Goal: Task Accomplishment & Management: Use online tool/utility

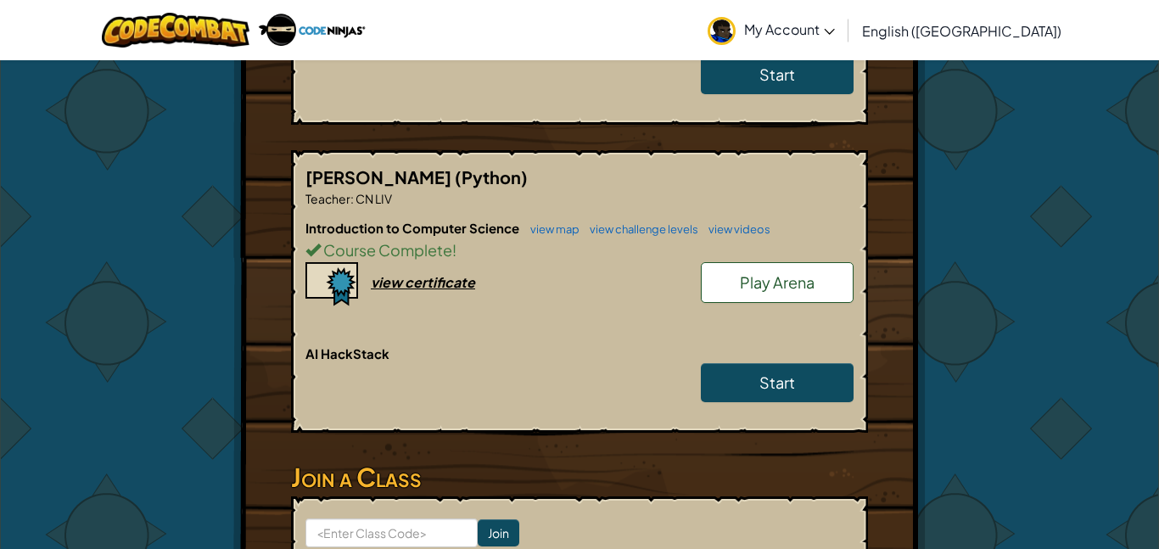
scroll to position [1221, 0]
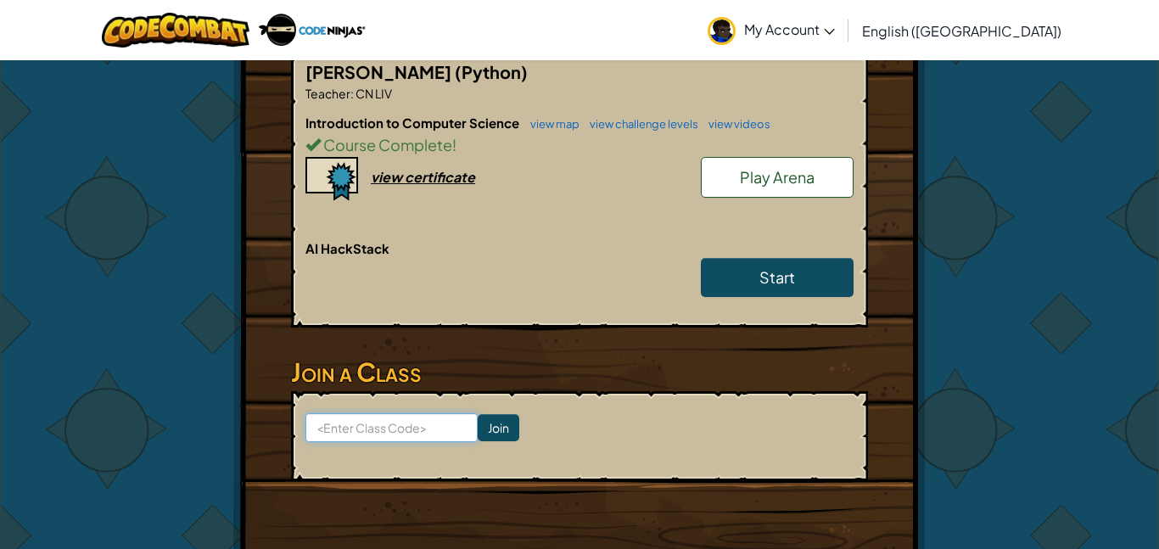
click at [367, 413] on input at bounding box center [391, 427] width 172 height 29
type input "D"
type input "SkyTurnKing"
click input "Join" at bounding box center [498, 427] width 42 height 27
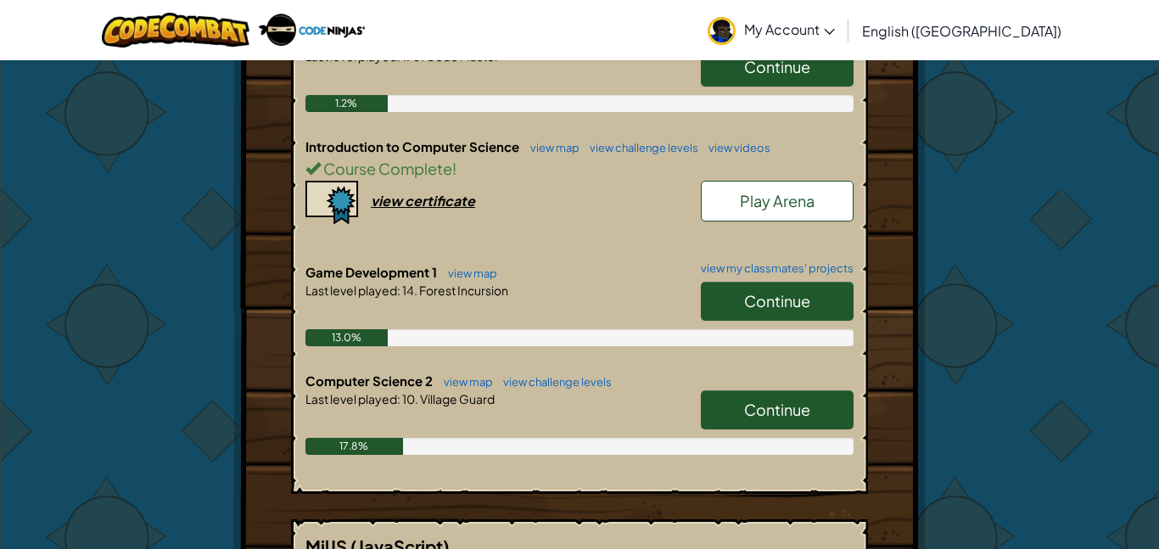
scroll to position [692, 0]
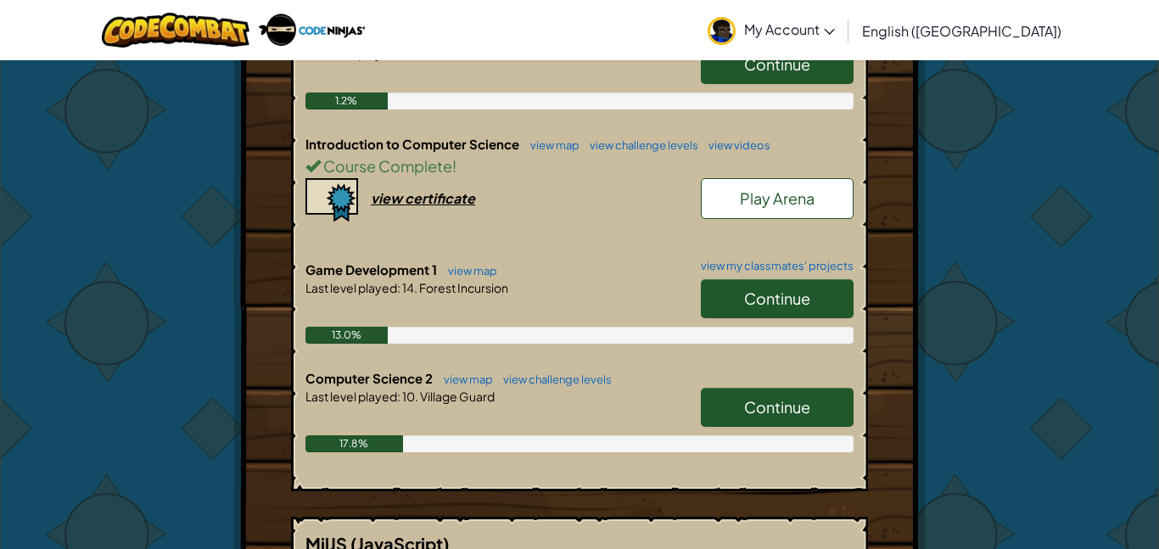
click at [748, 279] on link "Continue" at bounding box center [777, 298] width 153 height 39
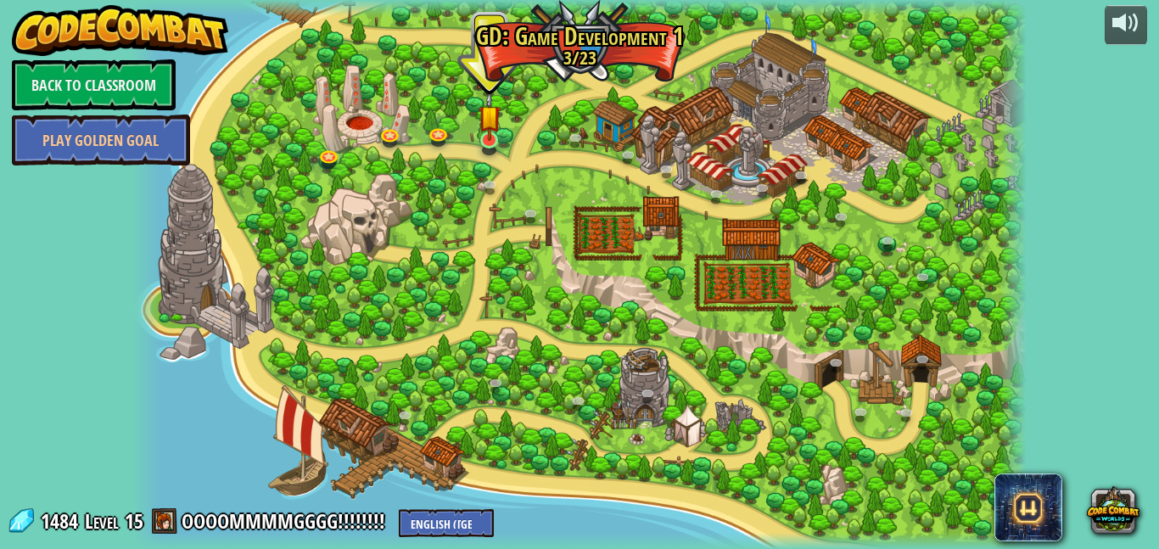
click at [488, 138] on img at bounding box center [489, 117] width 22 height 50
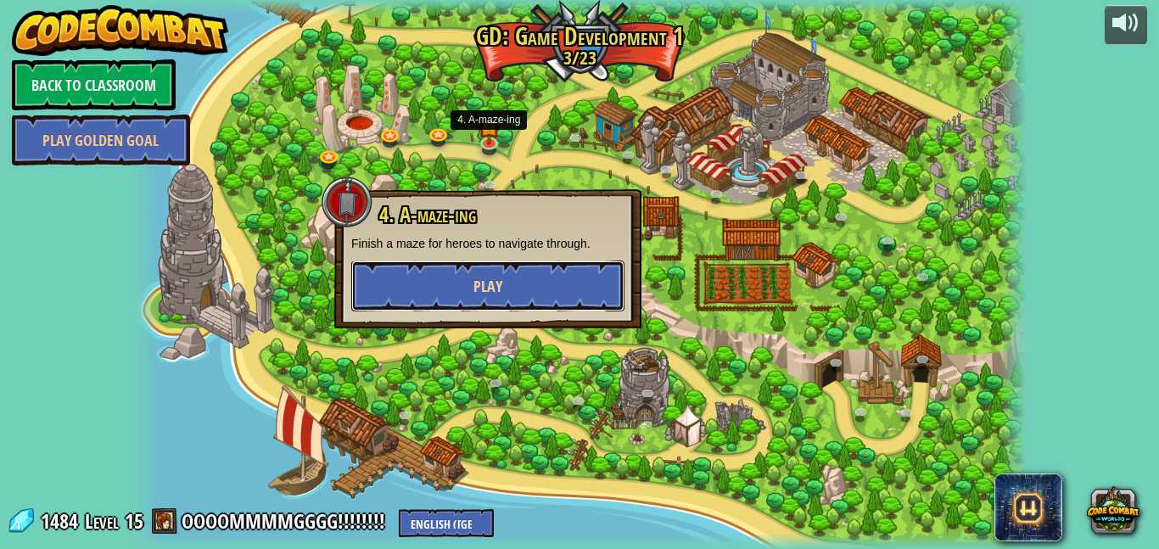
click at [407, 284] on button "Play" at bounding box center [487, 285] width 273 height 51
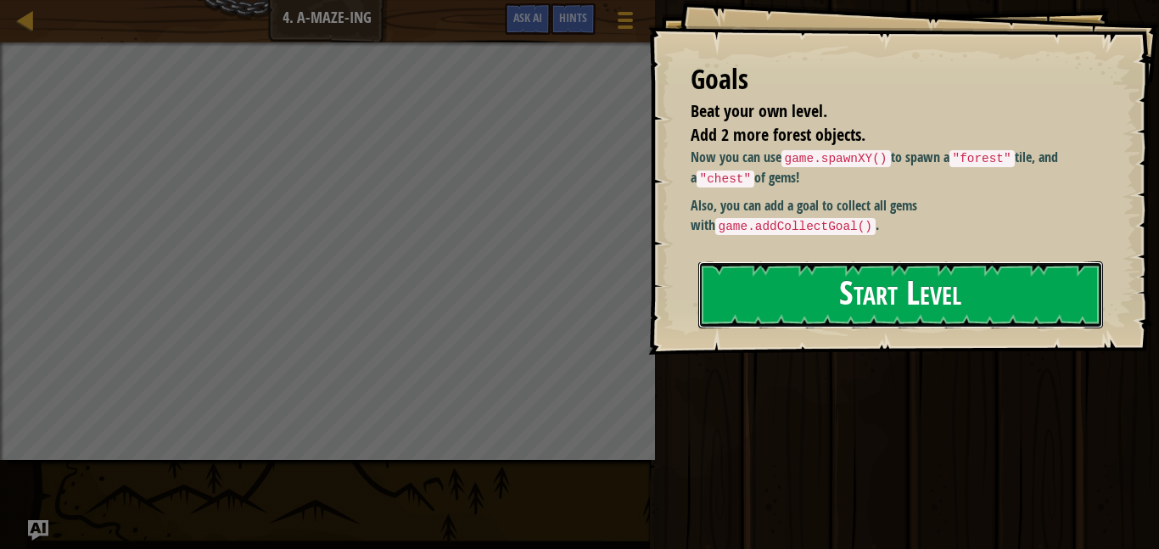
click at [780, 273] on button "Start Level" at bounding box center [900, 294] width 405 height 67
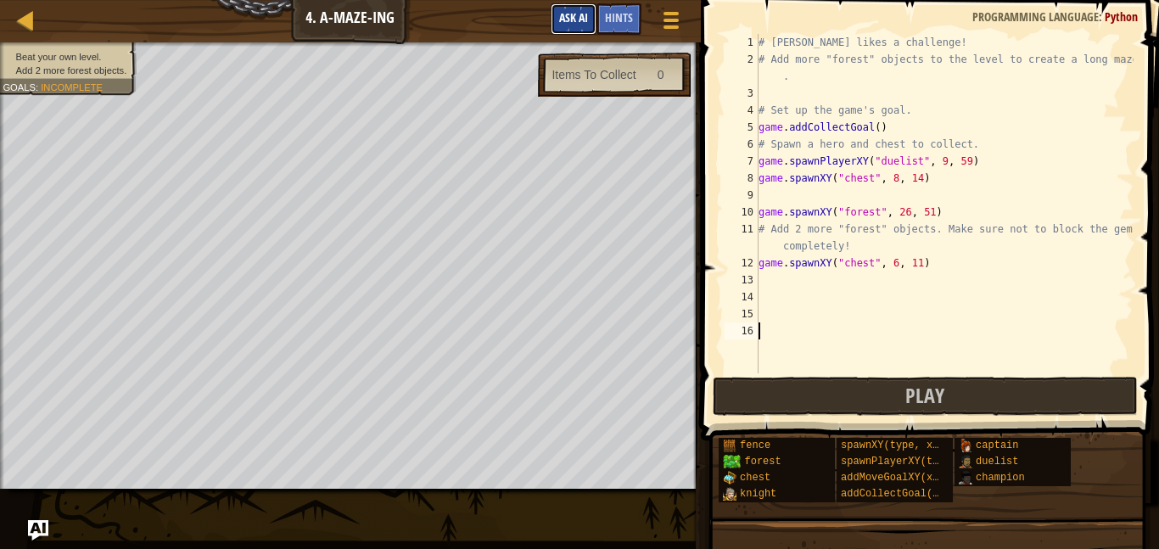
click at [572, 15] on span "Ask AI" at bounding box center [573, 17] width 29 height 16
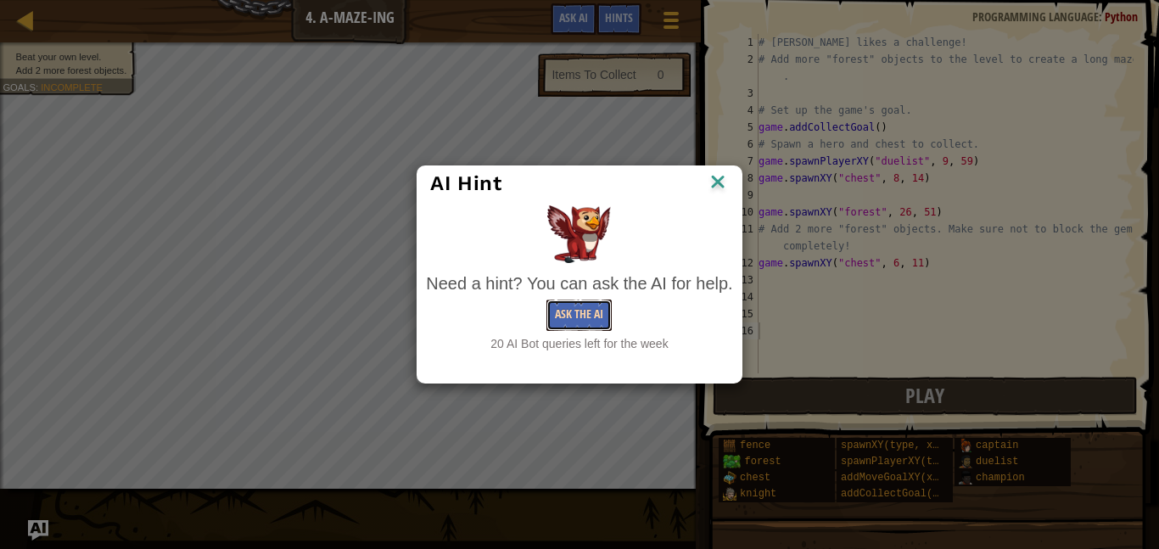
click at [594, 314] on button "Ask the AI" at bounding box center [578, 314] width 65 height 31
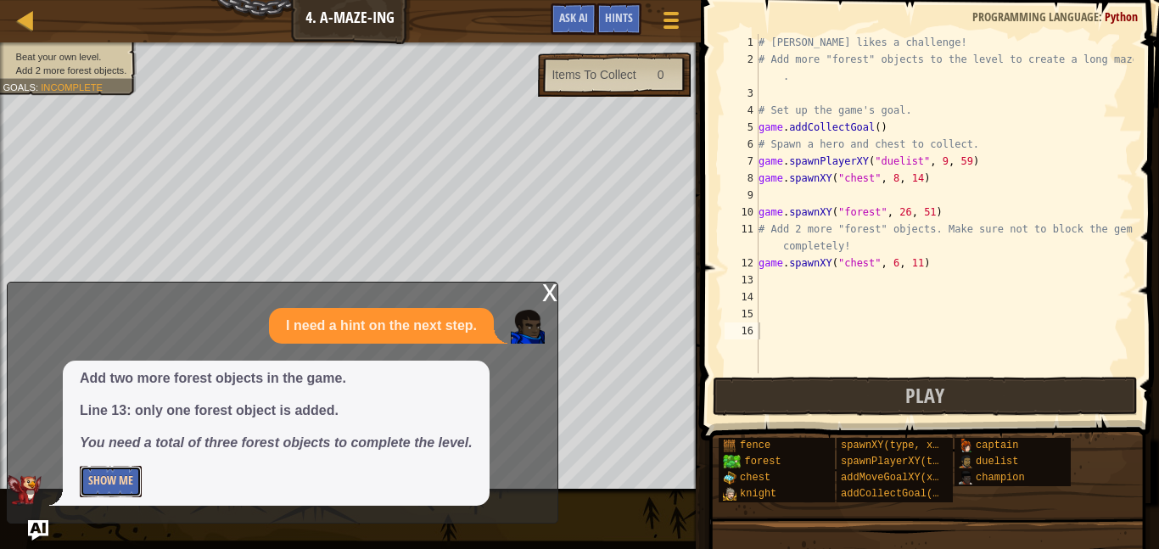
click at [112, 484] on button "Show Me" at bounding box center [111, 481] width 62 height 31
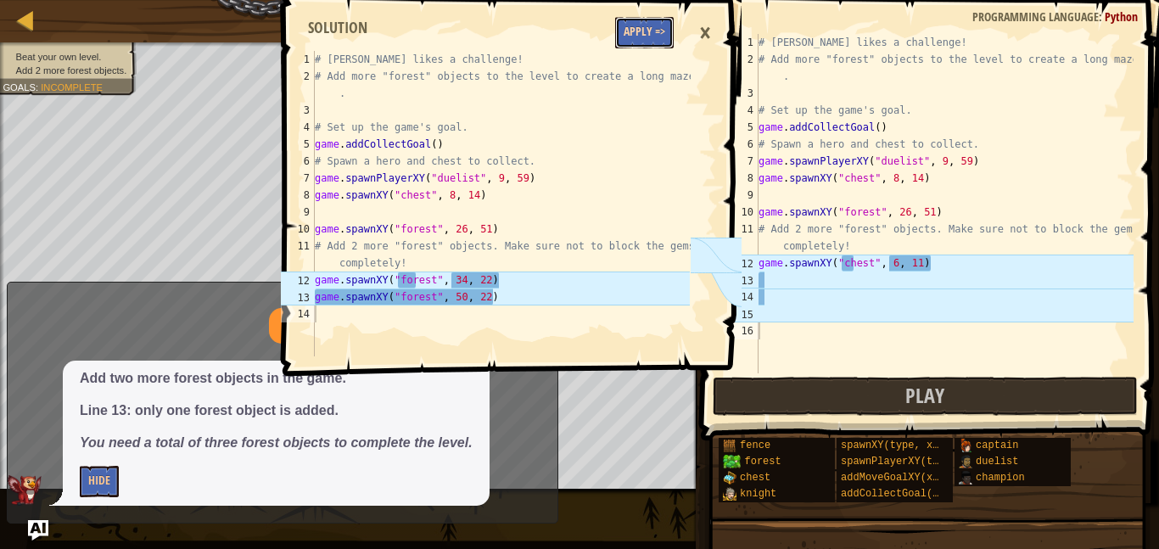
click at [629, 38] on button "Apply =>" at bounding box center [644, 32] width 59 height 31
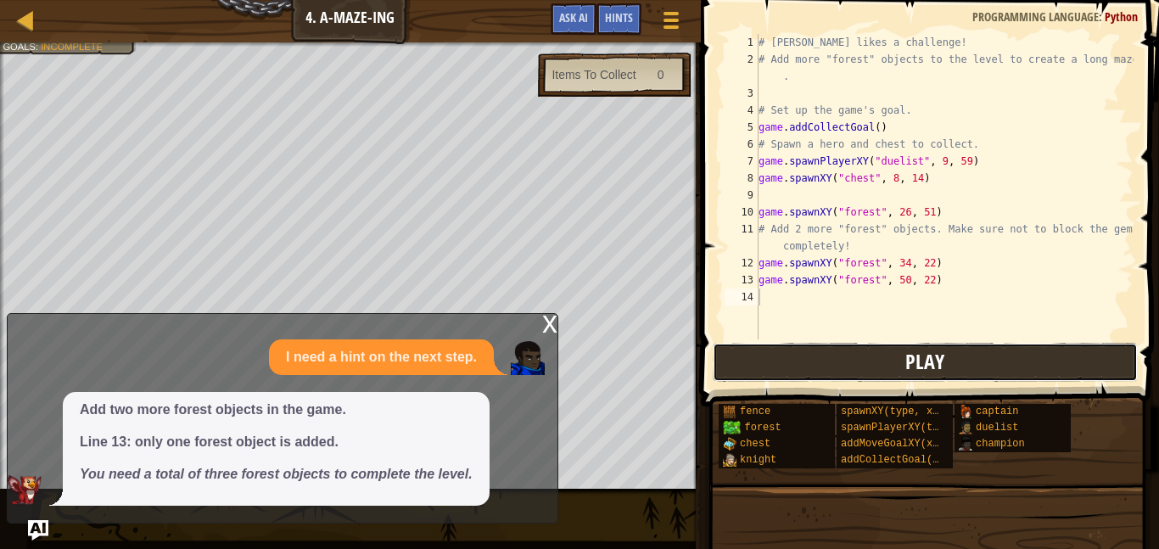
click at [920, 373] on span "Play" at bounding box center [924, 361] width 39 height 27
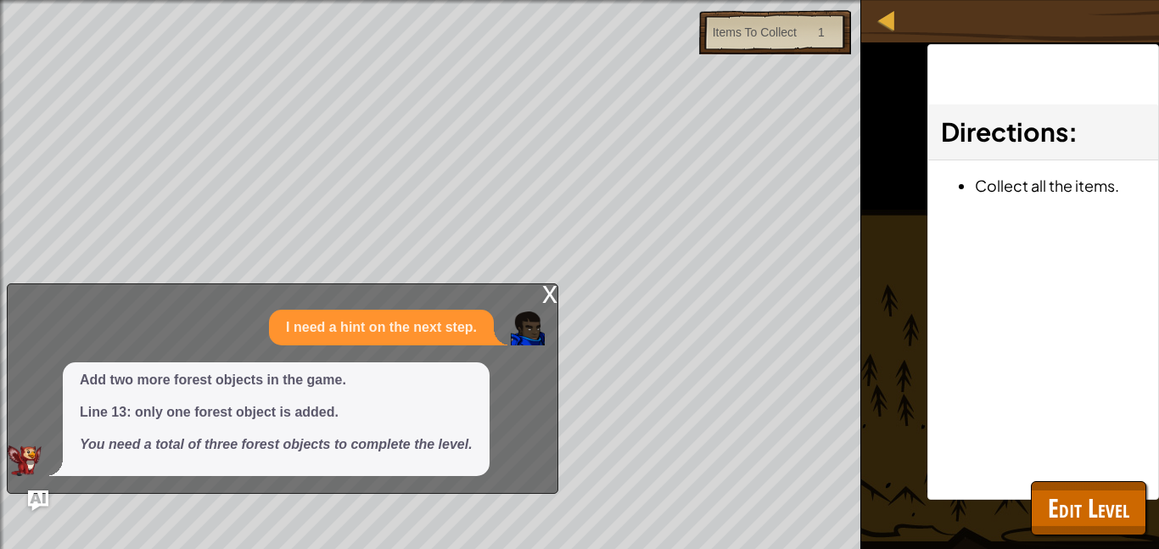
click at [544, 299] on div "x" at bounding box center [549, 292] width 15 height 17
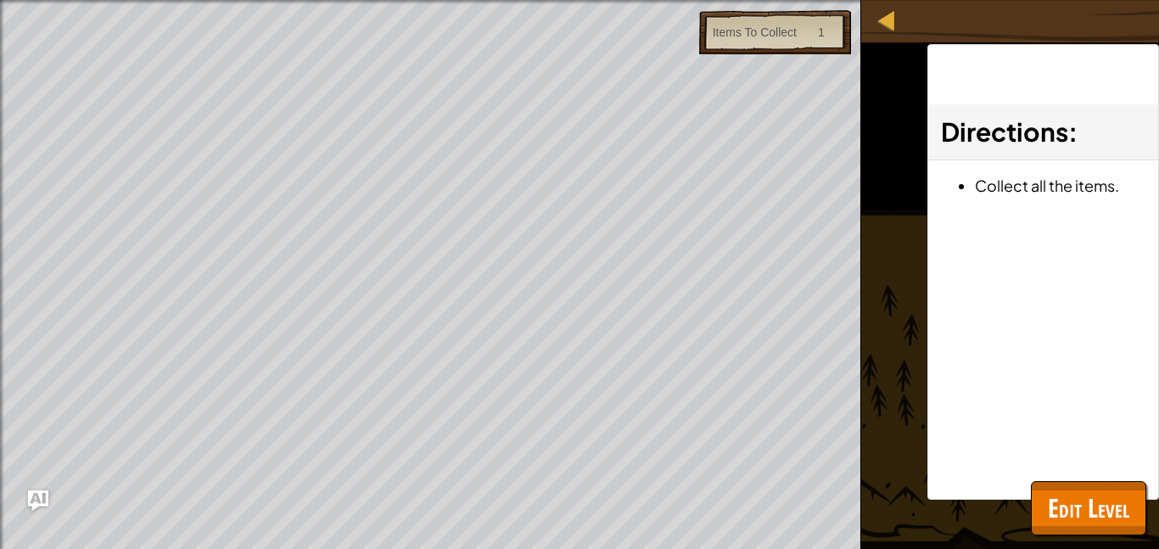
click at [1102, 507] on span "Edit Level" at bounding box center [1087, 507] width 81 height 35
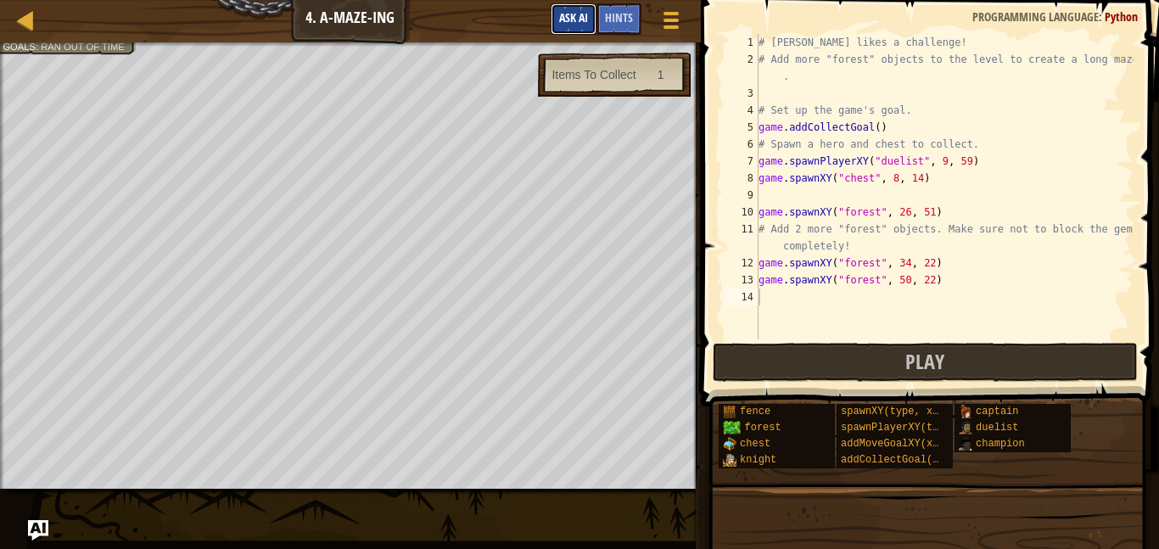
click at [576, 25] on span "Ask AI" at bounding box center [573, 17] width 29 height 16
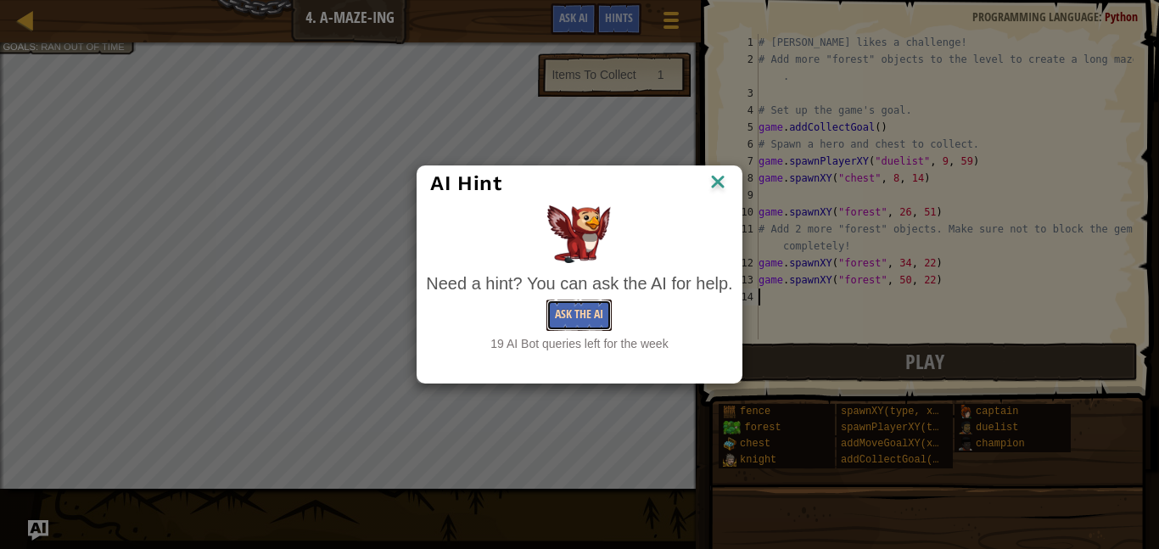
click at [573, 312] on button "Ask the AI" at bounding box center [578, 314] width 65 height 31
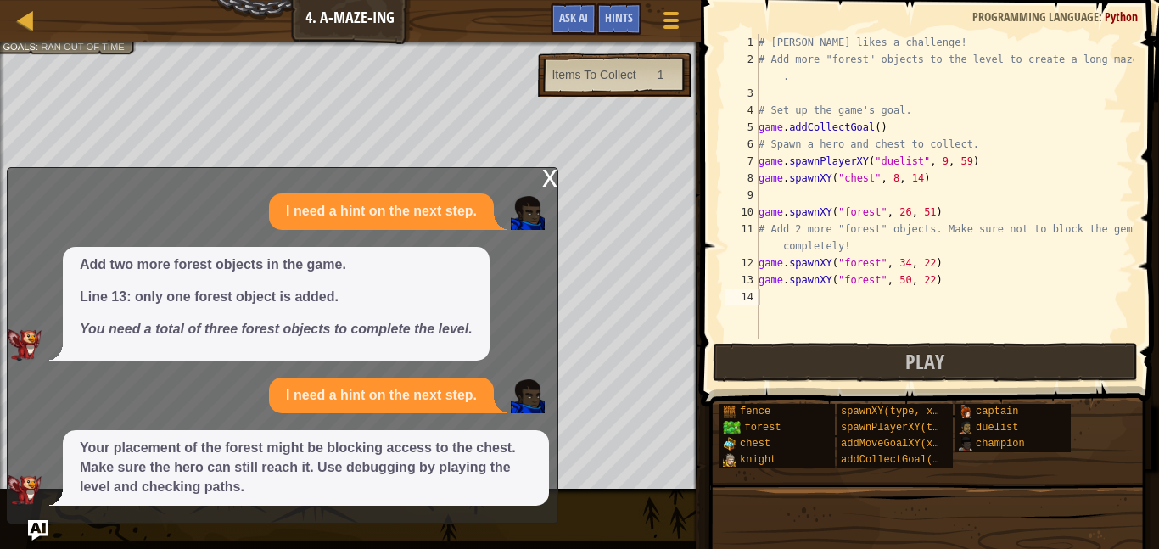
click at [545, 178] on div "x" at bounding box center [549, 176] width 15 height 17
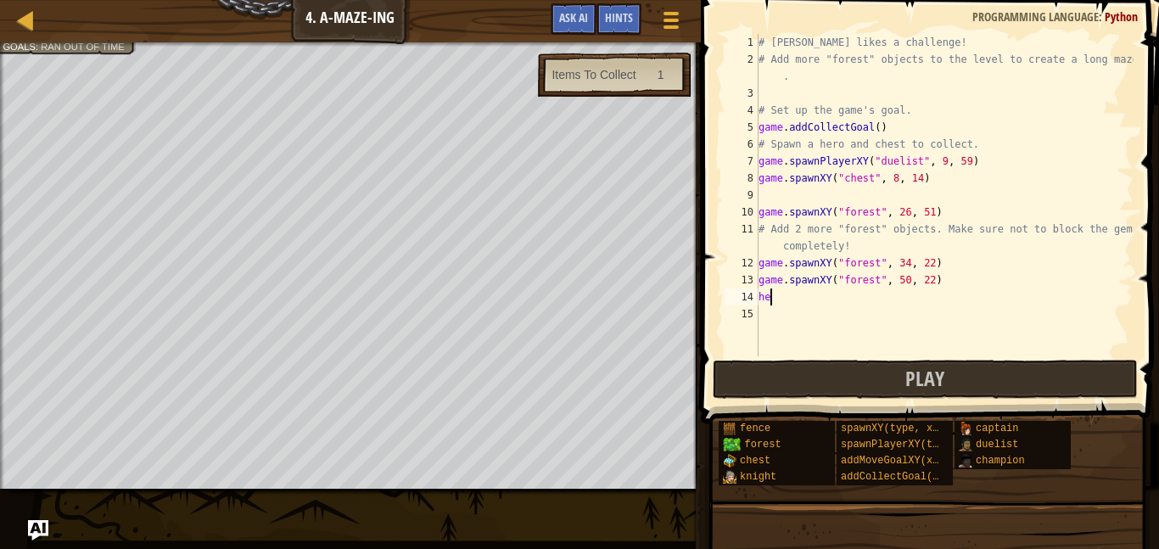
scroll to position [8, 1]
type textarea "h"
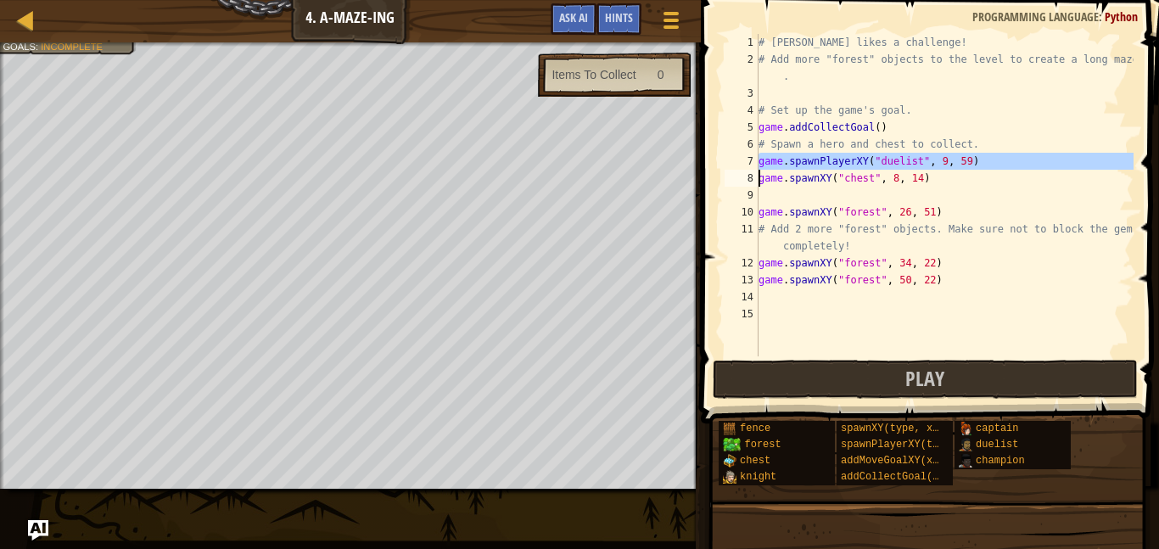
drag, startPoint x: 756, startPoint y: 158, endPoint x: 862, endPoint y: 156, distance: 106.0
click at [862, 156] on div "1 2 3 4 5 6 7 8 9 10 11 12 13 14 15 # Alejandro likes a challenge! # Add more "…" at bounding box center [927, 195] width 412 height 322
type textarea "game.spawnPlayerXY("duelist", 9, 59) game.spawnXY("chest", 8, 14)"
click at [784, 308] on div "# Alejandro likes a challenge! # Add more "forest" objects to the level to crea…" at bounding box center [944, 212] width 378 height 356
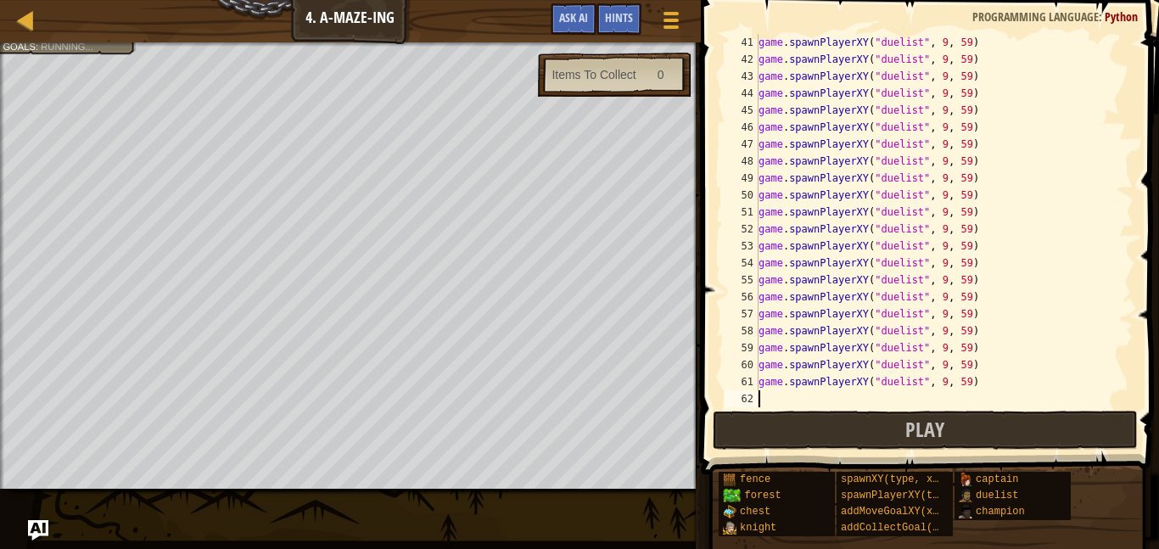
scroll to position [712, 0]
click at [922, 439] on span "Play" at bounding box center [924, 429] width 39 height 27
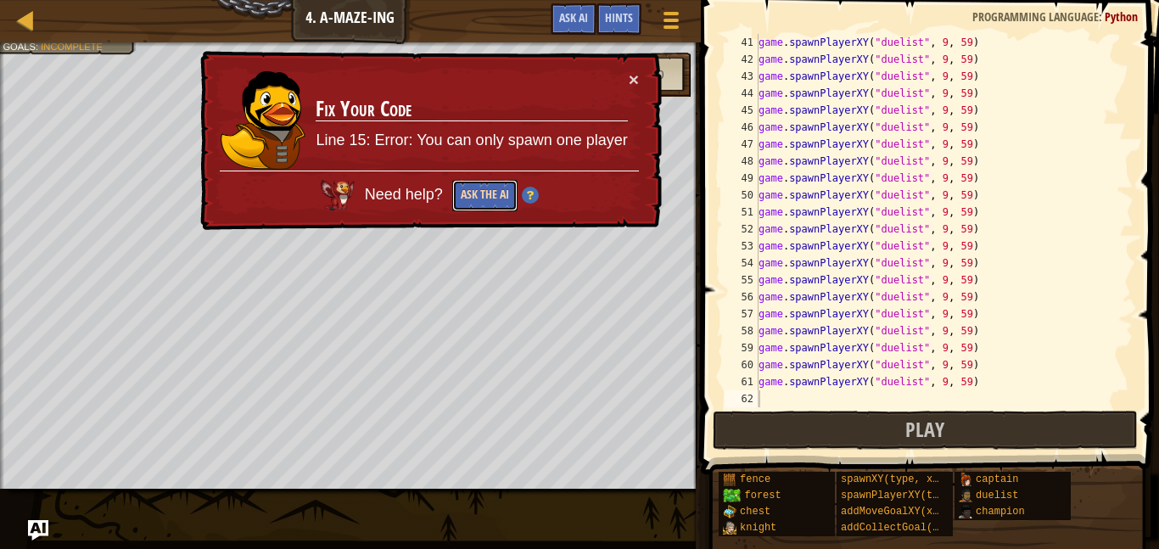
click at [470, 193] on button "Ask the AI" at bounding box center [484, 195] width 65 height 31
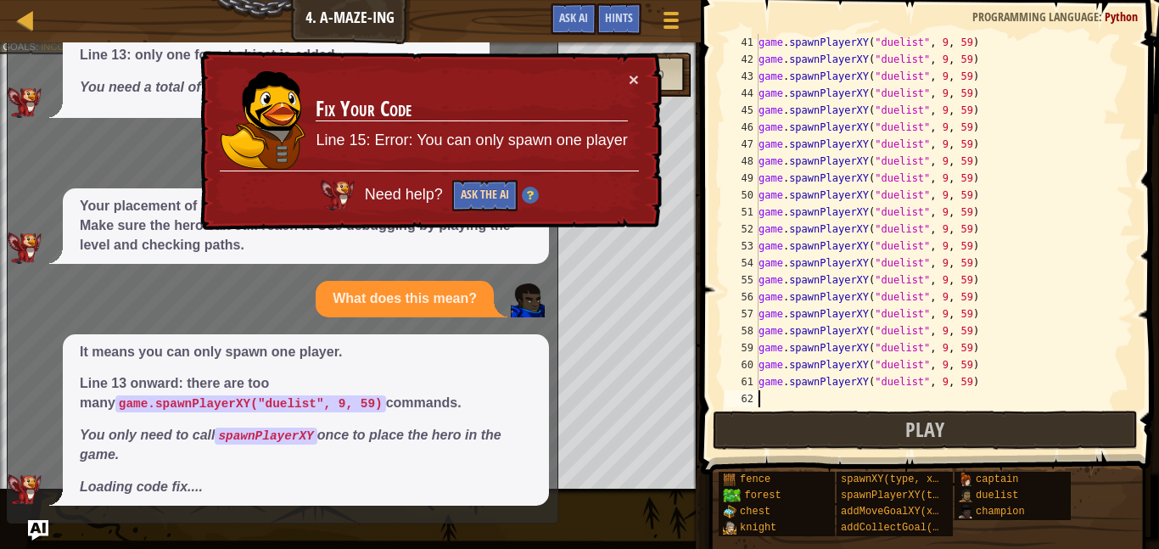
scroll to position [92, 0]
click at [632, 75] on button "×" at bounding box center [633, 79] width 10 height 18
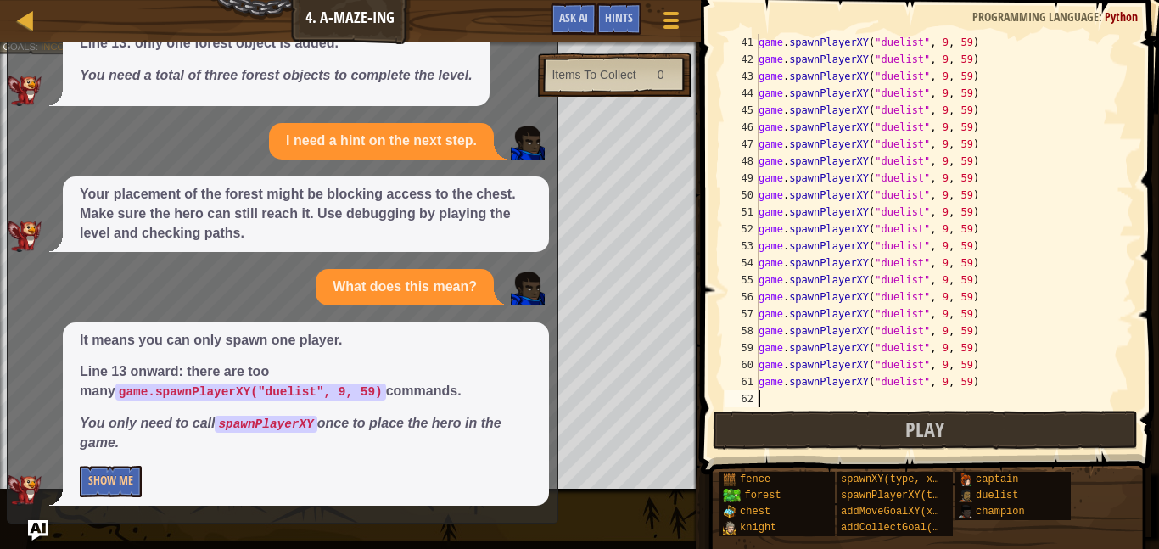
scroll to position [695, 0]
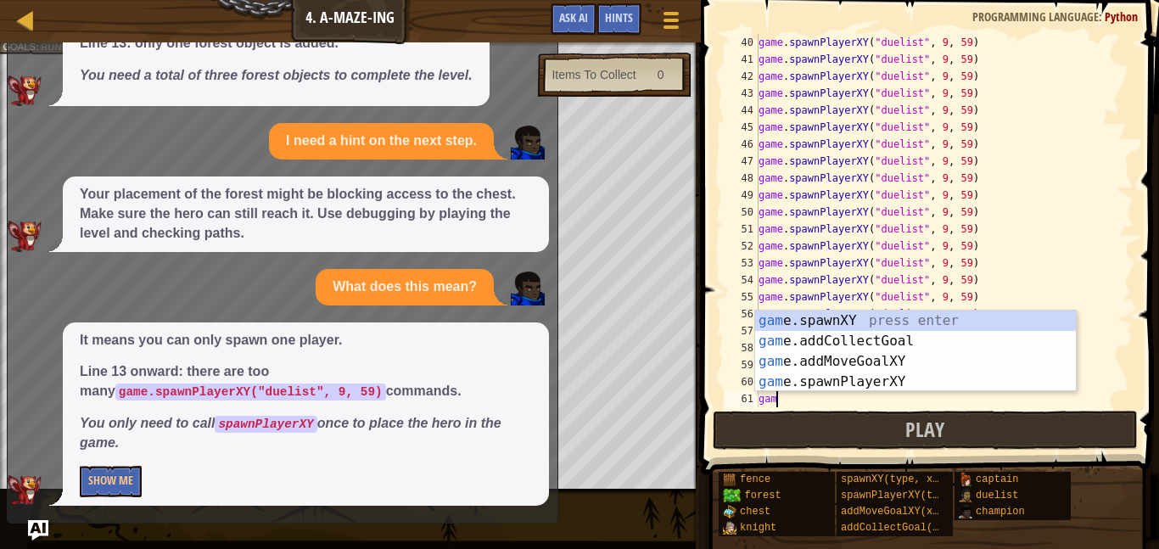
type textarea "g"
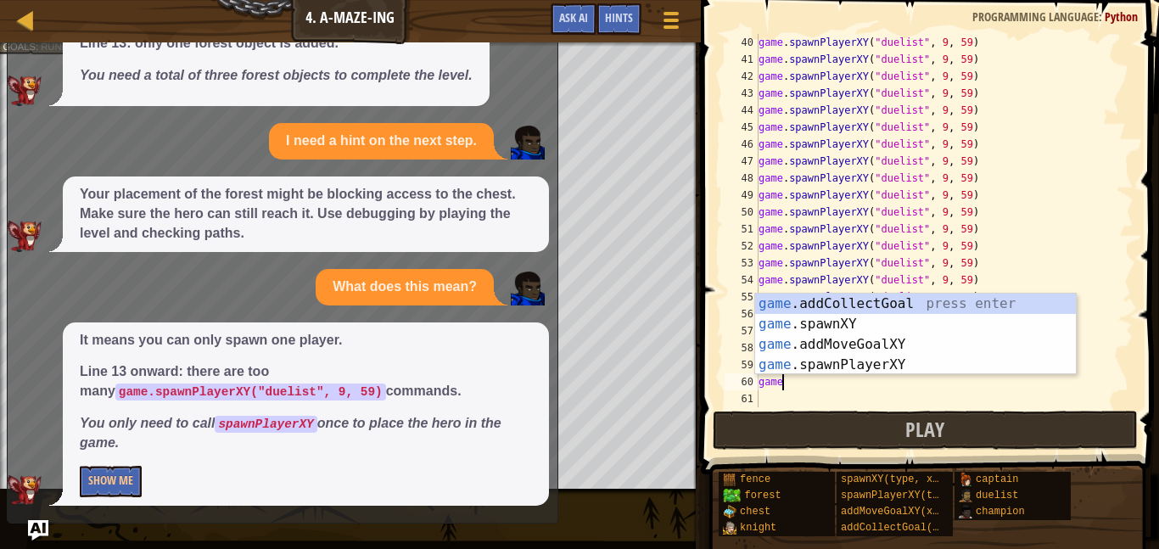
type textarea "g"
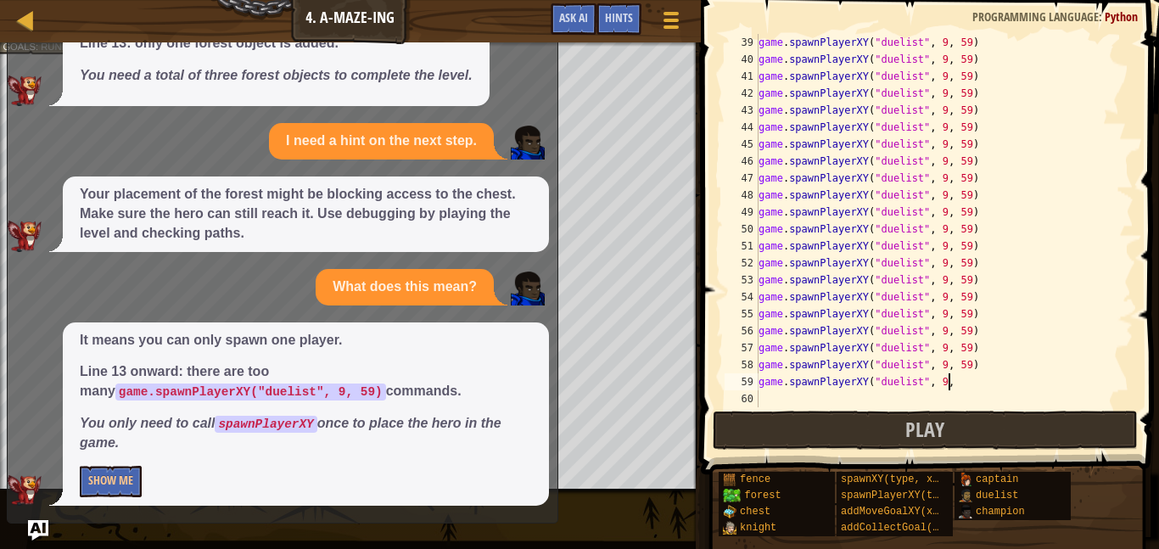
scroll to position [678, 0]
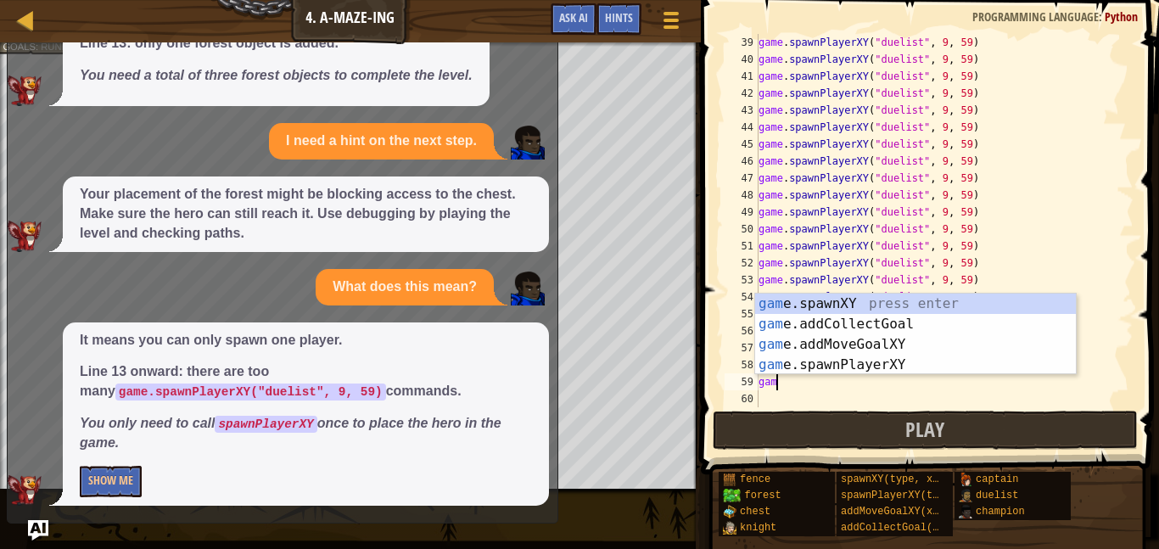
type textarea "g"
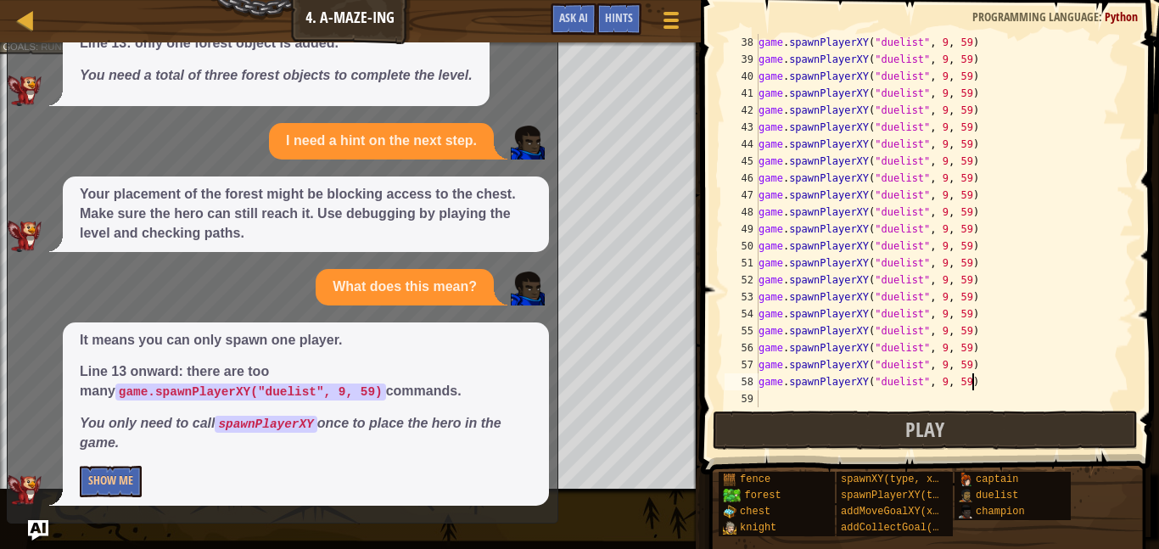
scroll to position [662, 0]
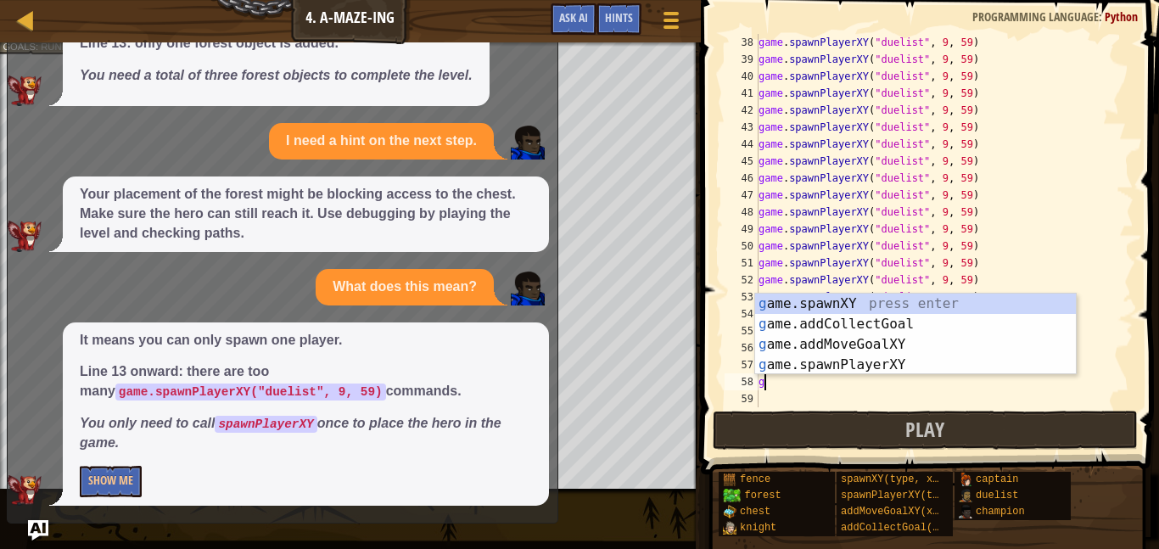
type textarea "g"
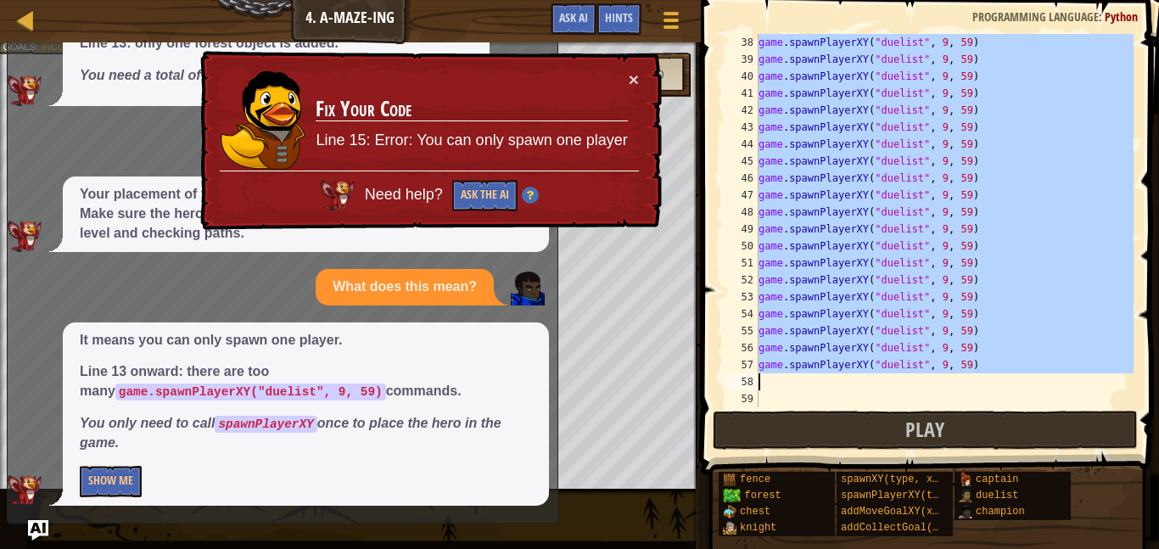
drag, startPoint x: 757, startPoint y: 42, endPoint x: 1085, endPoint y: 372, distance: 465.4
click at [1085, 372] on div "38 39 40 41 42 43 44 45 46 47 48 49 50 51 52 53 54 55 56 57 58 59 game . spawnP…" at bounding box center [927, 220] width 412 height 373
type textarea "game.spawnPlayerXY("duelist", 9, 59)"
drag, startPoint x: 752, startPoint y: 38, endPoint x: 932, endPoint y: 384, distance: 390.0
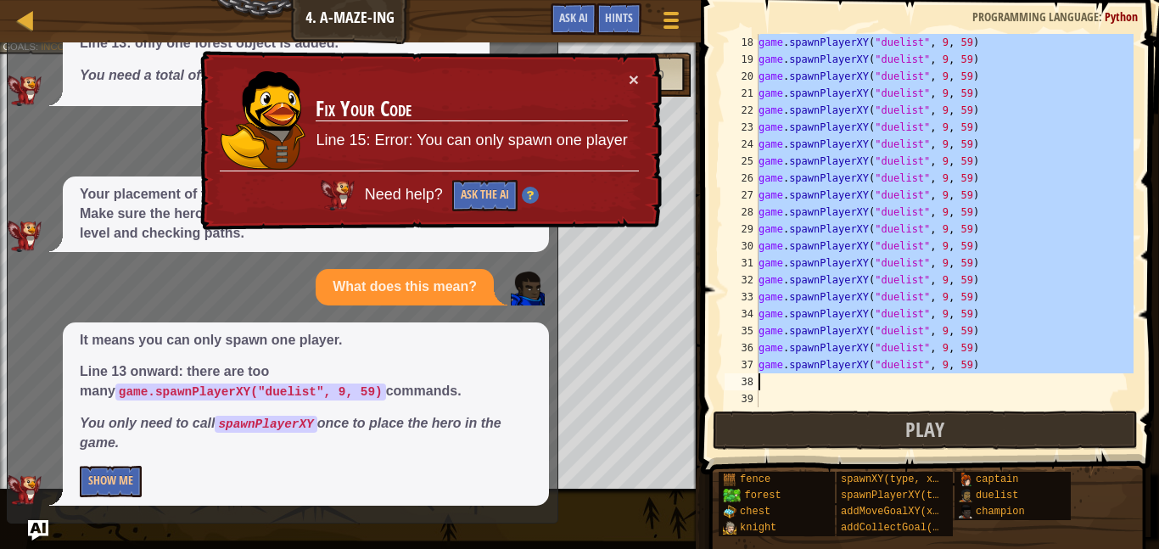
click at [932, 384] on div "18 19 20 21 22 23 24 25 26 27 28 29 30 31 32 33 34 35 36 37 38 39 game . spawnP…" at bounding box center [927, 220] width 412 height 373
type textarea "game.spawnPlayerXY("duelist", 9, 59)"
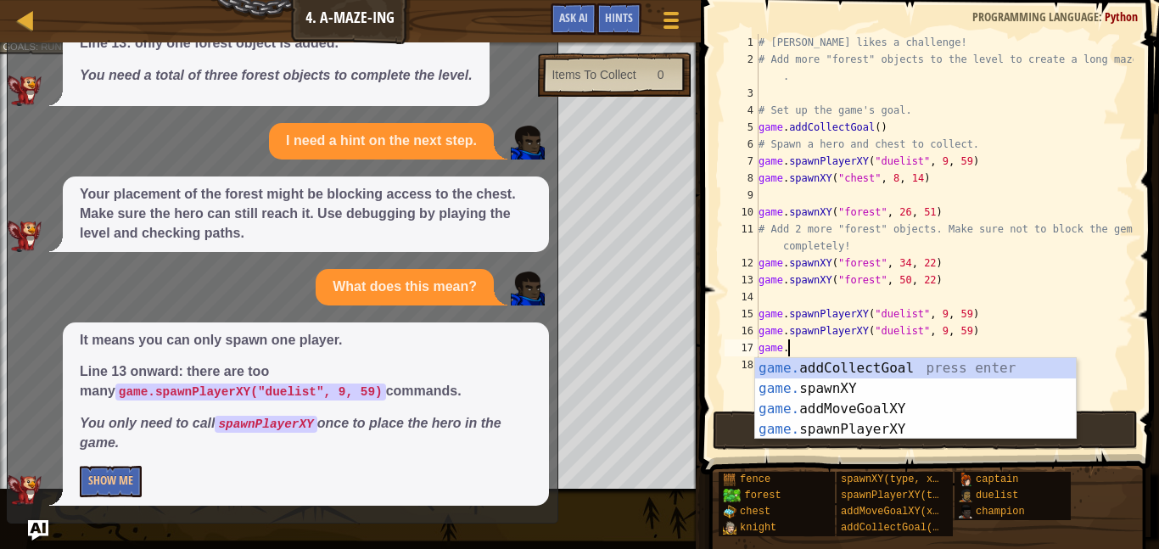
type textarea "g"
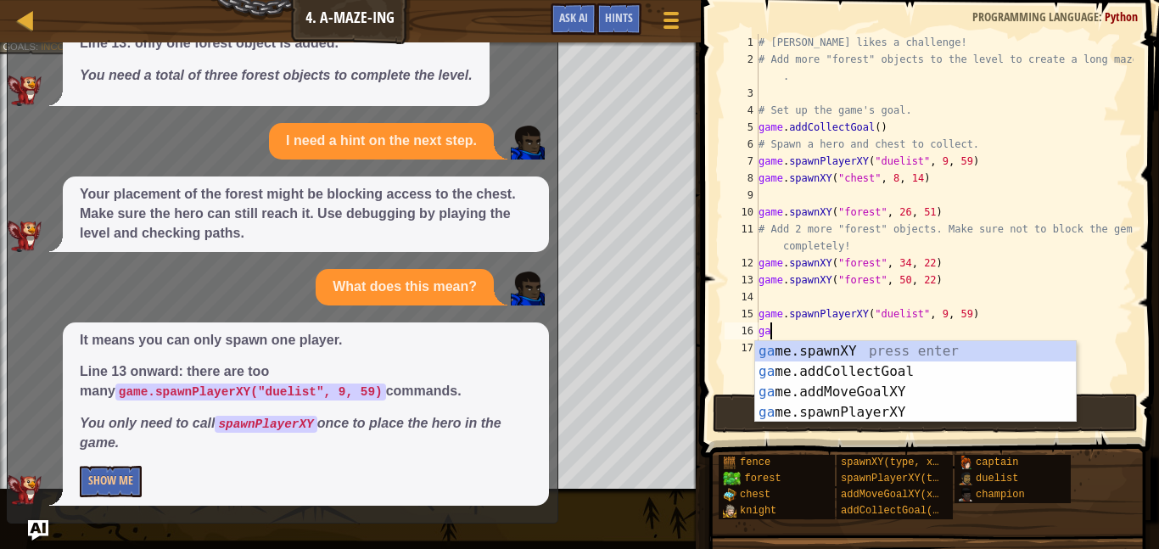
type textarea "g"
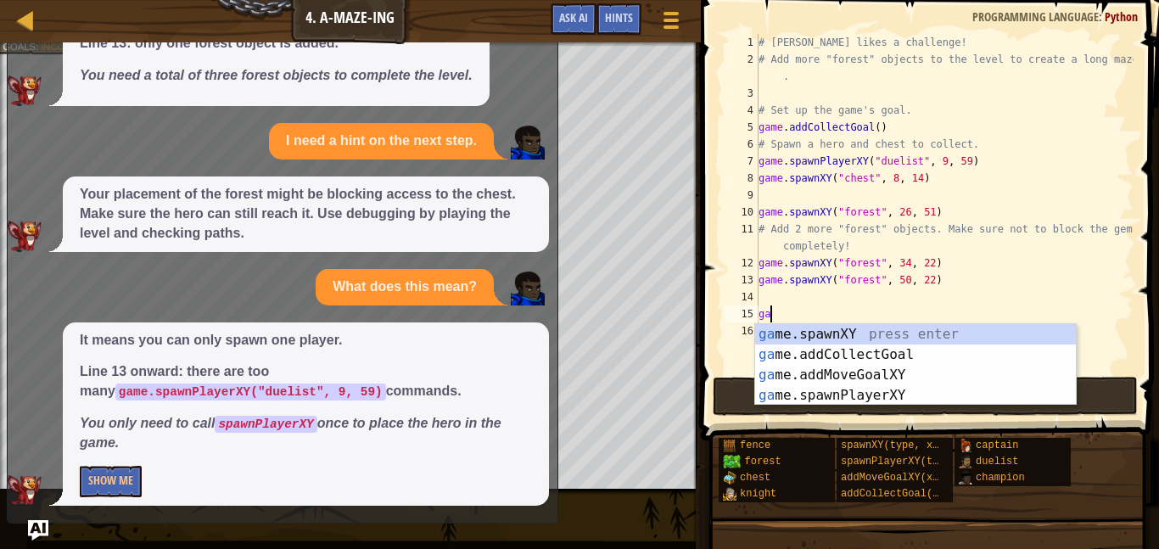
type textarea "g"
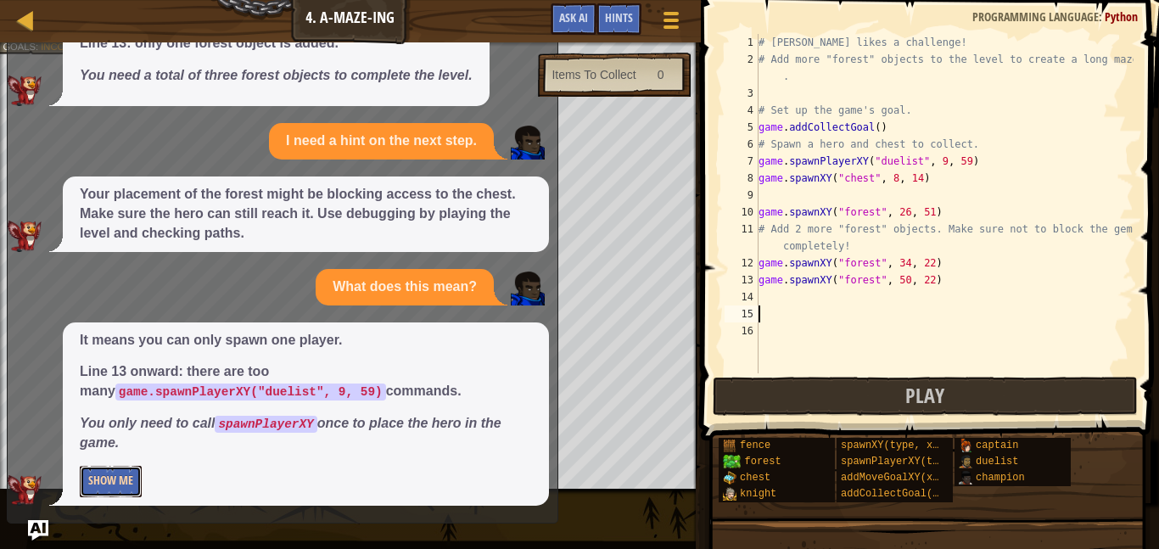
click at [109, 486] on button "Show Me" at bounding box center [111, 481] width 62 height 31
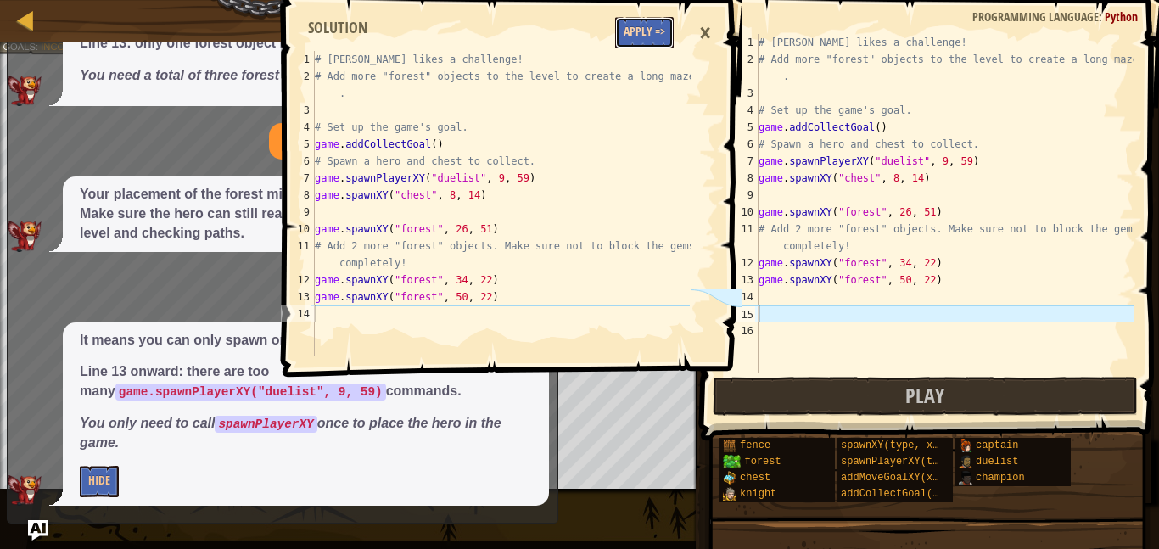
click at [644, 31] on button "Apply =>" at bounding box center [644, 32] width 59 height 31
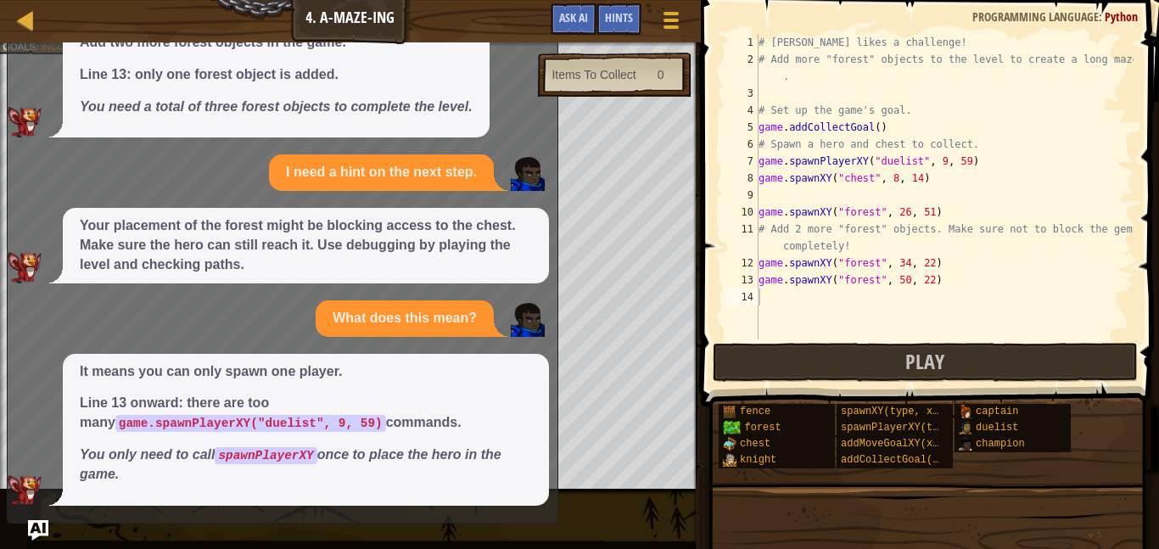
scroll to position [72, 0]
click at [20, 25] on div at bounding box center [25, 19] width 21 height 21
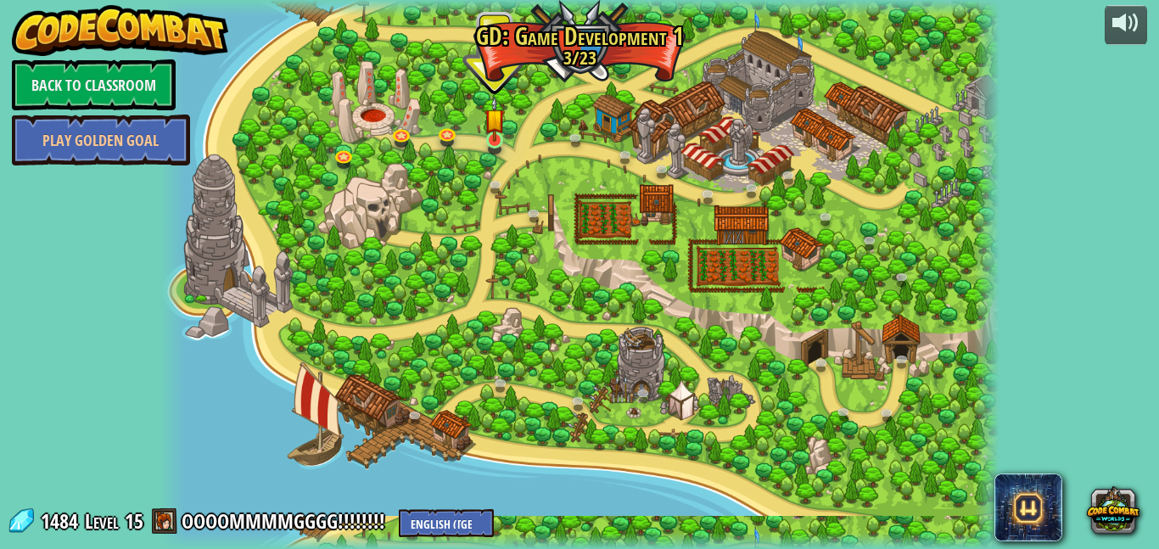
click at [491, 140] on img at bounding box center [494, 119] width 20 height 46
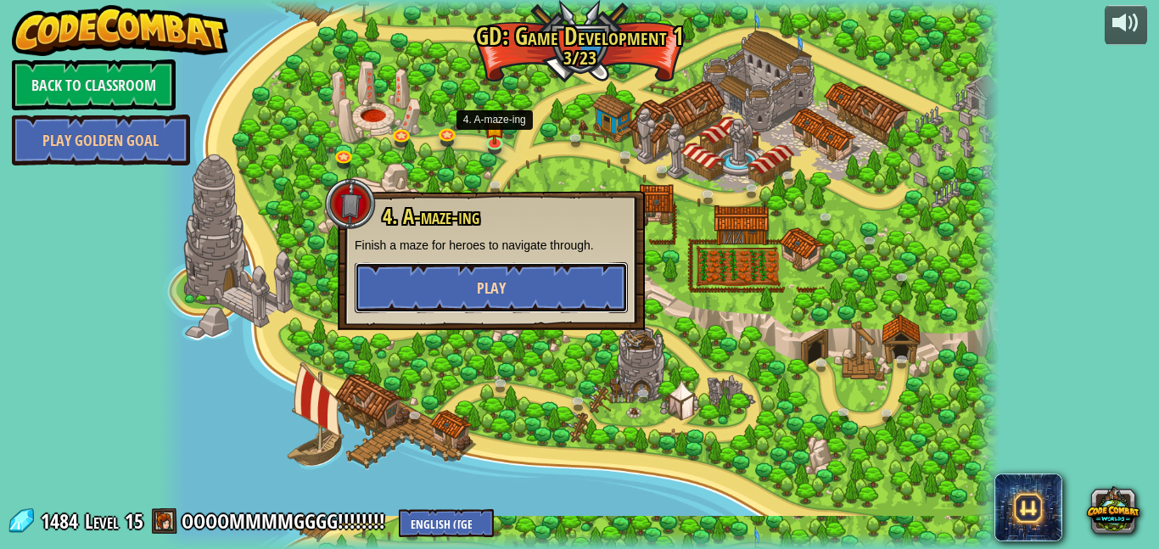
click at [426, 267] on button "Play" at bounding box center [491, 287] width 273 height 51
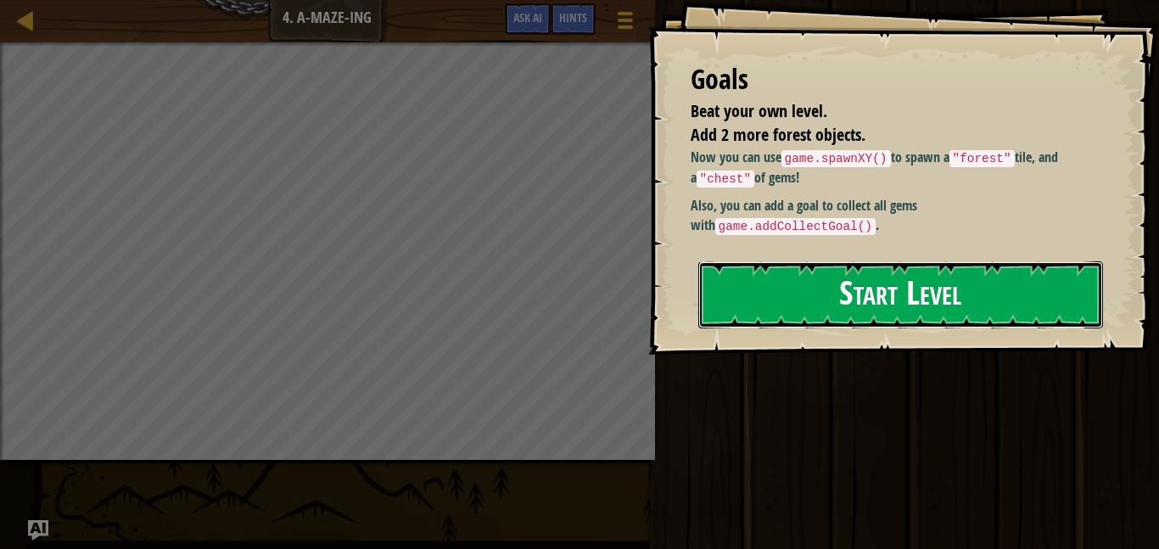
click at [1006, 299] on button "Start Level" at bounding box center [900, 294] width 405 height 67
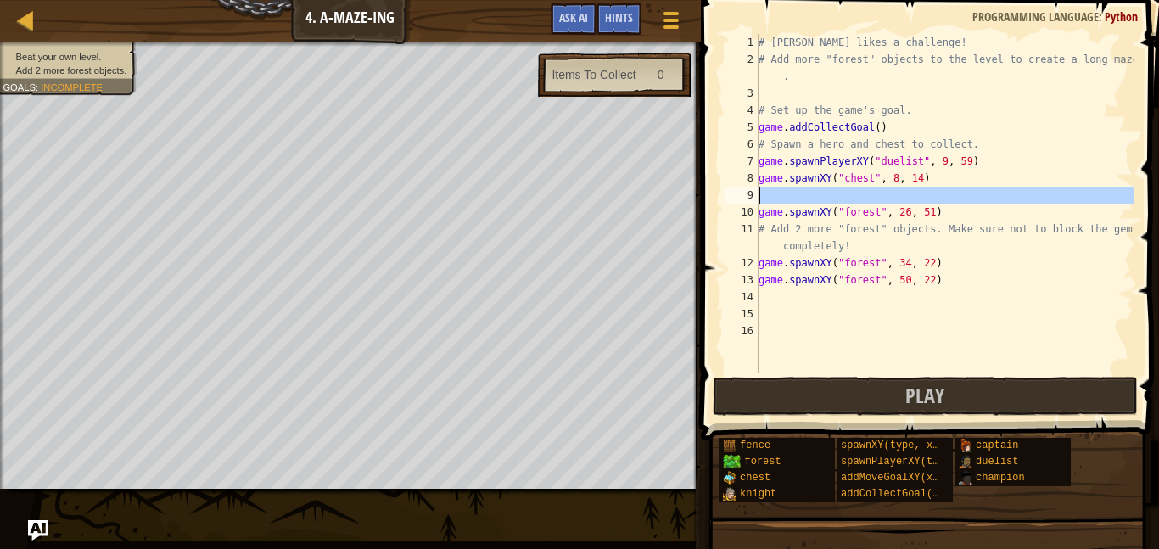
click at [757, 193] on div "9" at bounding box center [741, 195] width 34 height 17
type textarea "game.spawnXY("forest", 26, 51)"
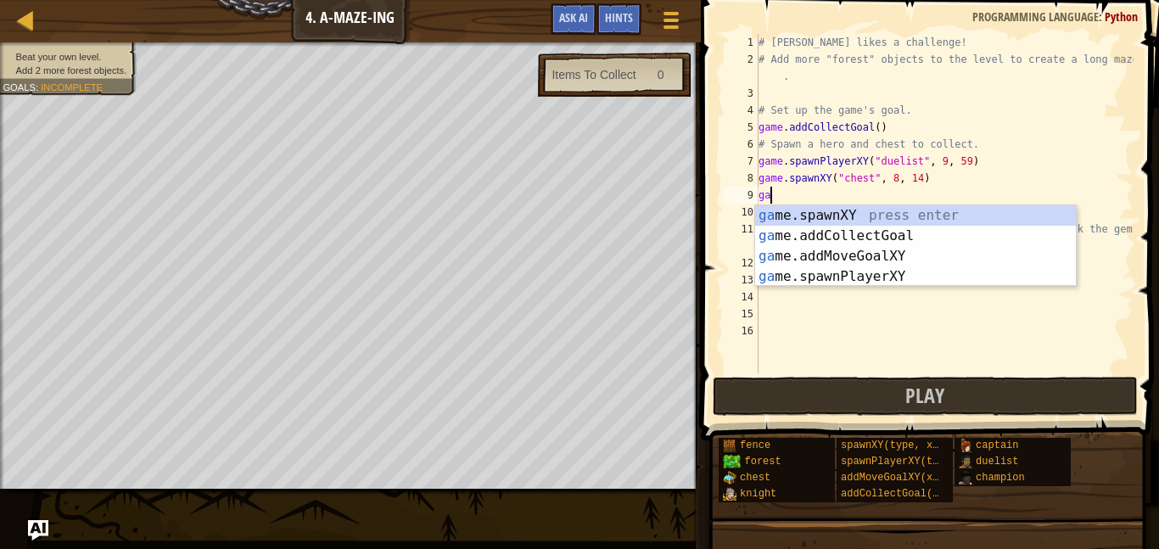
scroll to position [8, 1]
click at [873, 211] on div "ga me.spawnXY press enter ga me.addCollectGoal press enter ga me.addMoveGoalXY …" at bounding box center [915, 266] width 321 height 122
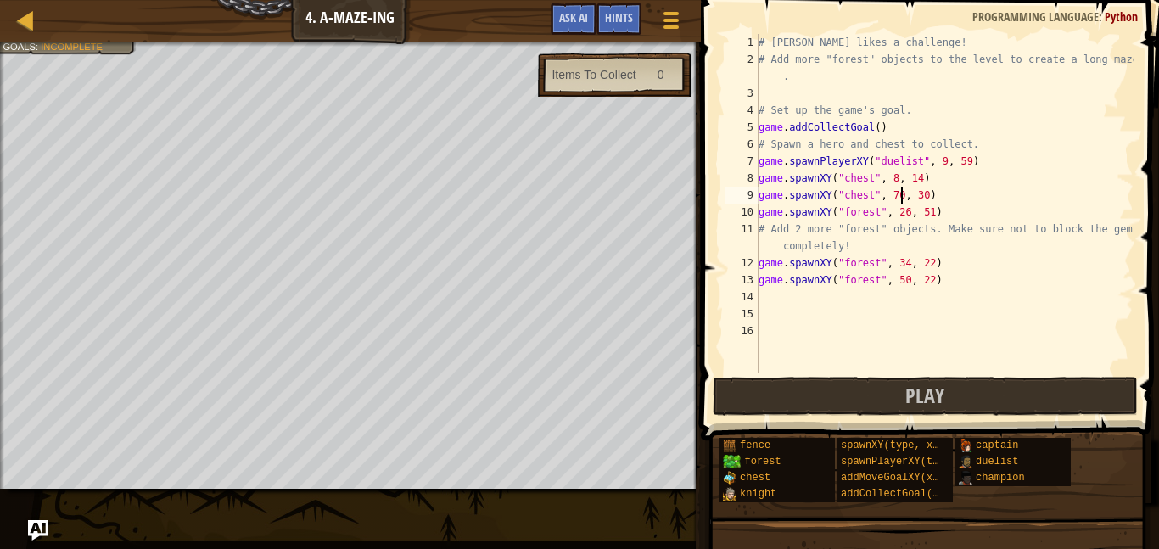
scroll to position [8, 20]
type textarea "game.spawnXY("chest", 70, 40)"
click at [761, 298] on div "# Alejandro likes a challenge! # Add more "forest" objects to the level to crea…" at bounding box center [944, 220] width 378 height 373
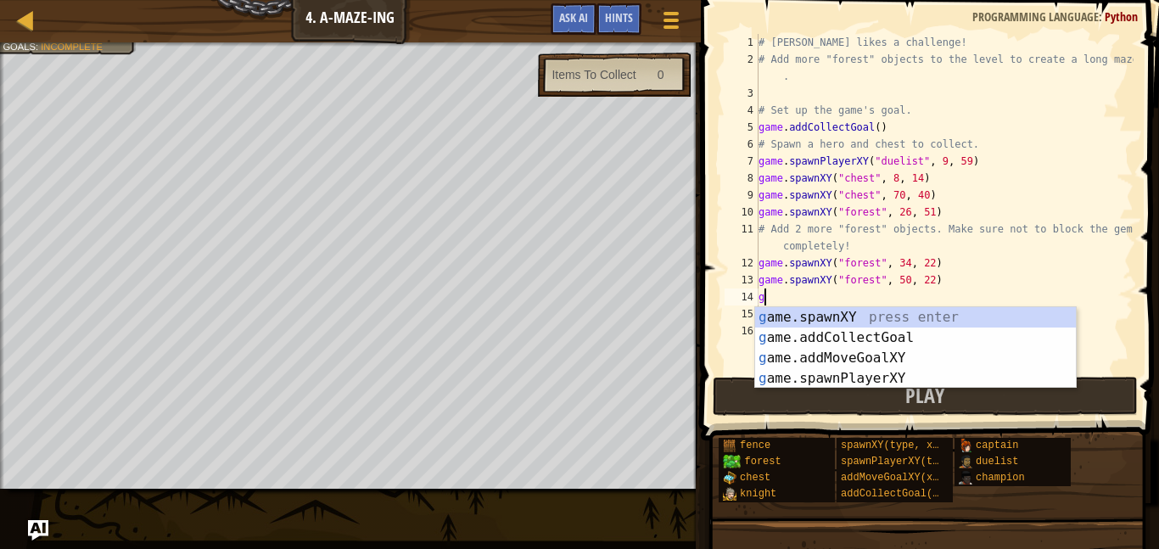
click at [900, 312] on div "g ame.spawnXY press enter g ame.addCollectGoal press enter g ame.addMoveGoalXY …" at bounding box center [915, 368] width 321 height 122
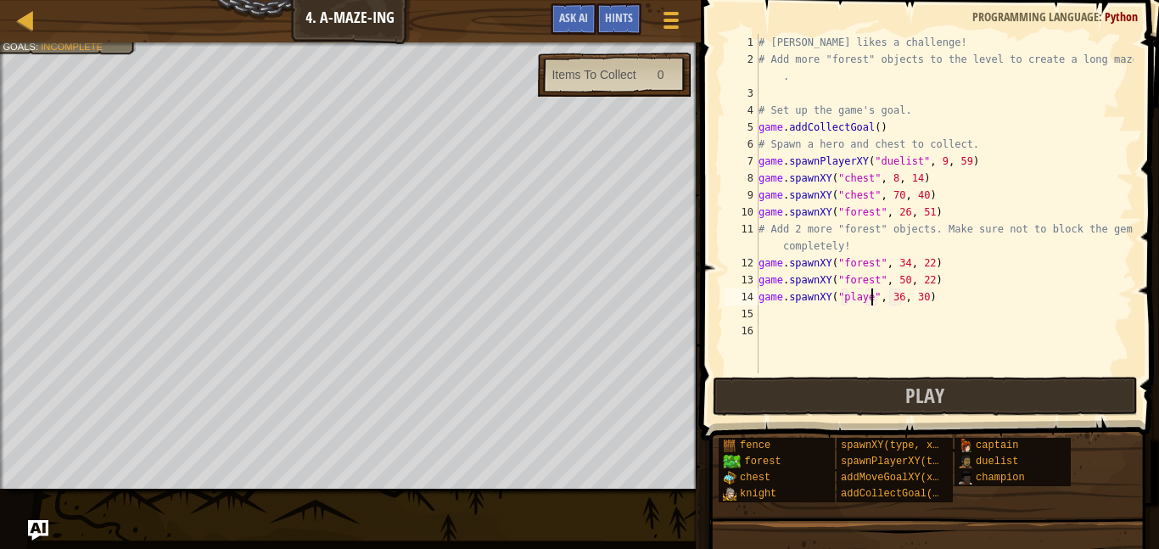
type textarea "game.spawnXY("player", 36, 30)"
click at [759, 315] on div "# Alejandro likes a challenge! # Add more "forest" objects to the level to crea…" at bounding box center [944, 220] width 378 height 373
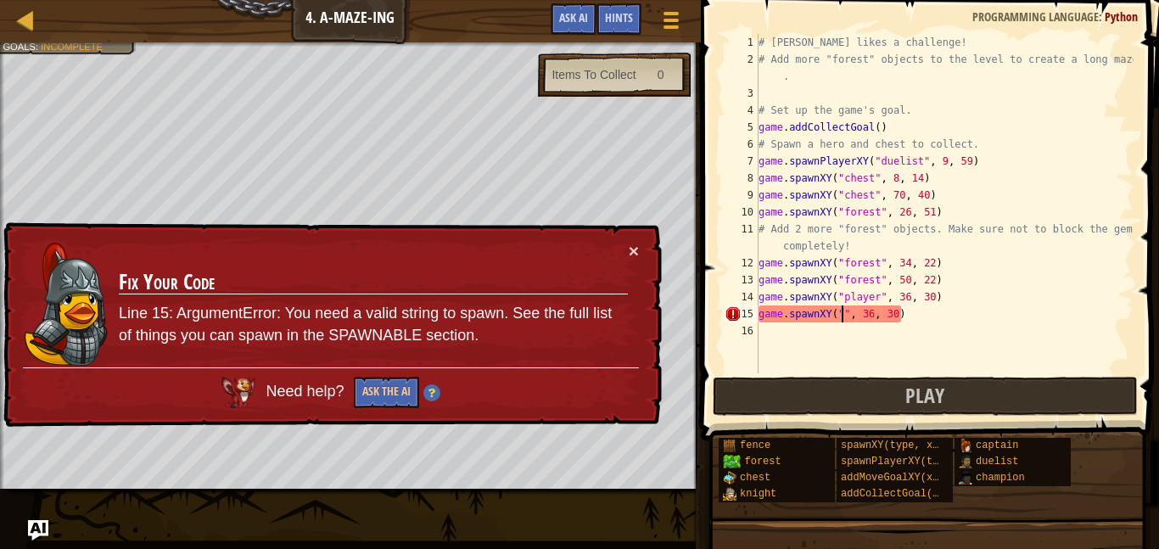
click at [888, 308] on div "# Alejandro likes a challenge! # Add more "forest" objects to the level to crea…" at bounding box center [944, 220] width 378 height 373
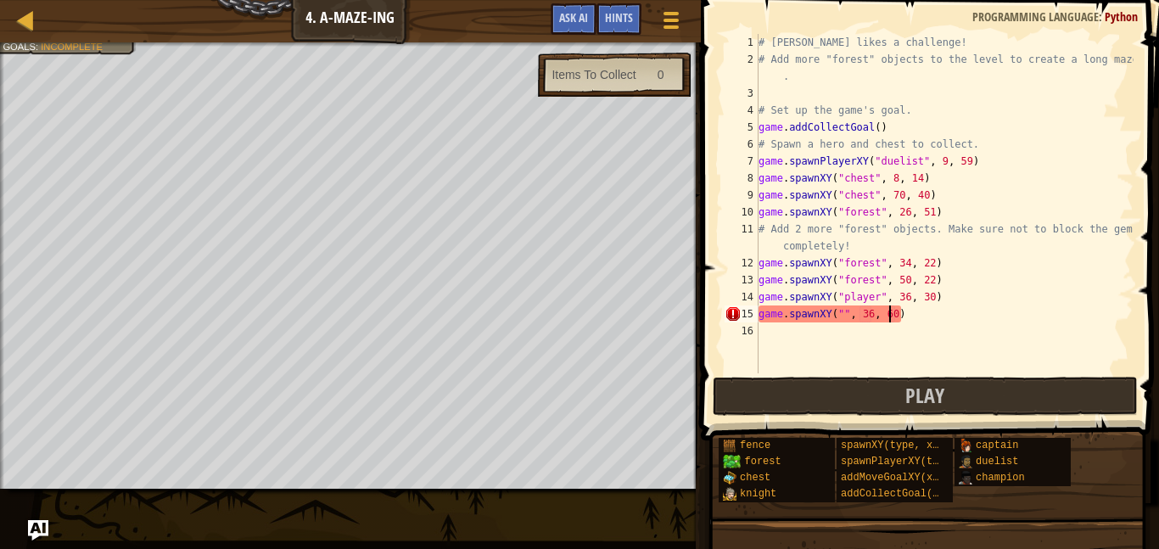
scroll to position [8, 19]
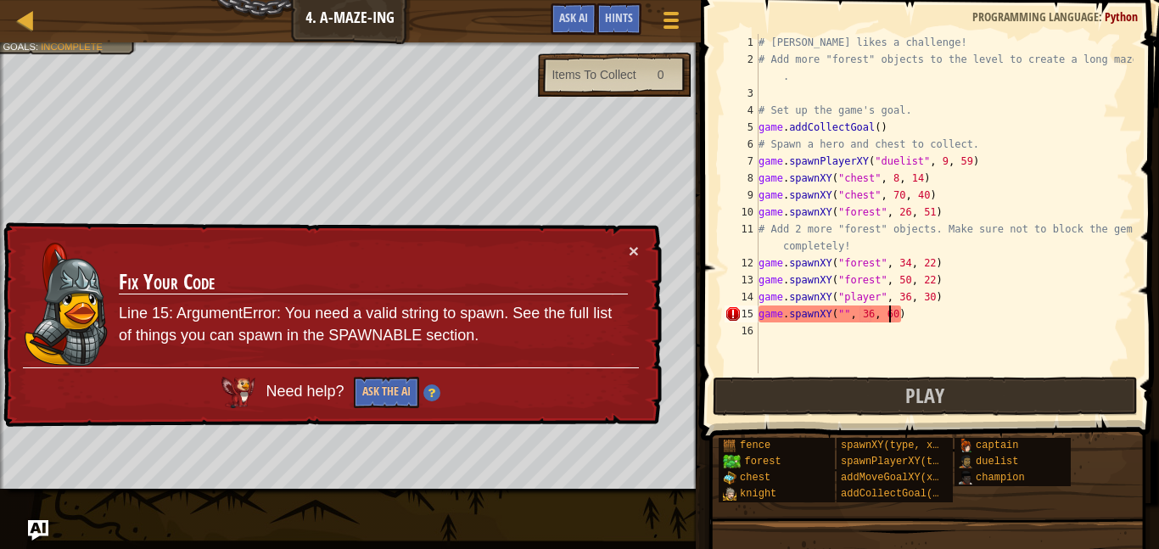
click at [846, 305] on div "# Alejandro likes a challenge! # Add more "forest" objects to the level to crea…" at bounding box center [944, 220] width 378 height 373
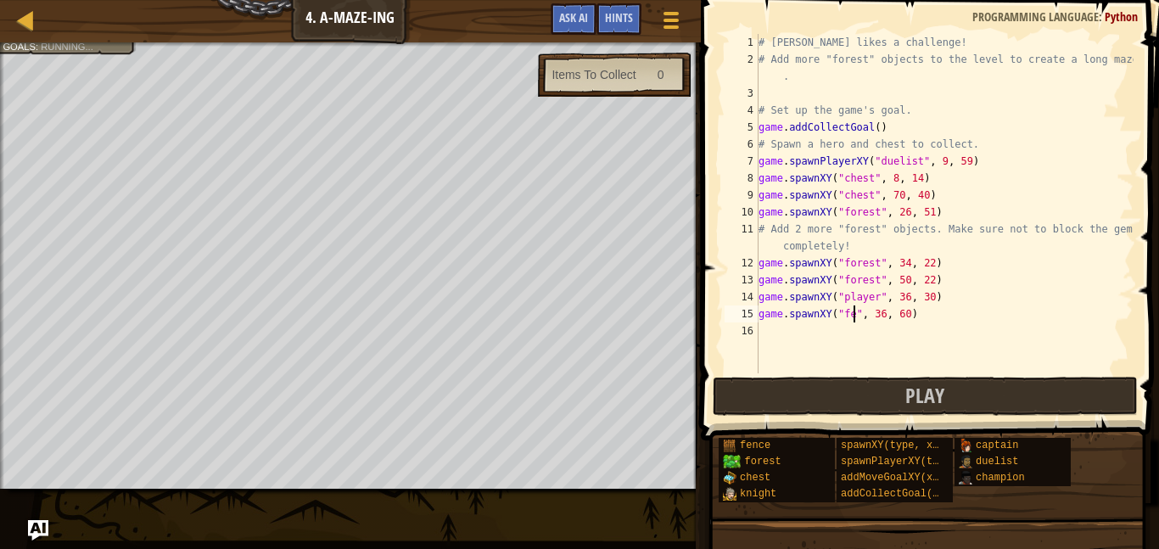
scroll to position [8, 14]
type textarea "game.spawnXY("fence", 36, 60)"
click at [832, 397] on button "Play" at bounding box center [924, 396] width 425 height 39
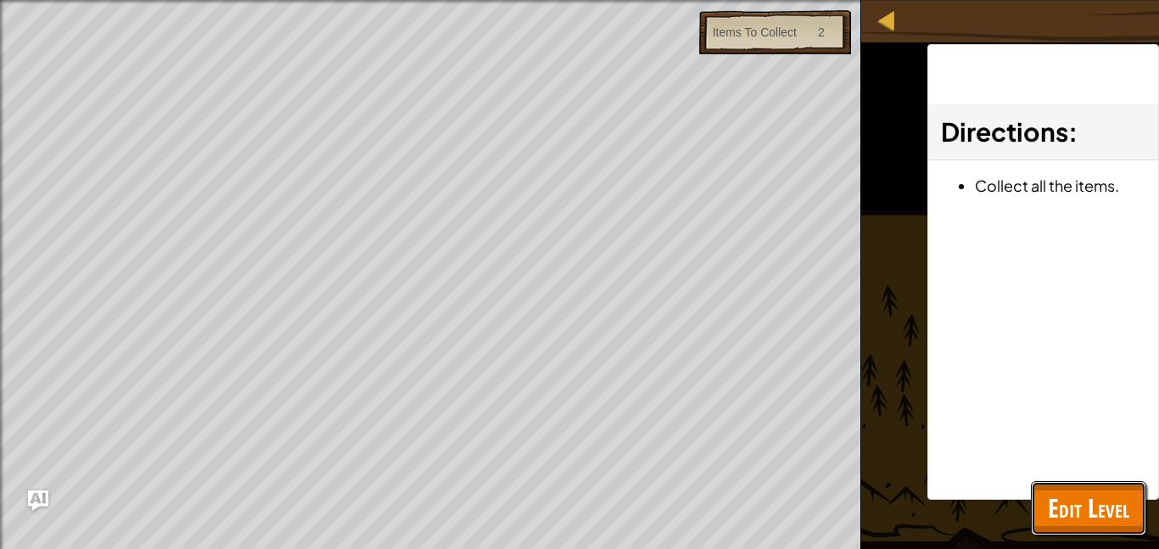
click at [1097, 513] on span "Edit Level" at bounding box center [1087, 507] width 81 height 35
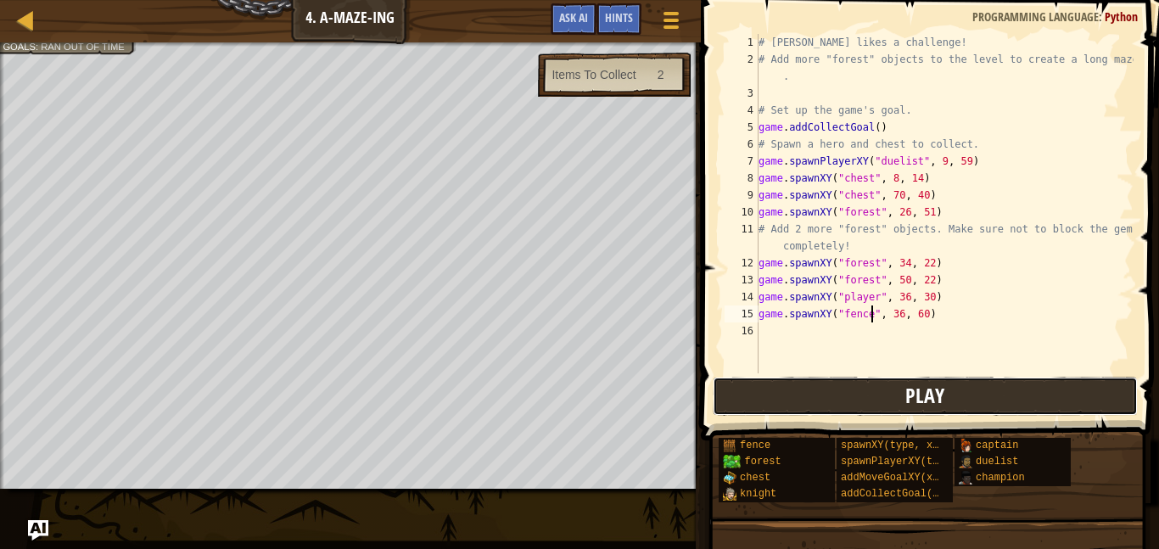
click at [962, 390] on button "Play" at bounding box center [924, 396] width 425 height 39
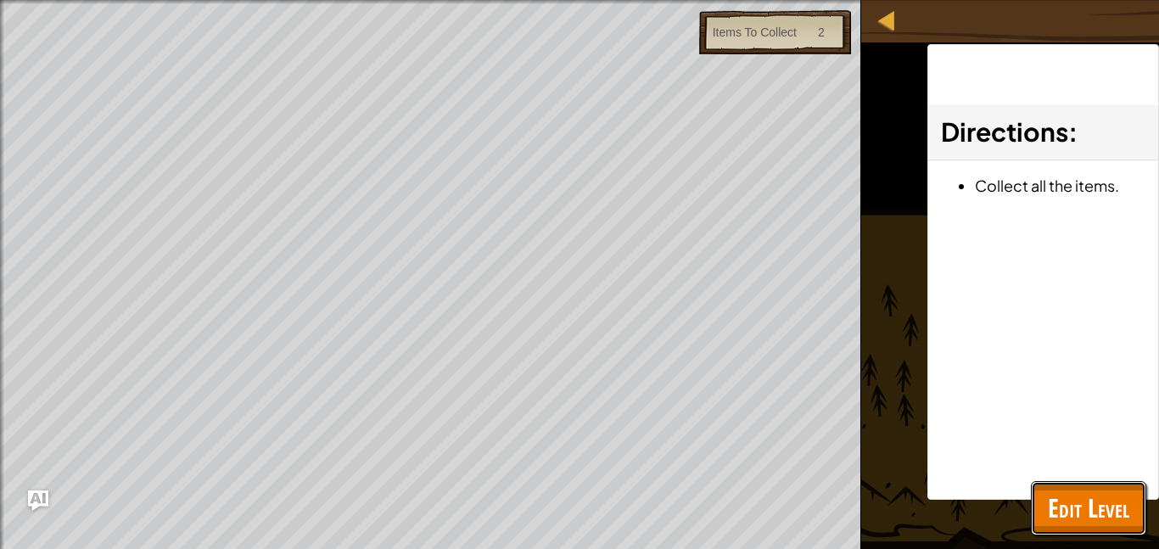
click at [1092, 493] on span "Edit Level" at bounding box center [1087, 507] width 81 height 35
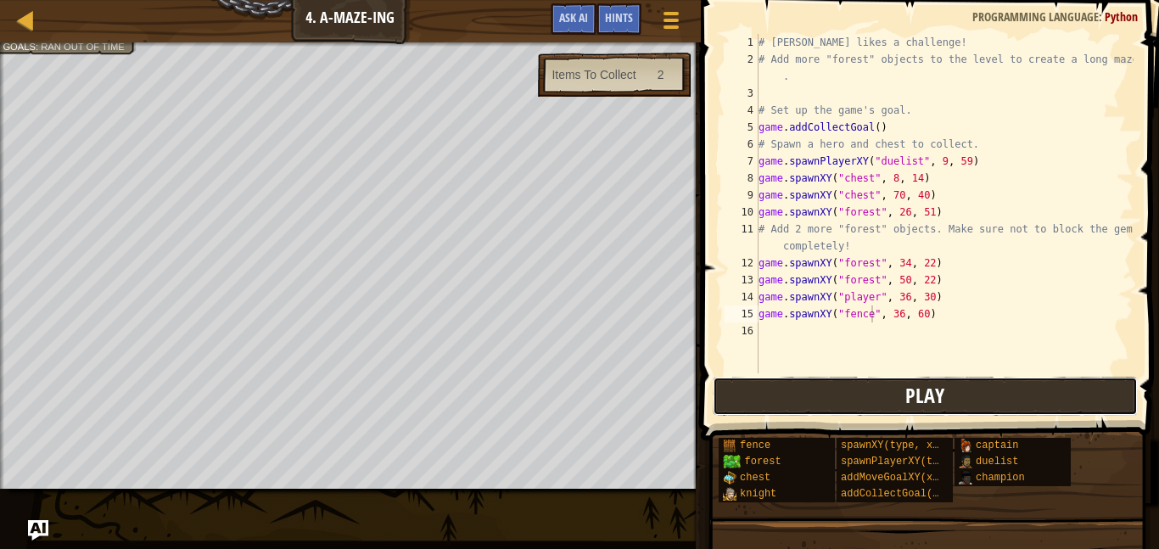
click at [1025, 382] on button "Play" at bounding box center [924, 396] width 425 height 39
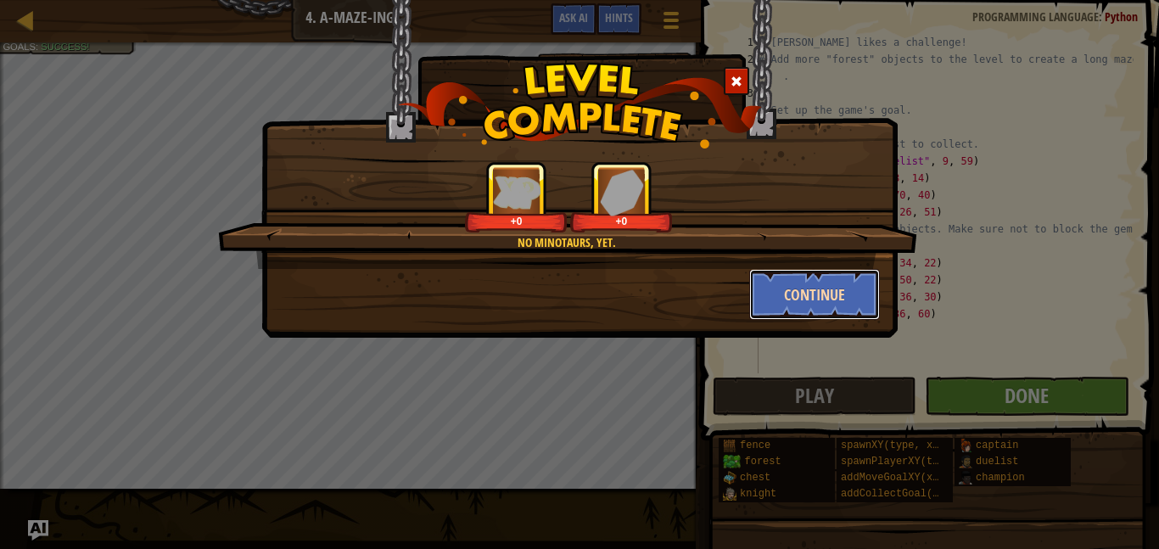
click at [840, 301] on button "Continue" at bounding box center [814, 294] width 131 height 51
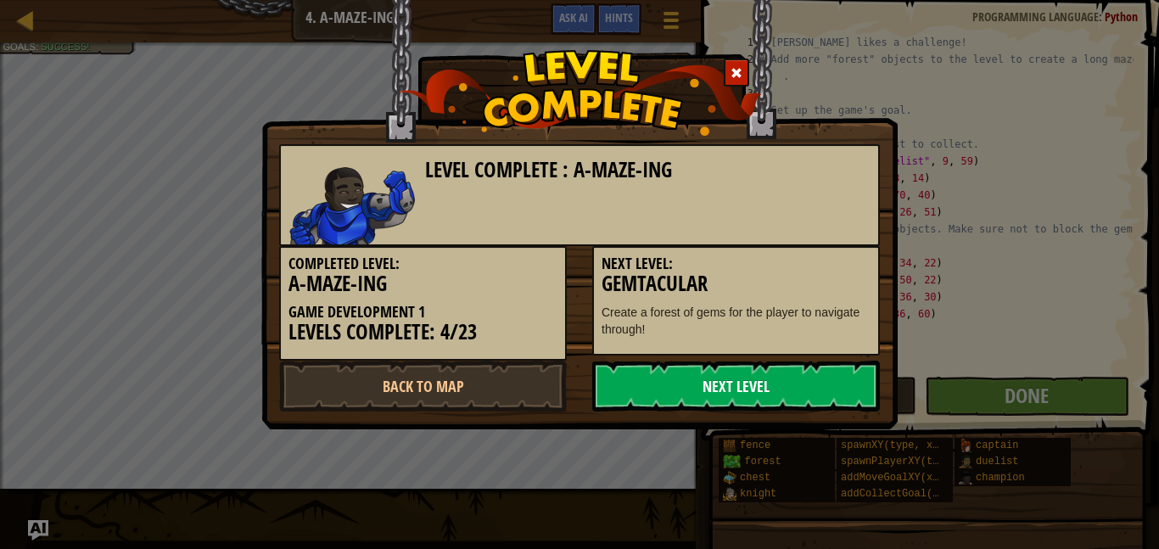
click at [824, 377] on link "Next Level" at bounding box center [736, 385] width 288 height 51
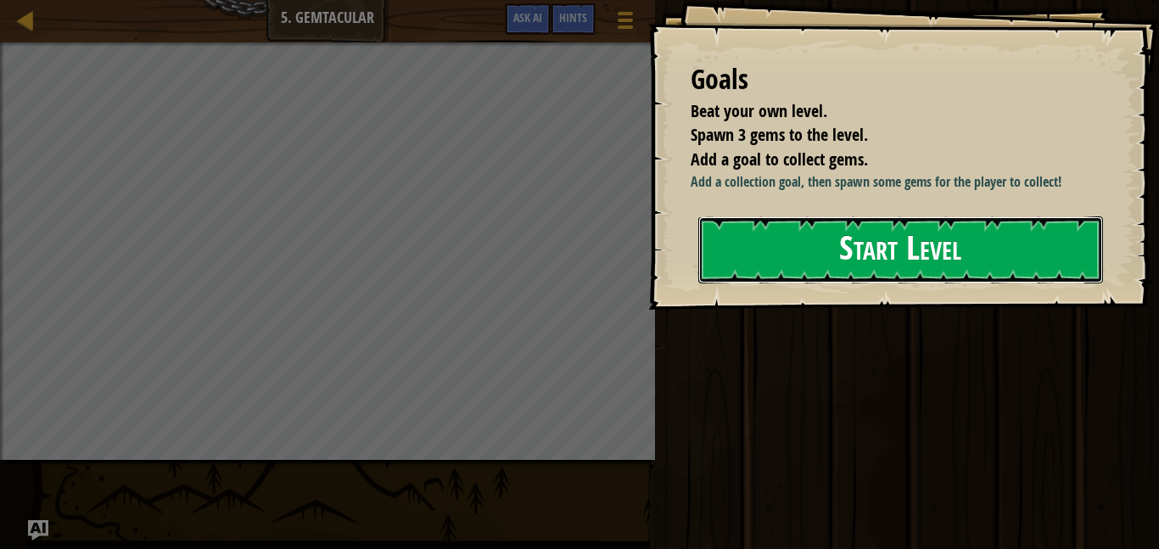
click at [1019, 249] on button "Start Level" at bounding box center [900, 249] width 405 height 67
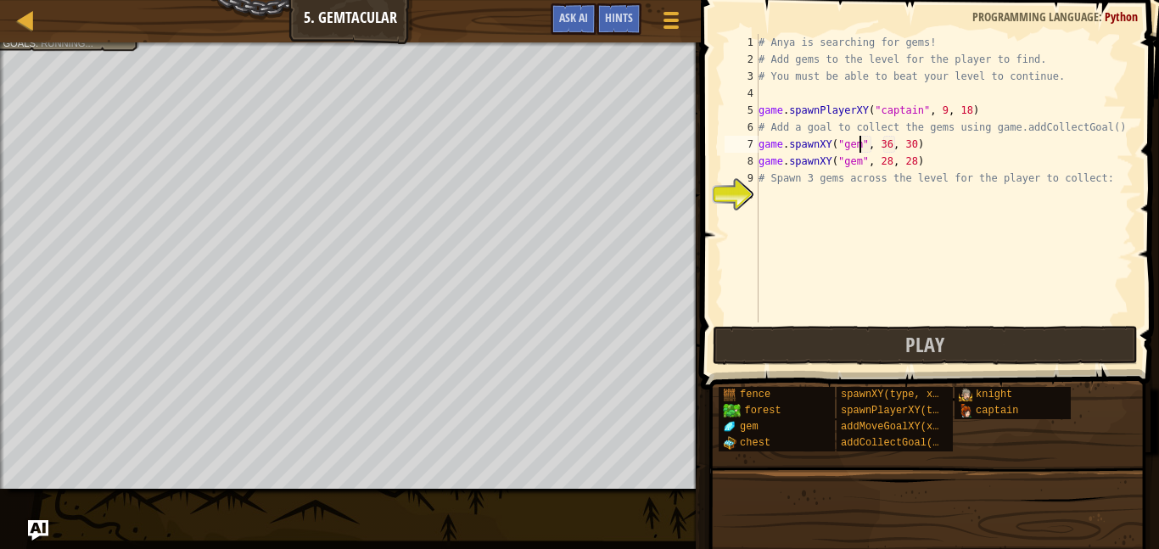
scroll to position [8, 14]
click at [892, 143] on div "# Anya is searching for gems! # Add gems to the level for the player to find. #…" at bounding box center [944, 195] width 378 height 322
click at [911, 144] on div "# Anya is searching for gems! # Add gems to the level for the player to find. #…" at bounding box center [944, 195] width 378 height 322
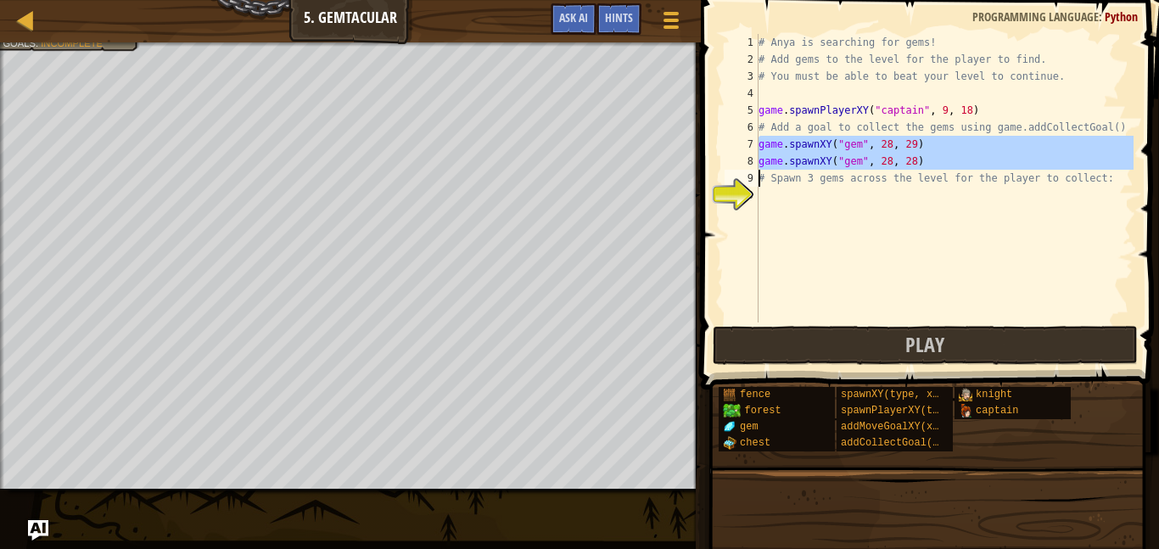
drag, startPoint x: 757, startPoint y: 138, endPoint x: 852, endPoint y: 160, distance: 98.3
click at [852, 160] on div "game.spawnXY("gem", 28, 29) 1 2 3 4 5 6 7 8 9 10 # Anya is searching for gems! …" at bounding box center [927, 178] width 412 height 288
type textarea "game.spawnXY("gem", 28, 28) # Spawn 3 gems across the level for the player to c…"
click at [809, 189] on div "# Anya is searching for gems! # Add gems to the level for the player to find. #…" at bounding box center [944, 195] width 378 height 322
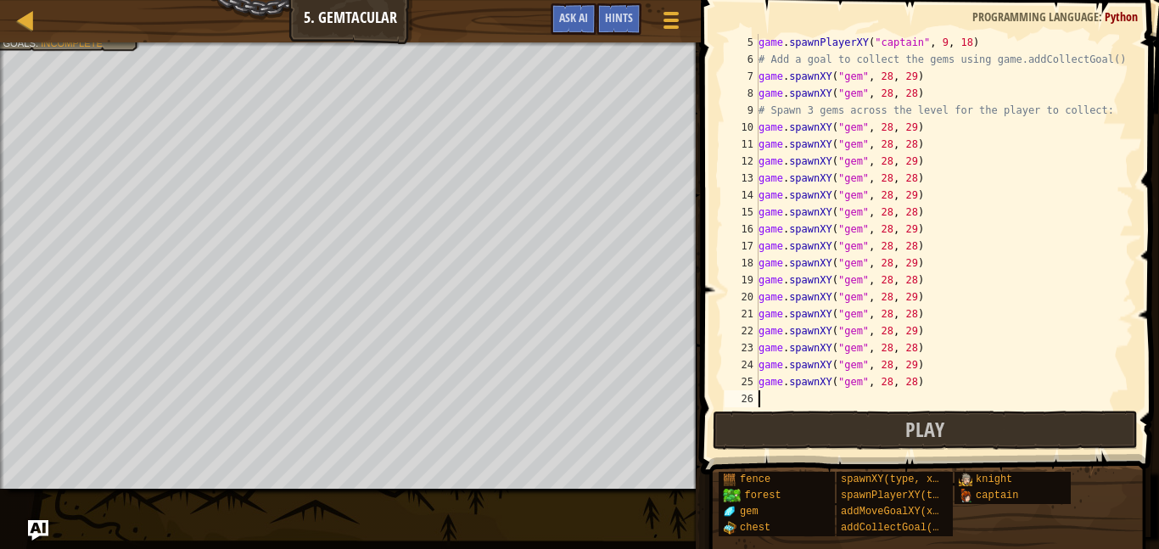
scroll to position [51, 0]
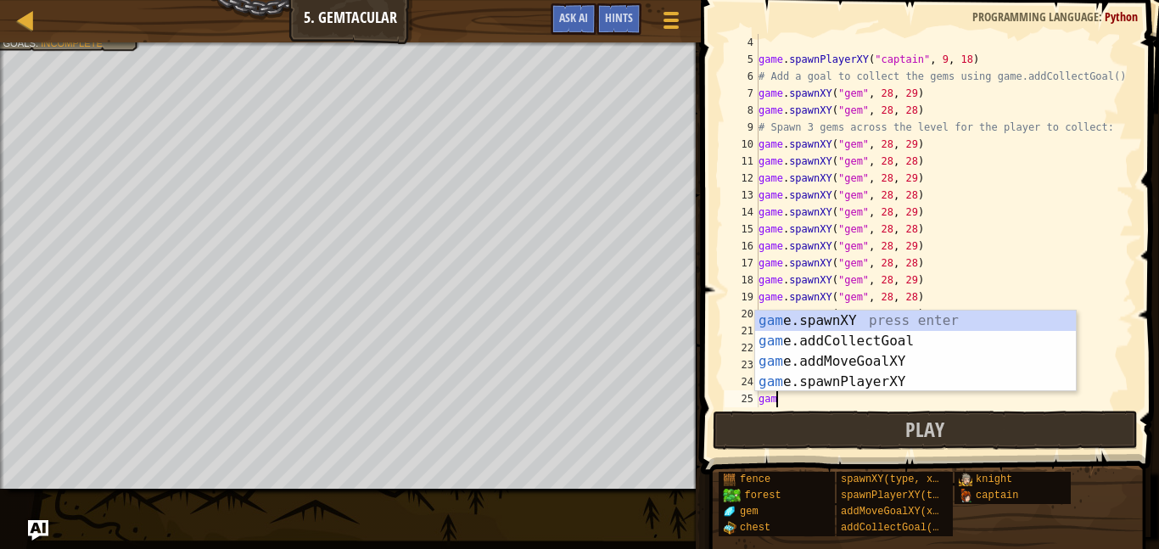
type textarea "g"
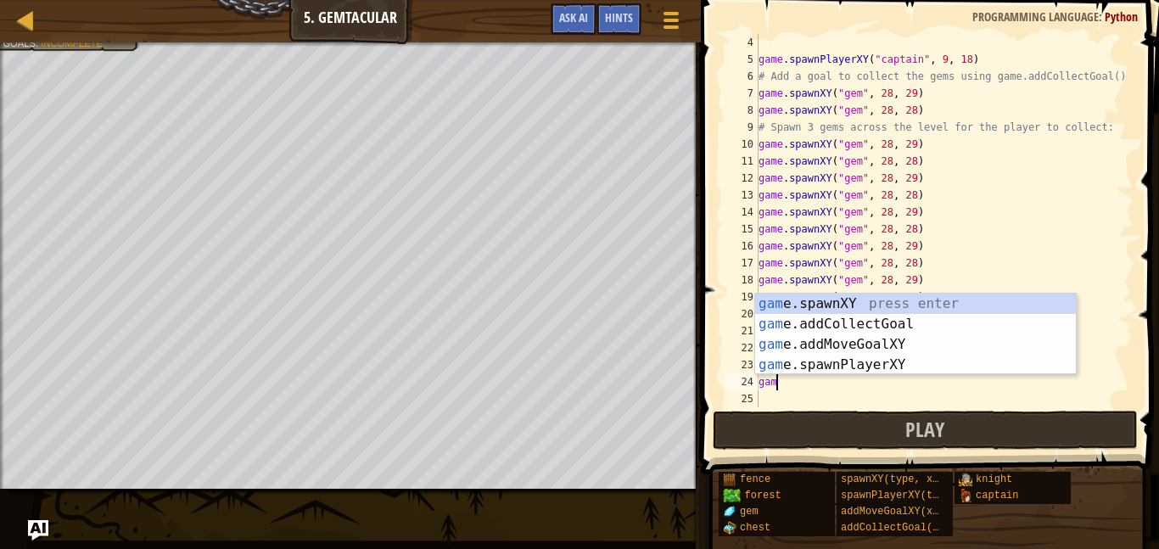
type textarea "g"
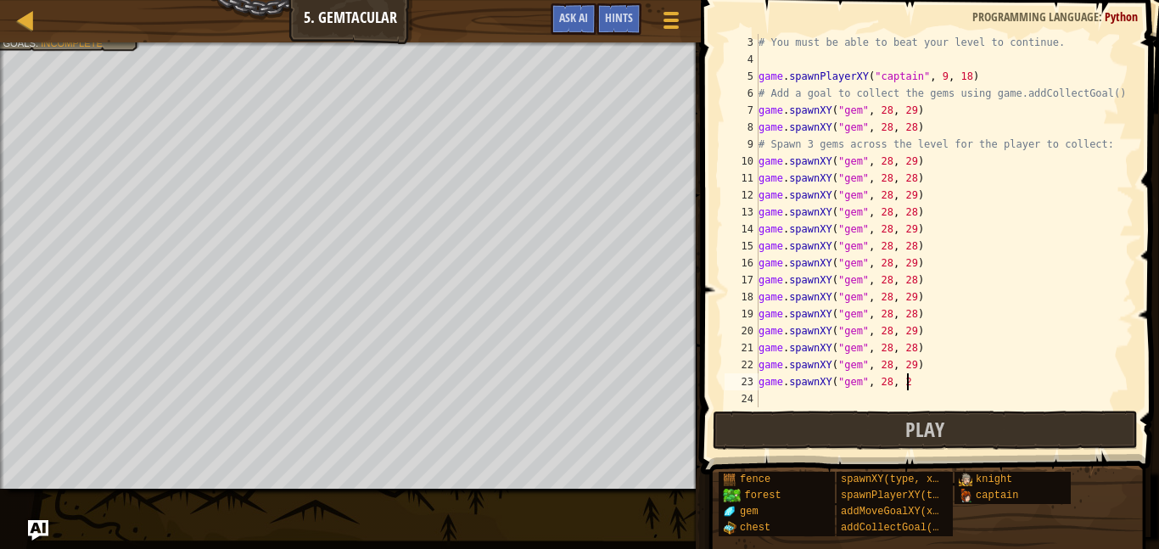
scroll to position [34, 0]
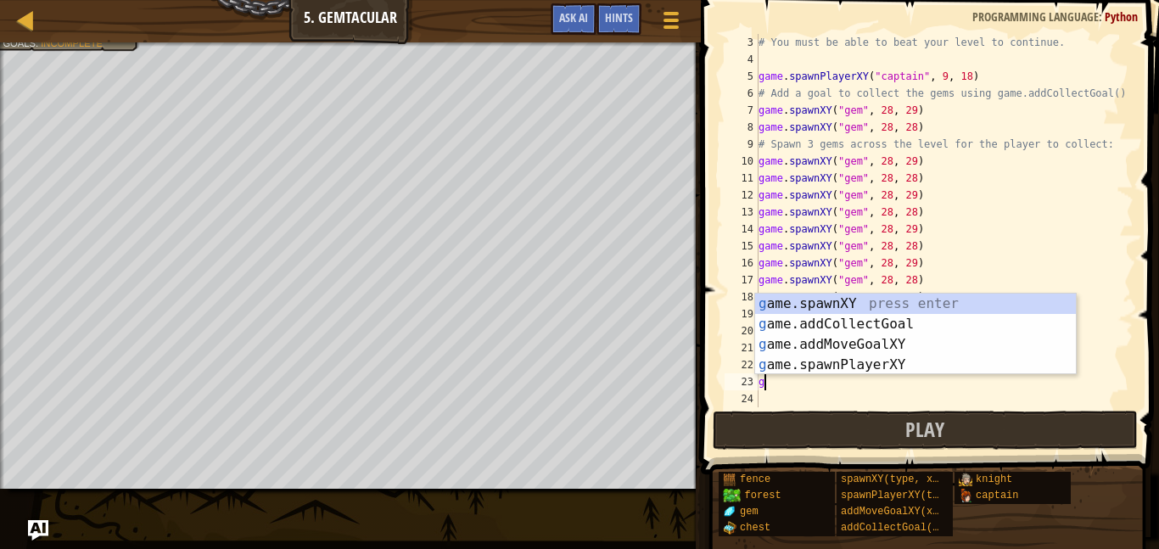
type textarea "g"
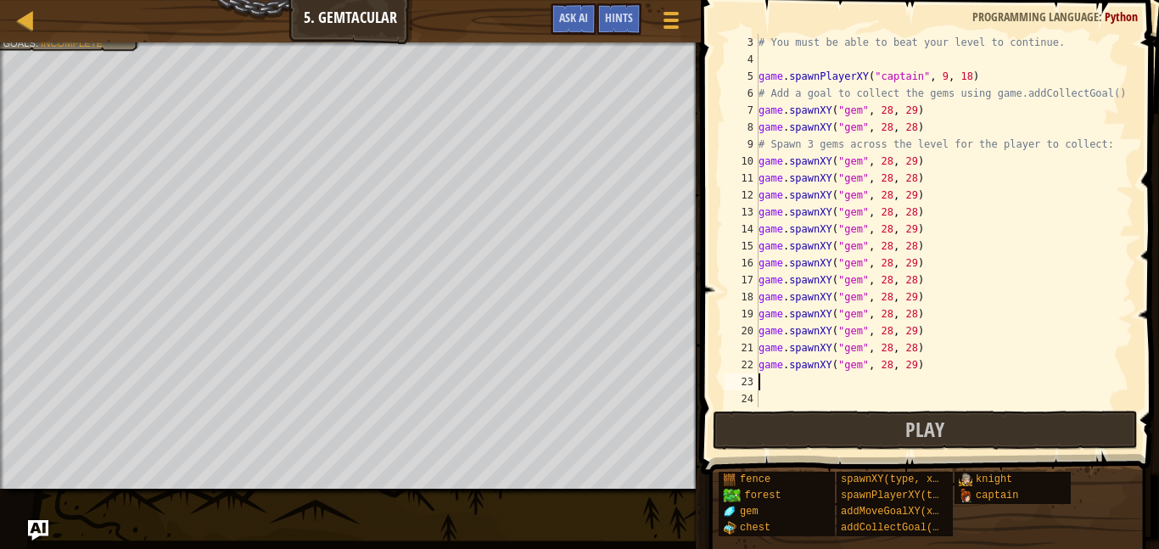
click at [914, 240] on div "# You must be able to beat your level to continue. game . spawnPlayerXY ( "capt…" at bounding box center [944, 237] width 378 height 407
click at [908, 283] on div "# You must be able to beat your level to continue. game . spawnPlayerXY ( "capt…" at bounding box center [944, 237] width 378 height 407
click at [903, 314] on div "# You must be able to beat your level to continue. game . spawnPlayerXY ( "capt…" at bounding box center [944, 237] width 378 height 407
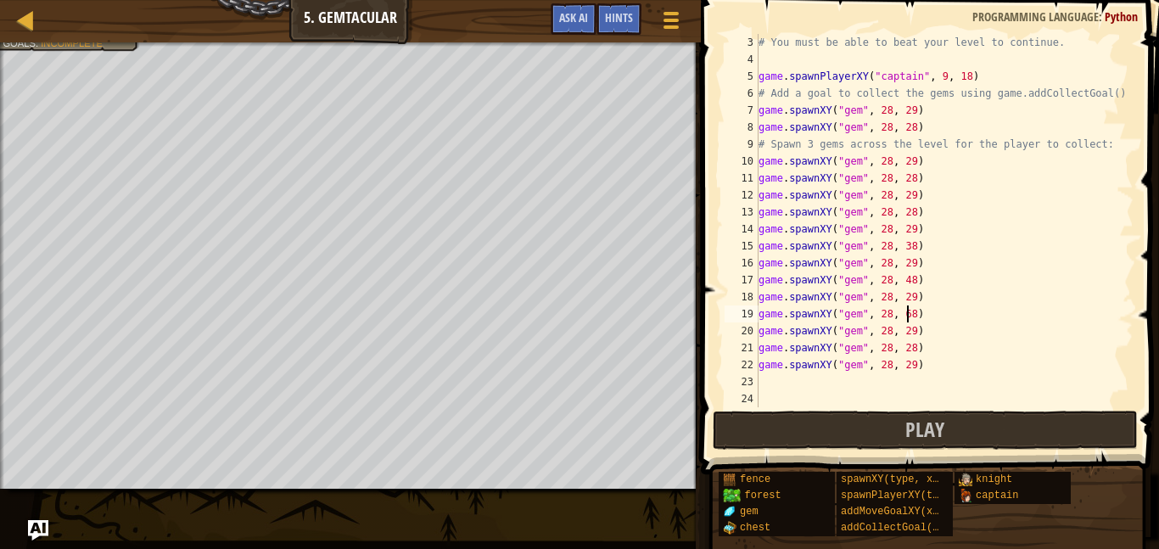
click at [909, 243] on div "# You must be able to beat your level to continue. game . spawnPlayerXY ( "capt…" at bounding box center [944, 237] width 378 height 407
click at [907, 280] on div "# You must be able to beat your level to continue. game . spawnPlayerXY ( "capt…" at bounding box center [944, 237] width 378 height 407
click at [913, 365] on div "# You must be able to beat your level to continue. game . spawnPlayerXY ( "capt…" at bounding box center [944, 237] width 378 height 407
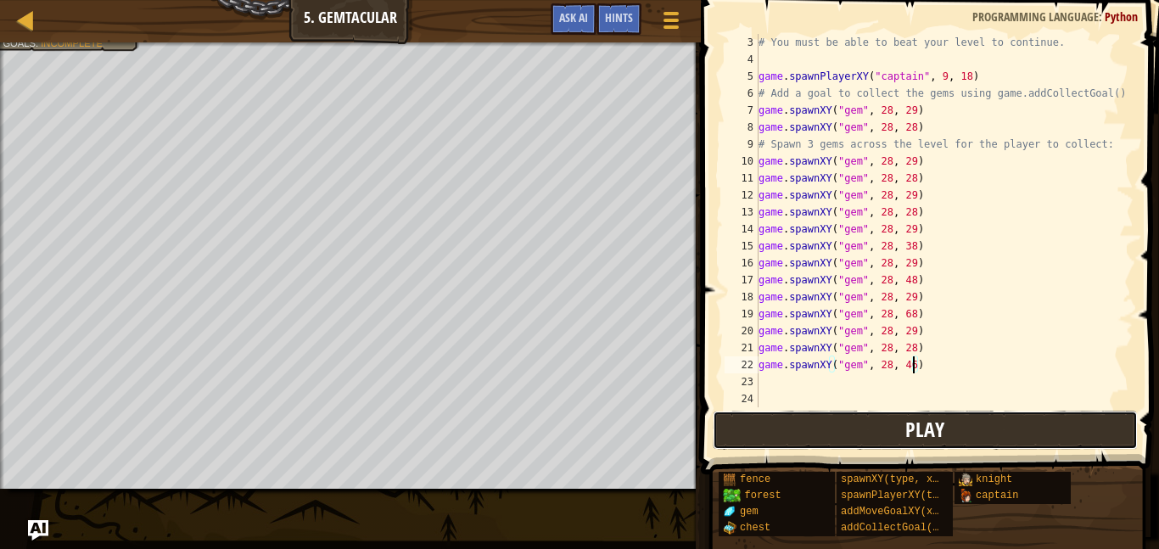
click at [959, 445] on button "Play" at bounding box center [924, 429] width 425 height 39
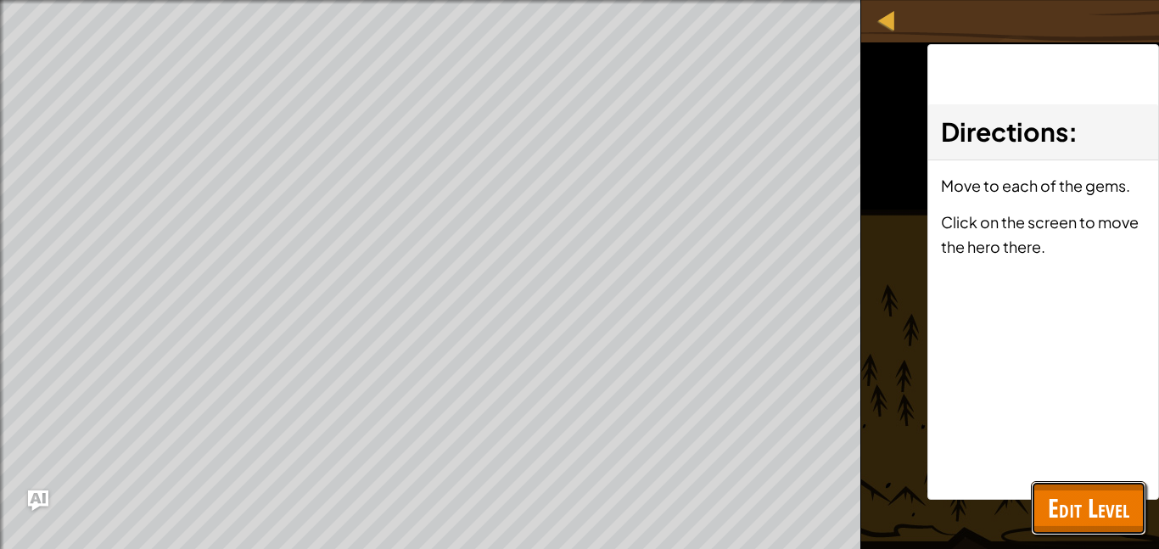
click at [1070, 498] on span "Edit Level" at bounding box center [1087, 507] width 81 height 35
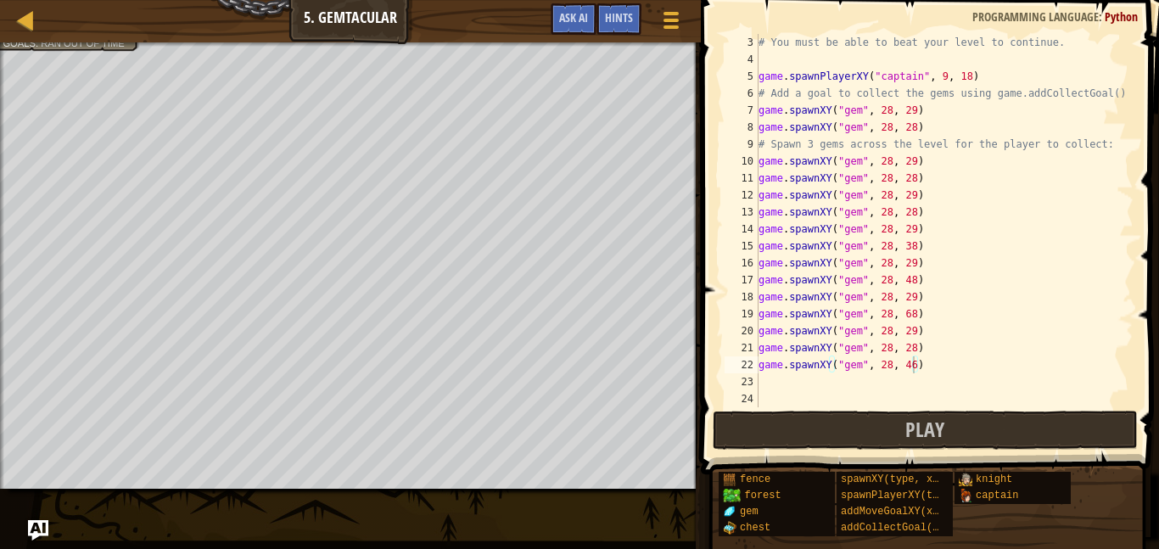
click at [906, 332] on div "# You must be able to beat your level to continue. game . spawnPlayerXY ( "capt…" at bounding box center [944, 237] width 378 height 407
click at [909, 215] on div "# You must be able to beat your level to continue. game . spawnPlayerXY ( "capt…" at bounding box center [944, 237] width 378 height 407
click at [916, 181] on div "# You must be able to beat your level to continue. game . spawnPlayerXY ( "capt…" at bounding box center [944, 237] width 378 height 407
click at [907, 189] on div "# You must be able to beat your level to continue. game . spawnPlayerXY ( "capt…" at bounding box center [944, 237] width 378 height 407
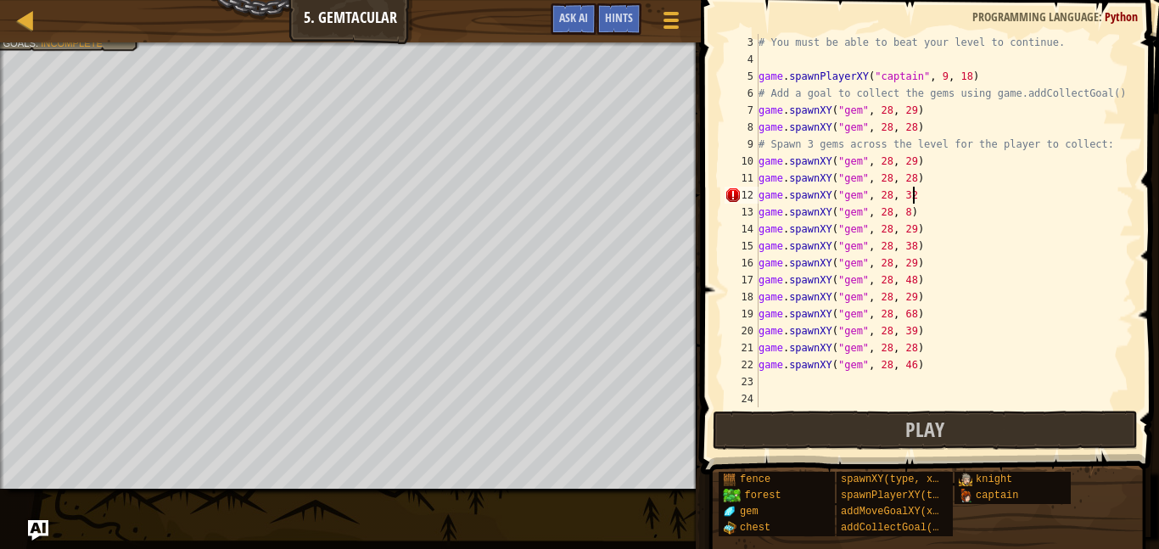
scroll to position [8, 22]
click at [958, 439] on button "Play" at bounding box center [924, 429] width 425 height 39
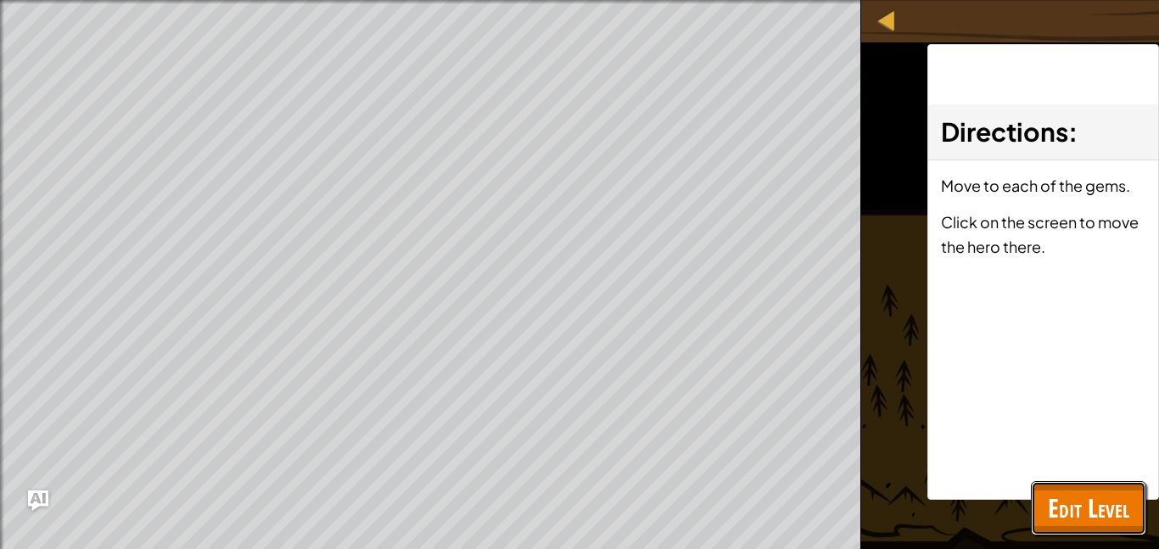
click at [1077, 520] on span "Edit Level" at bounding box center [1087, 507] width 81 height 35
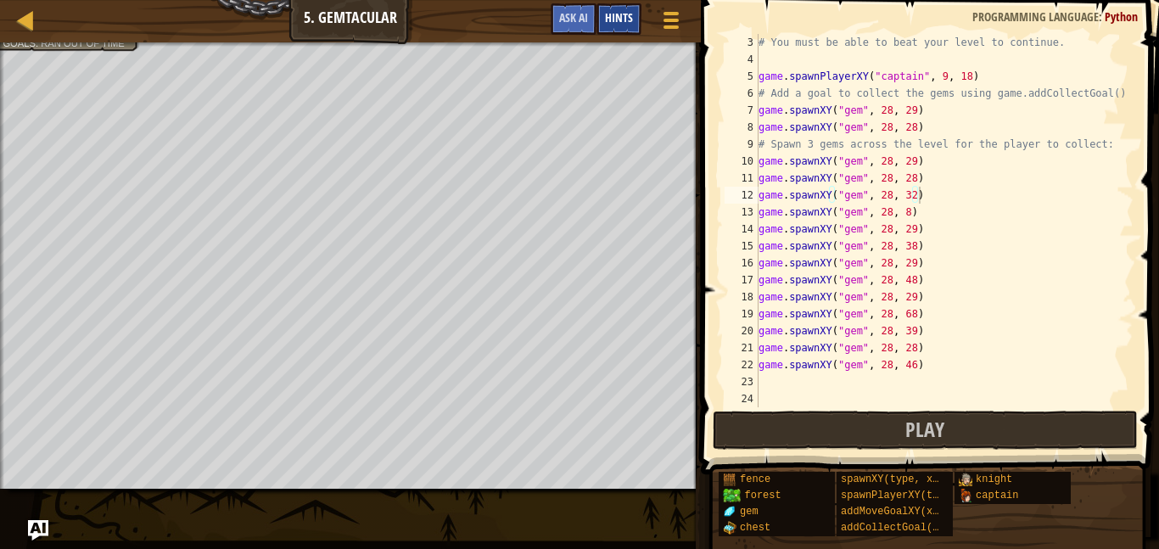
click at [601, 14] on div "Hints" at bounding box center [618, 18] width 45 height 31
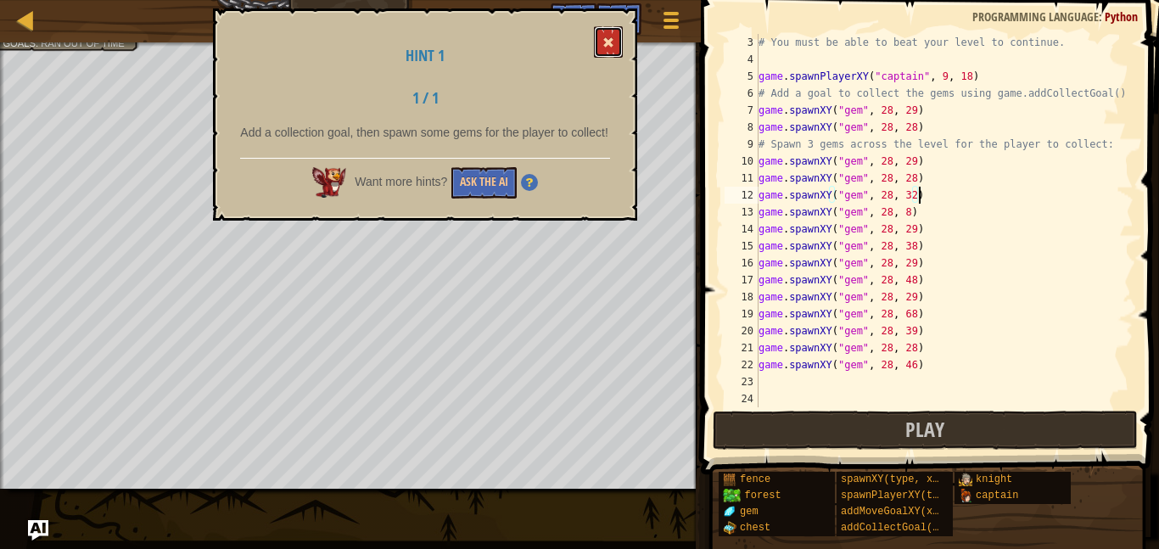
click at [603, 43] on span at bounding box center [608, 42] width 12 height 12
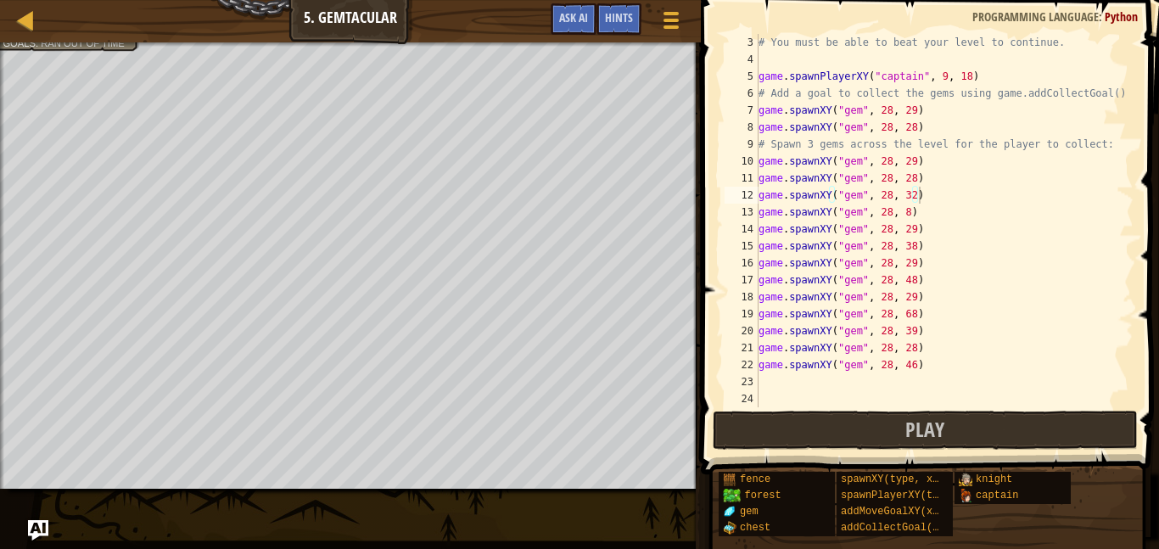
click at [757, 380] on div "23" at bounding box center [741, 381] width 34 height 17
type textarea "game.spawnXY("gem", 28, 32)"
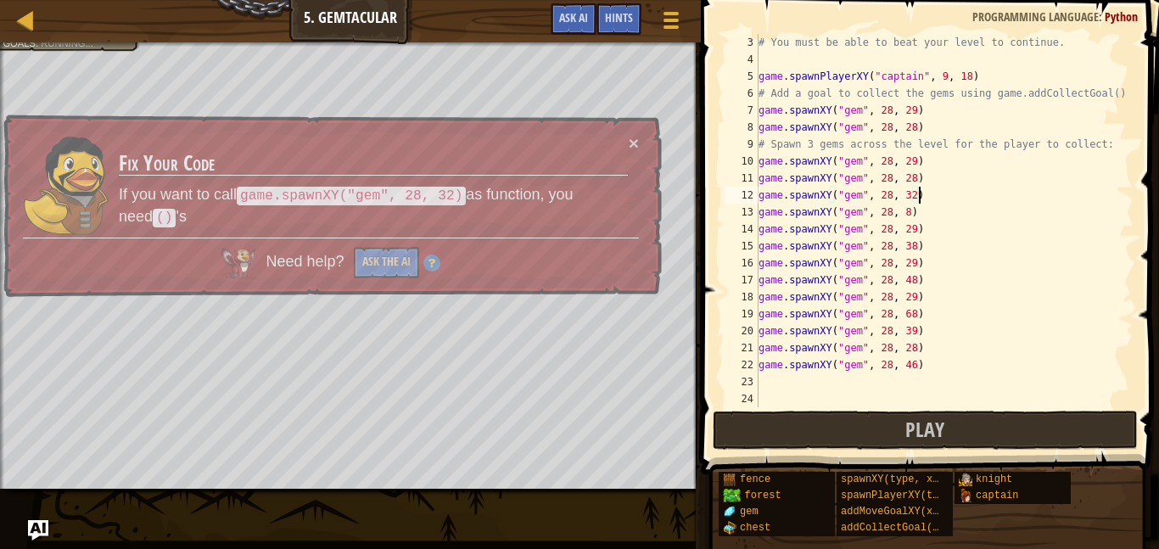
scroll to position [8, 22]
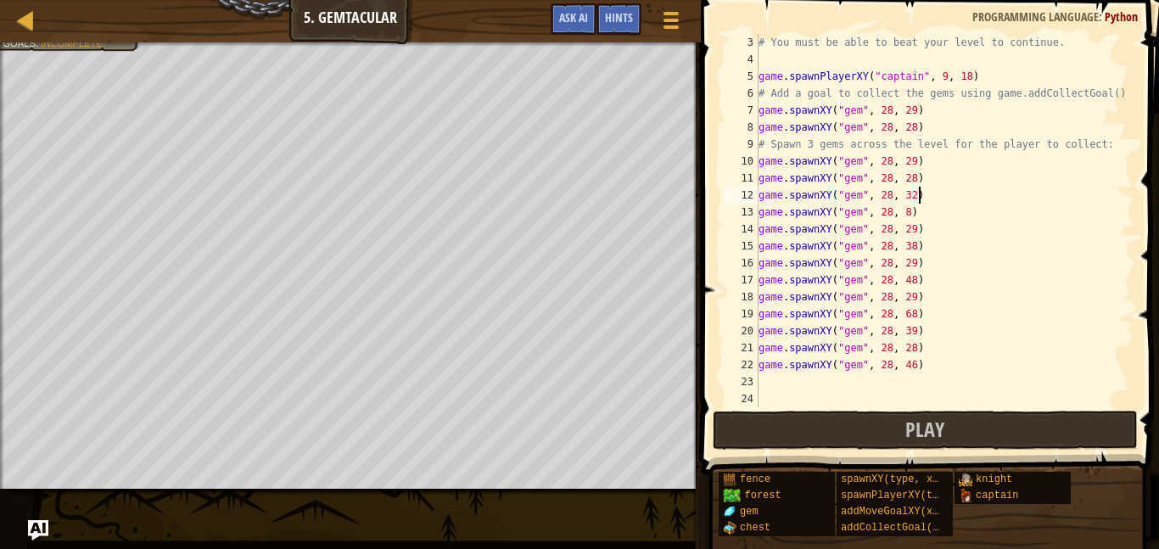
click at [784, 385] on div "# You must be able to beat your level to continue. game . spawnPlayerXY ( "capt…" at bounding box center [944, 237] width 378 height 407
type textarea "c"
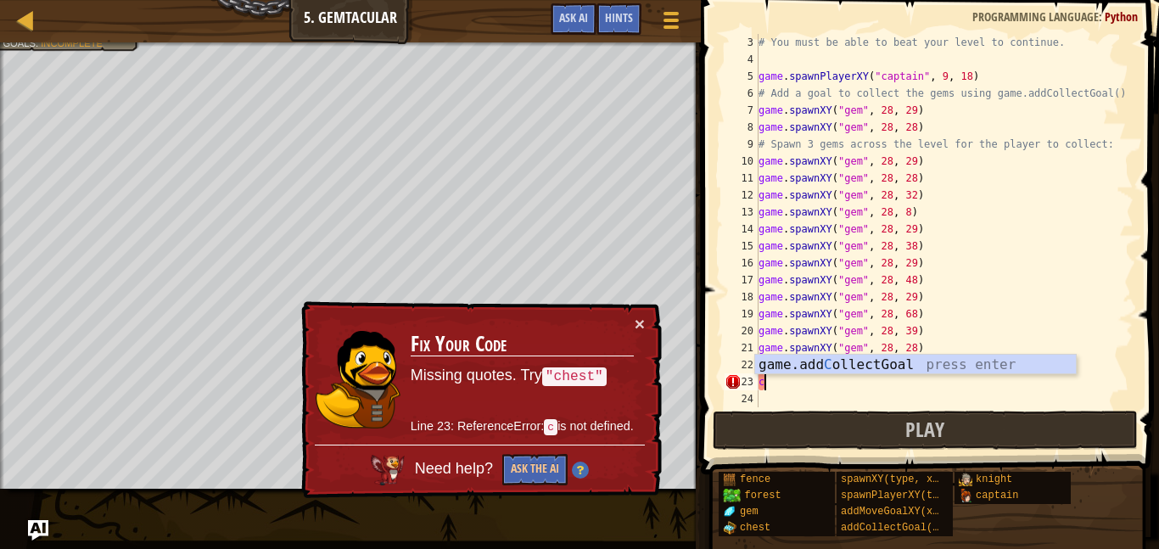
click at [930, 366] on div "game.add C ollectGoal press enter" at bounding box center [915, 385] width 321 height 61
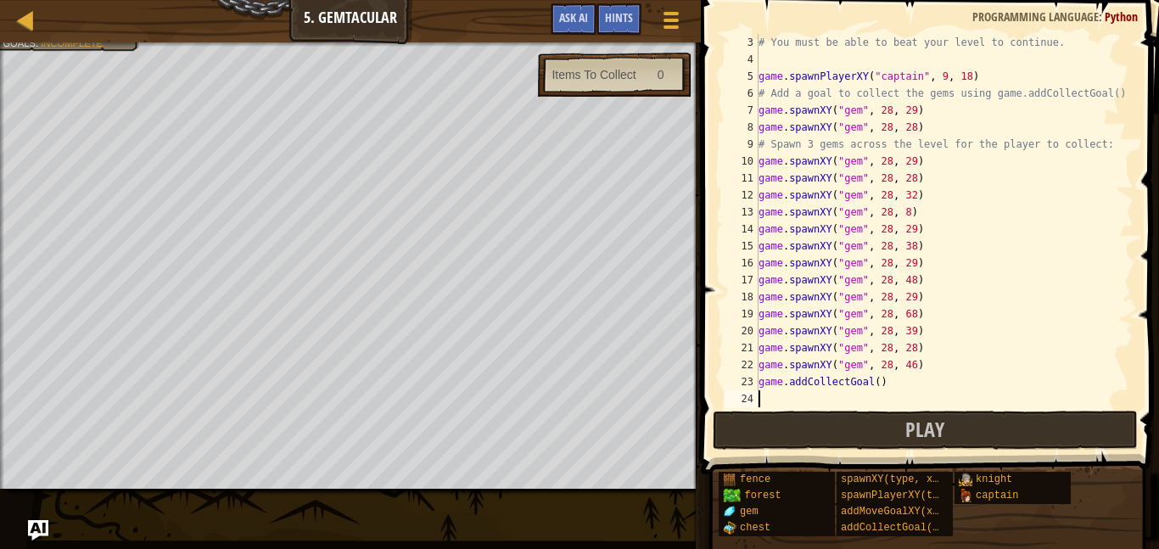
click at [875, 387] on div "# You must be able to beat your level to continue. game . spawnPlayerXY ( "capt…" at bounding box center [944, 237] width 378 height 407
type textarea "game.addCollectGoal(1)"
click at [920, 428] on span "Play" at bounding box center [924, 429] width 39 height 27
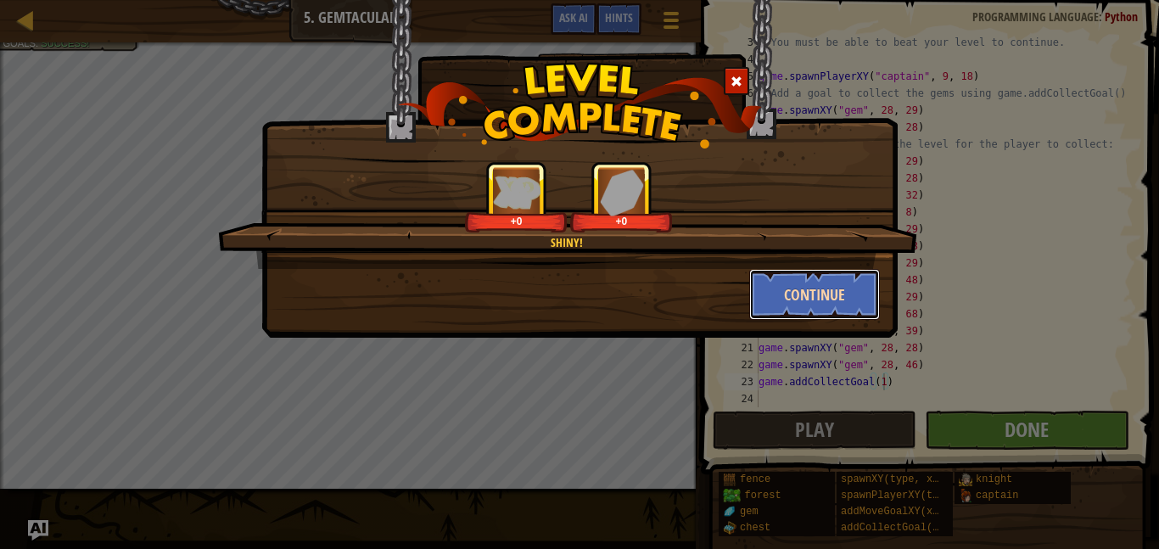
click at [808, 299] on button "Continue" at bounding box center [814, 294] width 131 height 51
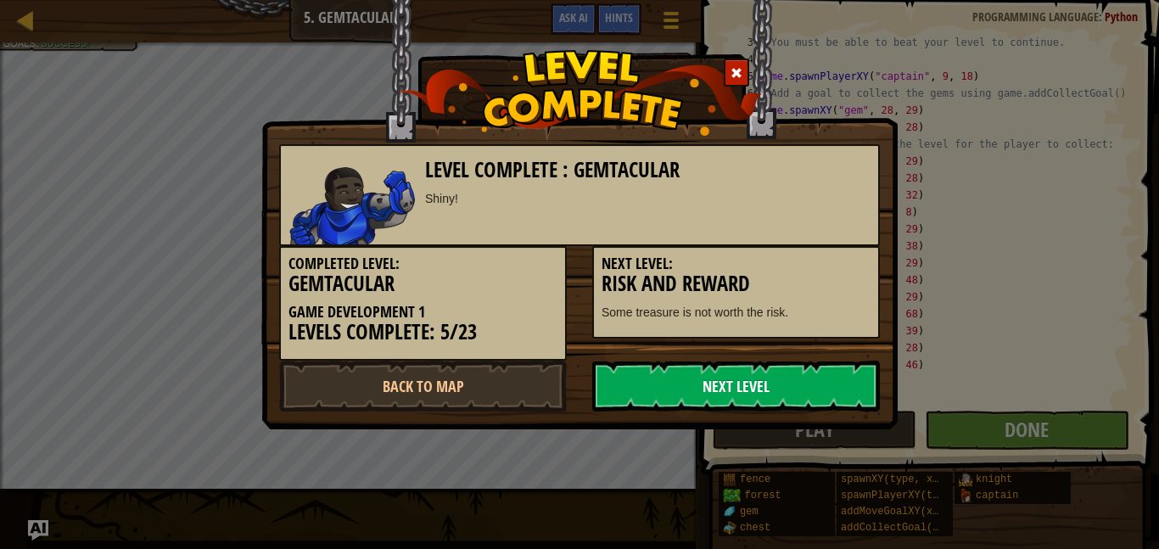
click at [649, 388] on link "Next Level" at bounding box center [736, 385] width 288 height 51
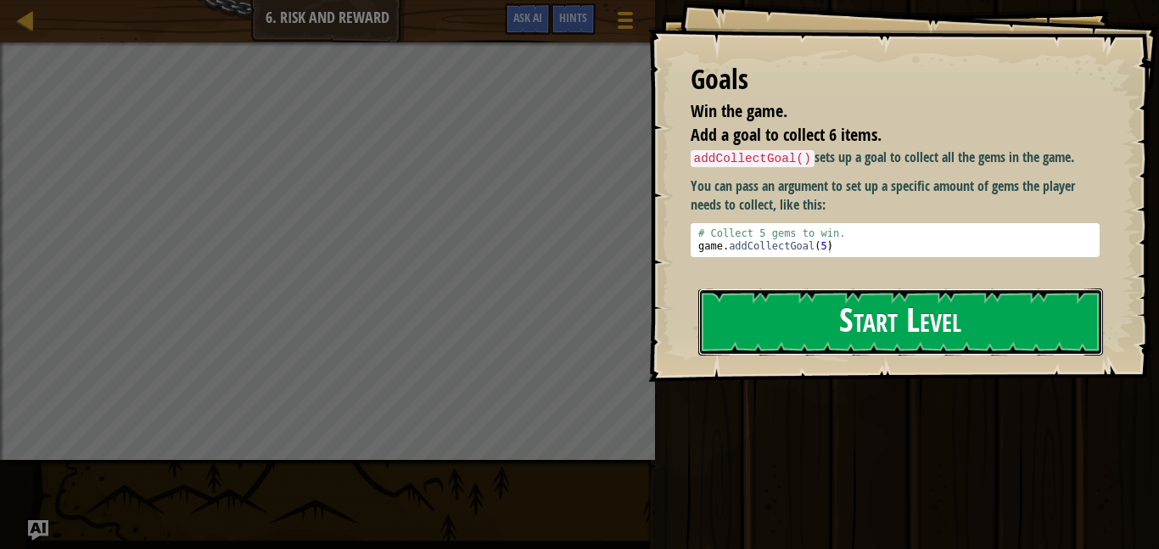
click at [885, 288] on button "Start Level" at bounding box center [900, 321] width 405 height 67
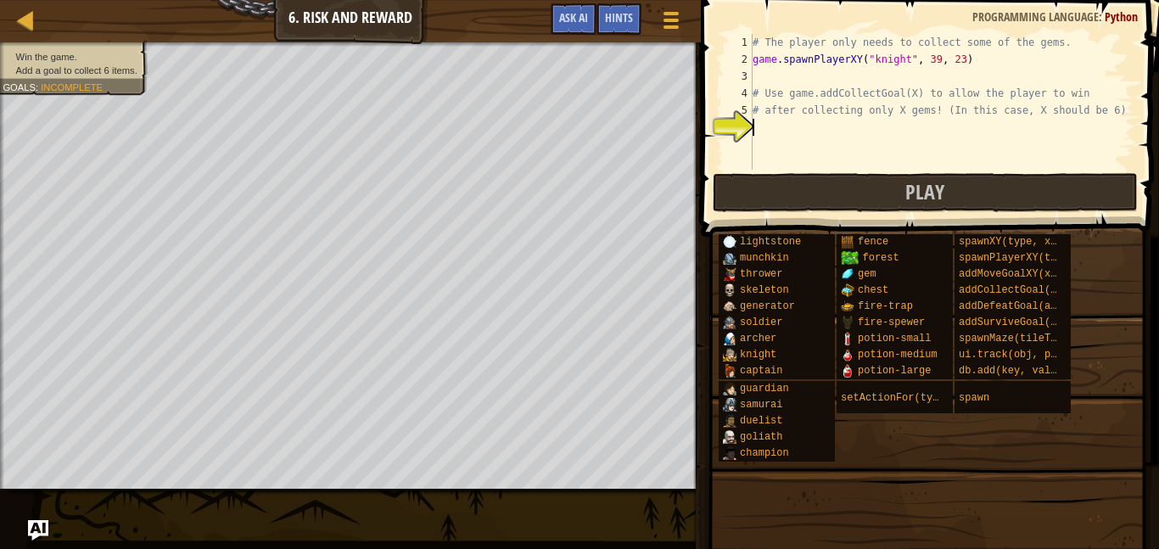
click at [763, 75] on div "# The player only needs to collect some of the gems. game . spawnPlayerXY ( "kn…" at bounding box center [941, 119] width 384 height 170
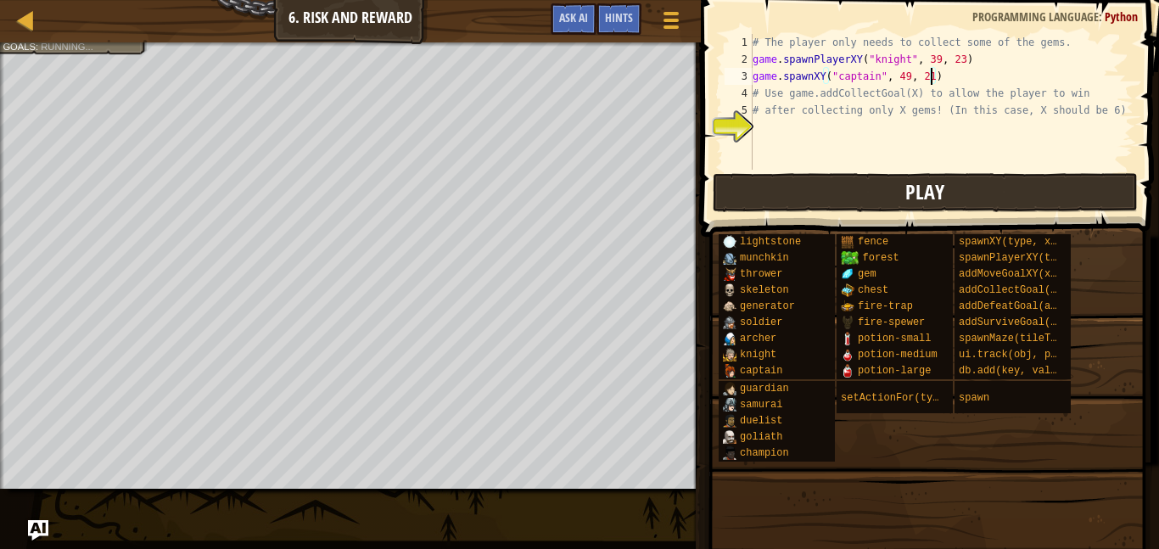
scroll to position [8, 25]
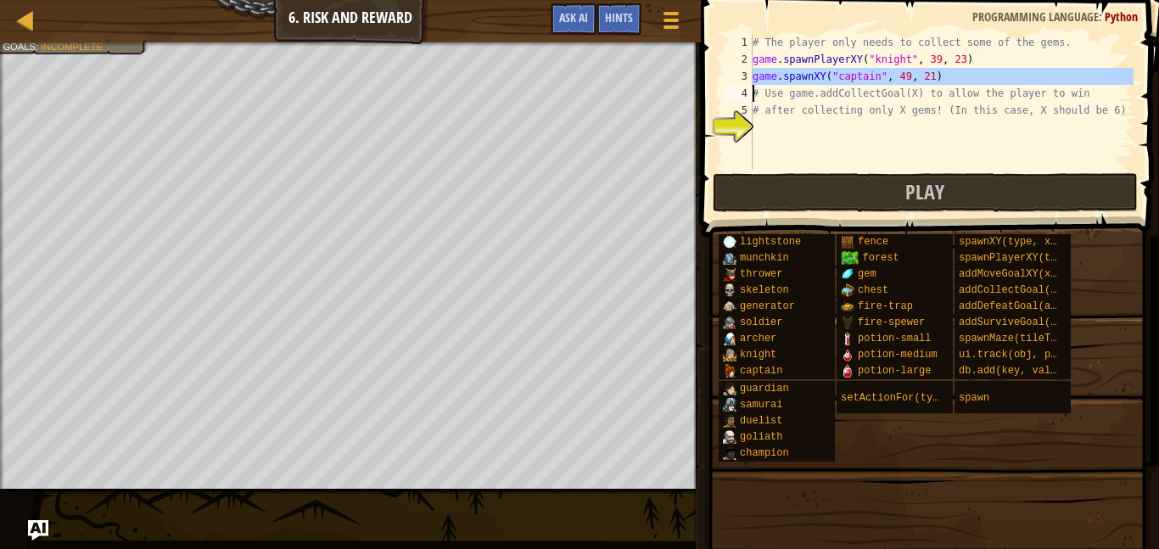
drag, startPoint x: 751, startPoint y: 78, endPoint x: 889, endPoint y: 81, distance: 137.4
click at [889, 81] on div "game.spawnXY("captain", 49, 21) 1 2 3 4 5 6 # The player only needs to collect …" at bounding box center [927, 102] width 412 height 136
type textarea "game.spawnXY("captain", 49, 21) # Use game.addCollectGoal(X) to allow the playe…"
click at [762, 133] on div "# The player only needs to collect some of the gems. game . spawnPlayerXY ( "kn…" at bounding box center [941, 119] width 384 height 170
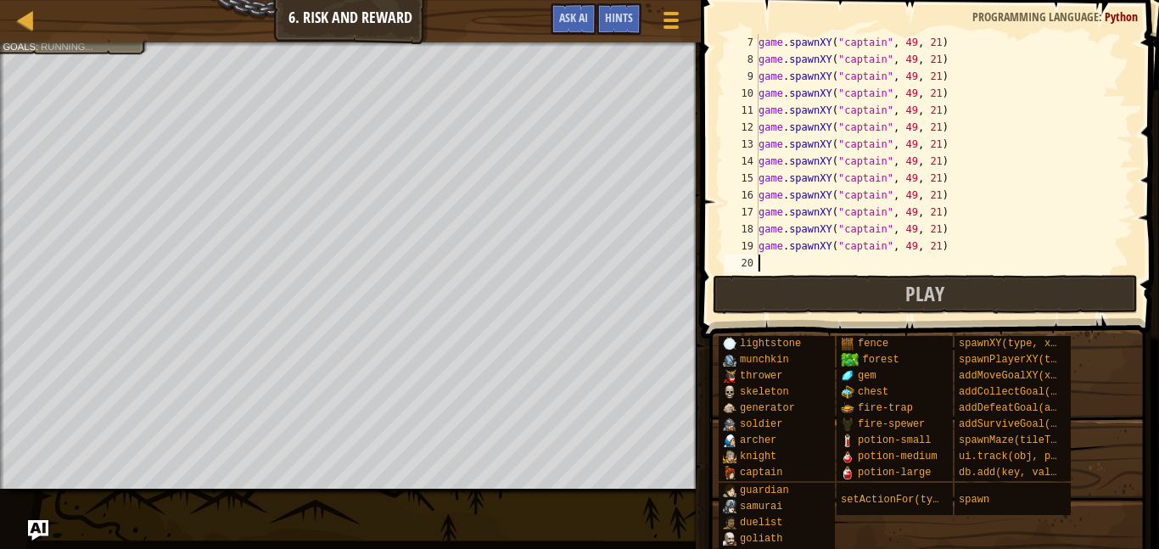
scroll to position [102, 0]
click at [974, 219] on div "game . spawnXY ( "captain" , 49 , 21 ) game . spawnXY ( "captain" , 49 , 21 ) g…" at bounding box center [944, 169] width 378 height 271
type textarea "game.spawnXY("captain", 49, 21)"
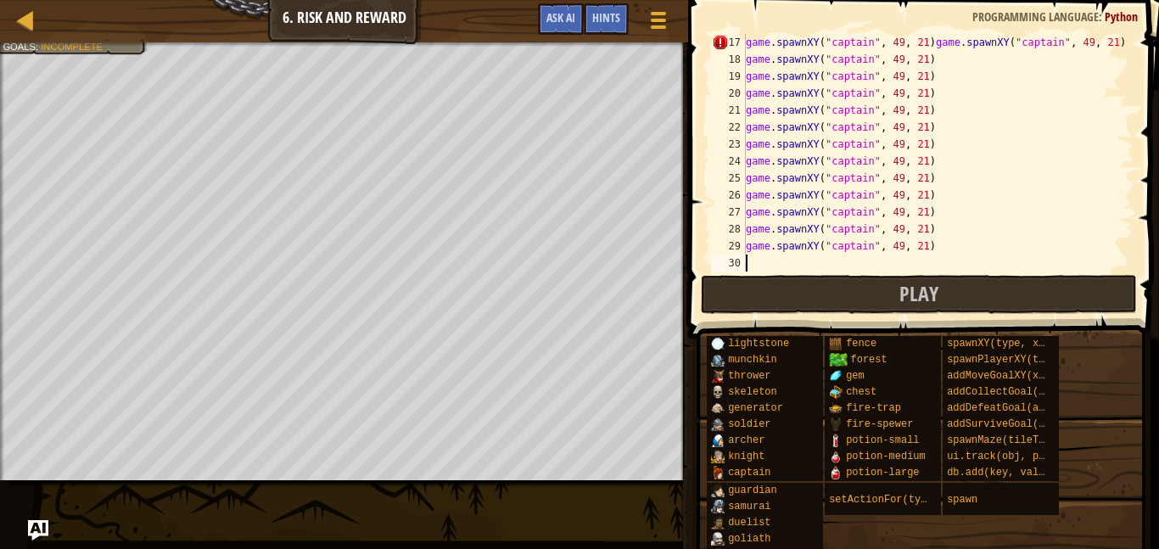
scroll to position [271, 0]
click at [1117, 45] on div at bounding box center [1124, 43] width 17 height 560
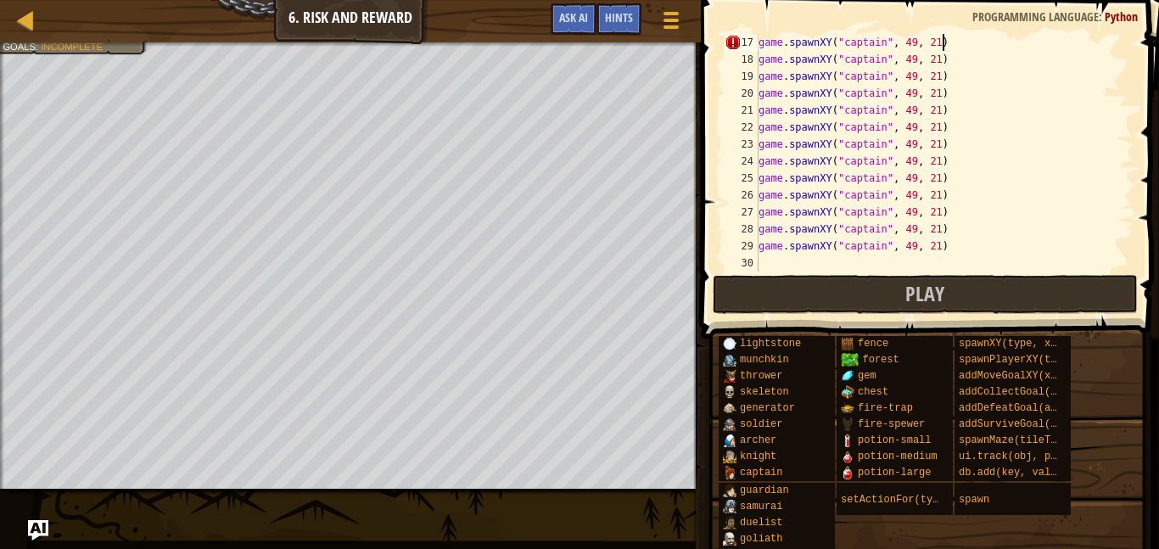
type textarea "game.spawnXY("captain", 49, 21)"
click at [769, 260] on div "game . spawnXY ( "captain" , 49 , 21 ) game . spawnXY ( "captain" , 49 , 21 ) g…" at bounding box center [944, 169] width 378 height 271
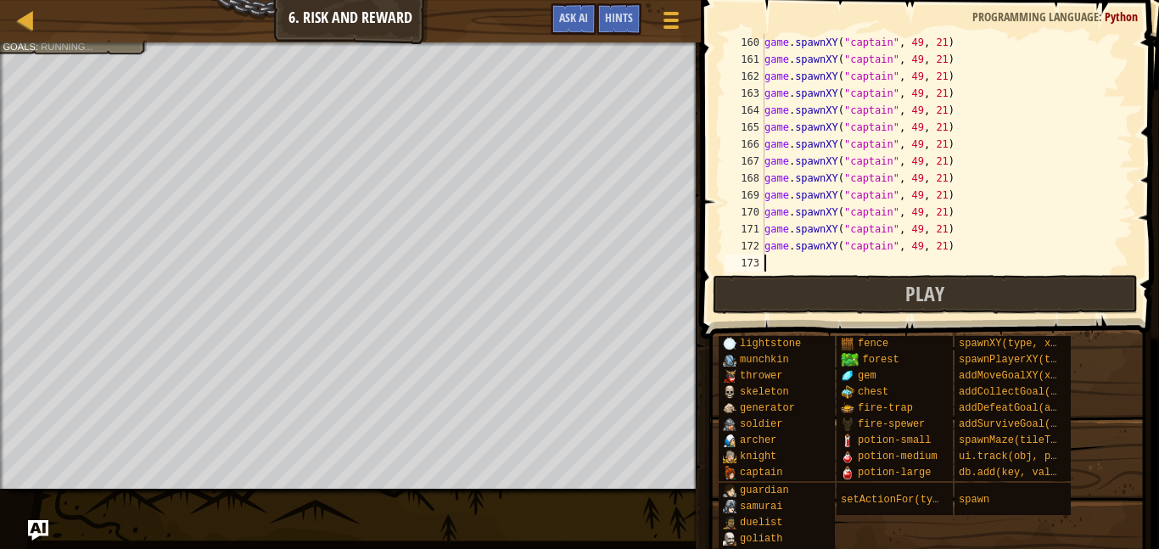
scroll to position [2697, 0]
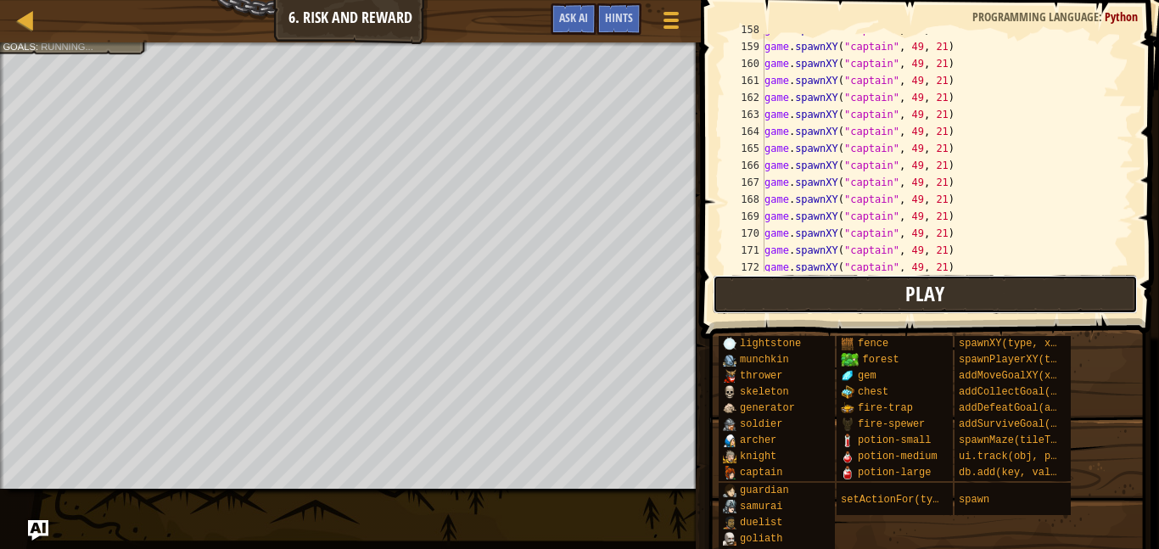
click at [866, 300] on button "Play" at bounding box center [924, 294] width 425 height 39
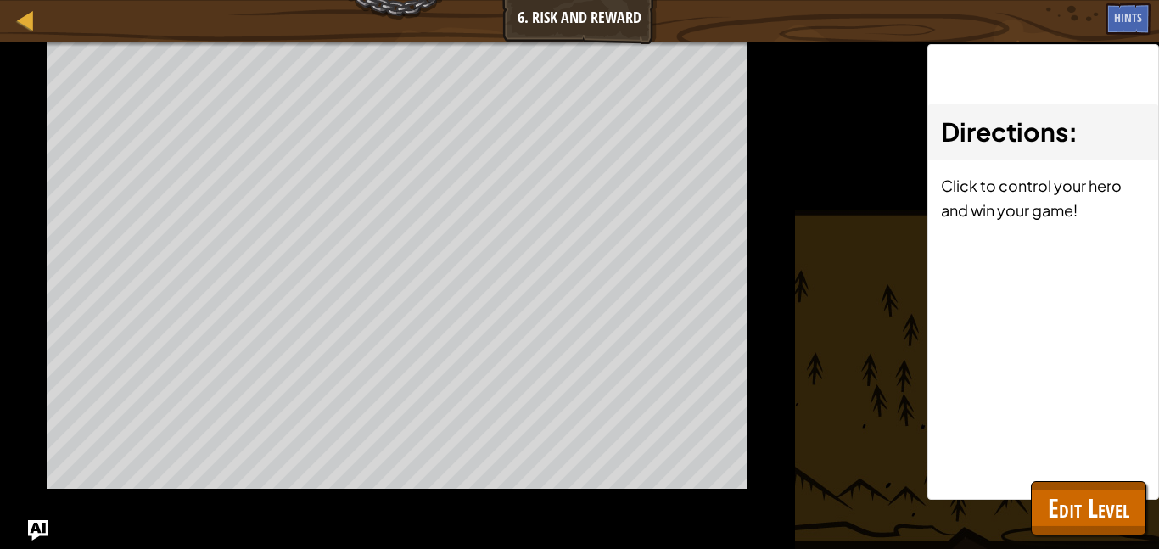
click at [955, 295] on div "Directions : Click to control your hero and win your game!" at bounding box center [1043, 271] width 232 height 455
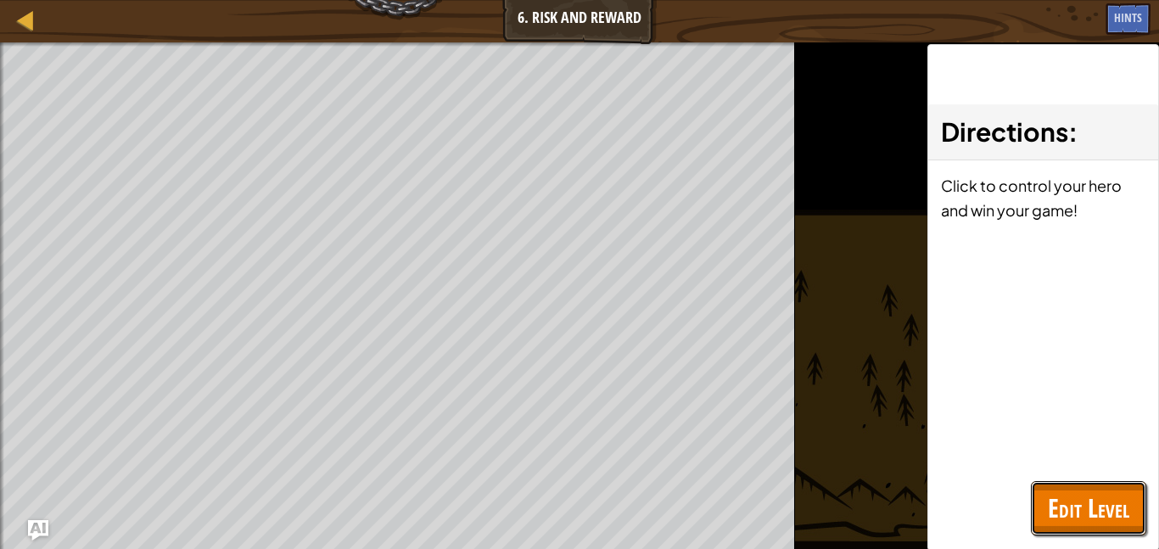
click at [1090, 510] on span "Edit Level" at bounding box center [1087, 507] width 81 height 35
click at [0, 0] on div "lightstone munchkin thrower skeleton generator soldier archer knight captain gu…" at bounding box center [0, 0] width 0 height 0
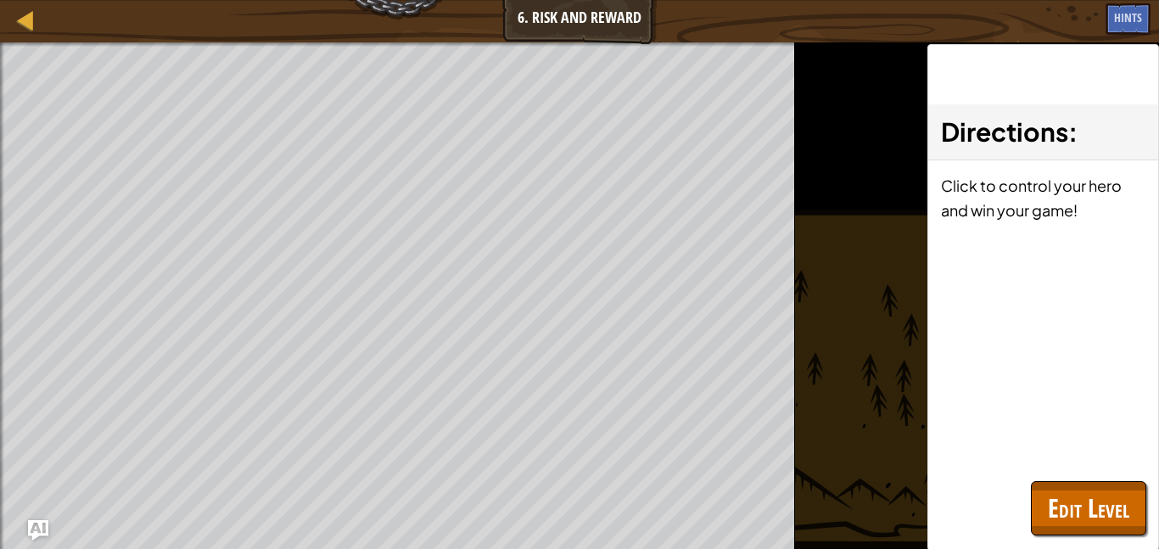
click at [0, 0] on div "lightstone munchkin thrower skeleton generator soldier archer knight captain gu…" at bounding box center [0, 0] width 0 height 0
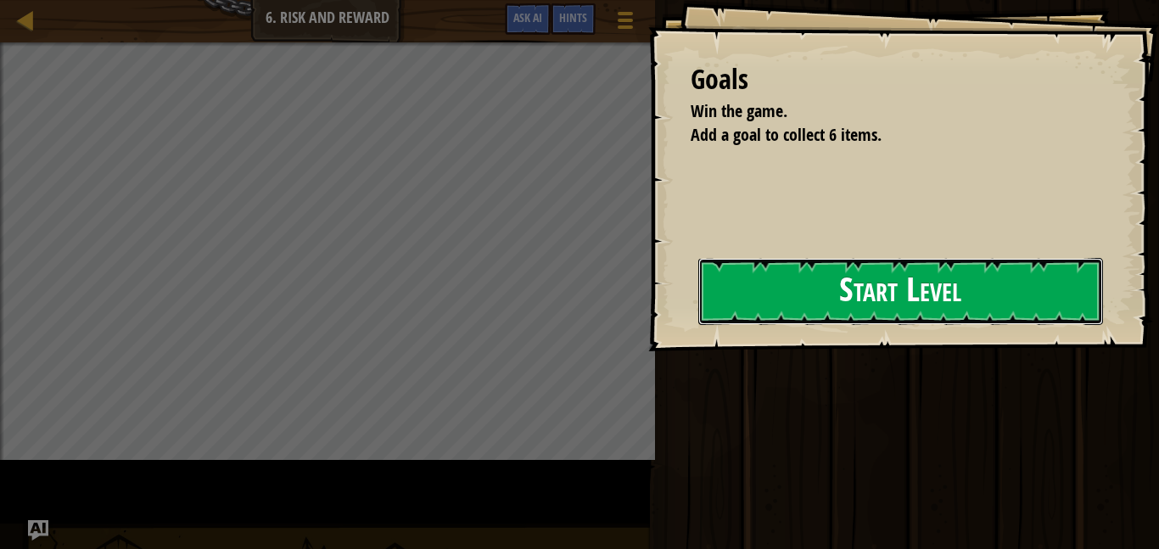
click at [840, 304] on button "Start Level" at bounding box center [900, 291] width 405 height 67
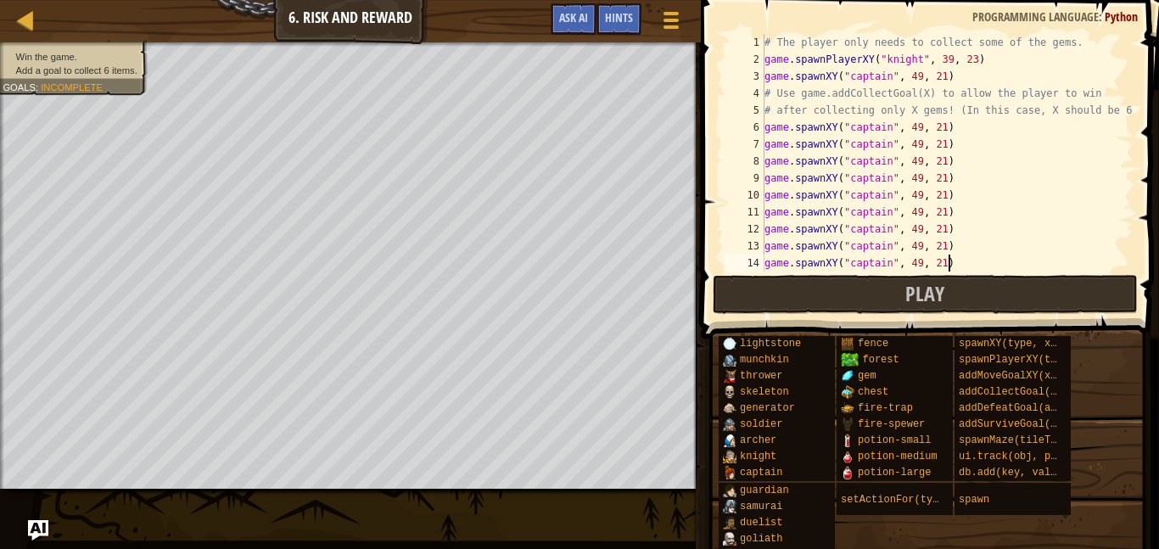
click at [950, 262] on div "# The player only needs to collect some of the gems. game . spawnPlayerXY ( "kn…" at bounding box center [947, 169] width 372 height 271
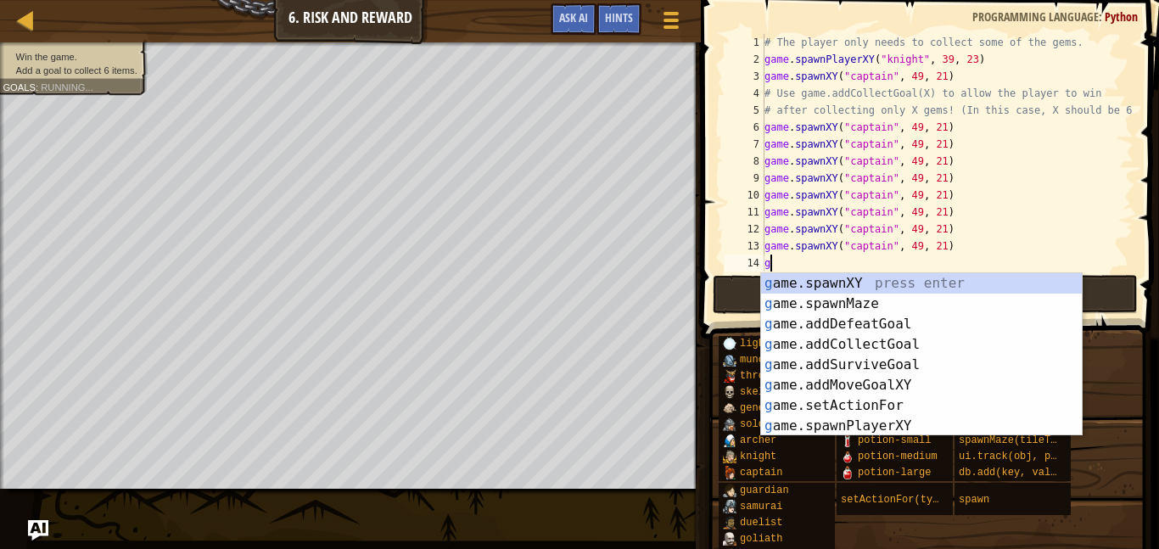
type textarea "g"
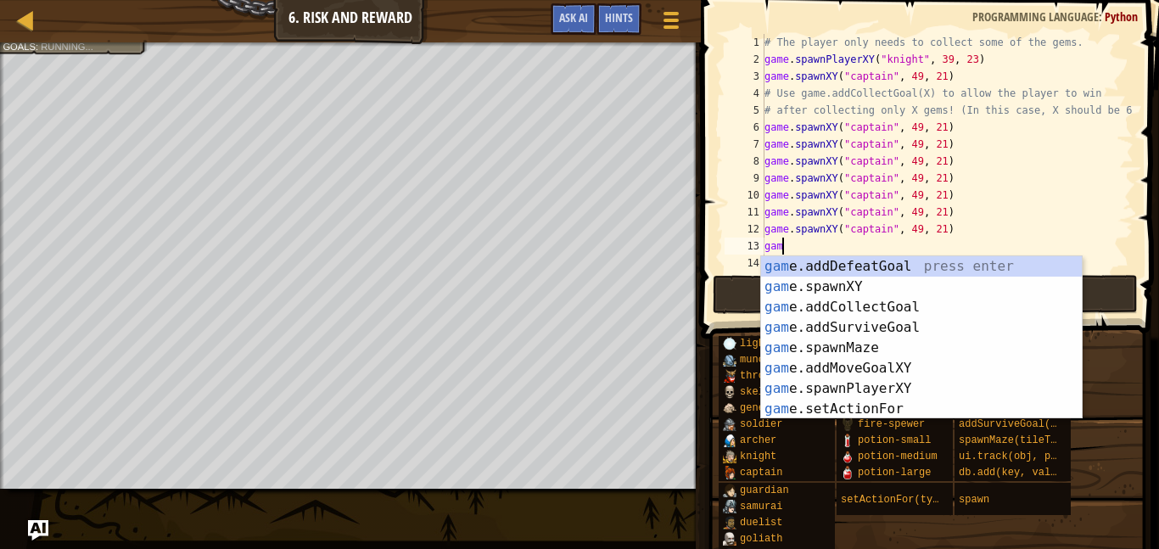
type textarea "g"
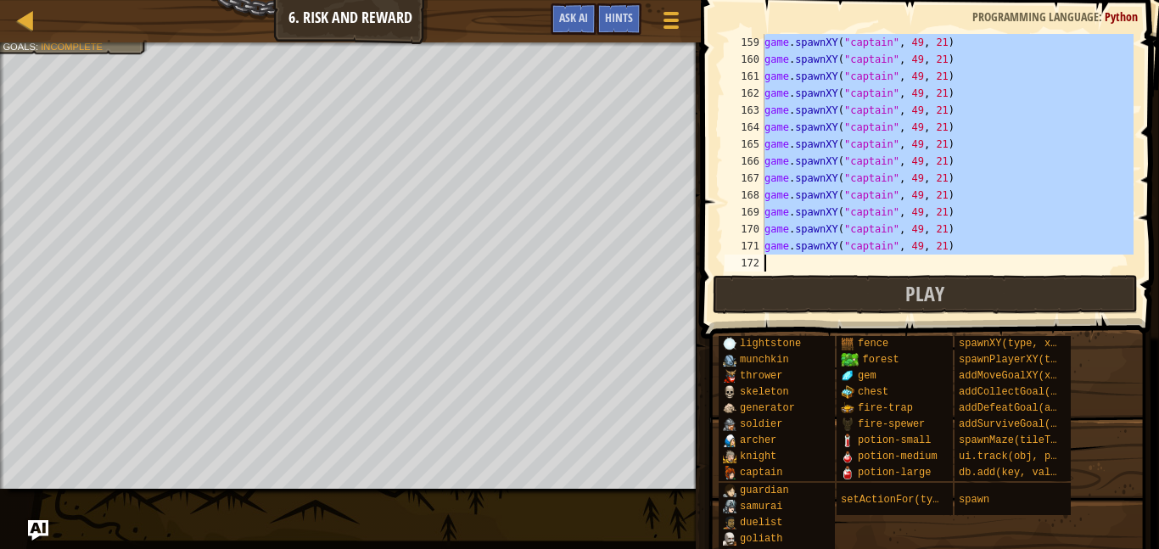
scroll to position [2680, 0]
drag, startPoint x: 763, startPoint y: 130, endPoint x: 870, endPoint y: 315, distance: 213.6
type textarea "game.spawnXY("captain", 49, 21)"
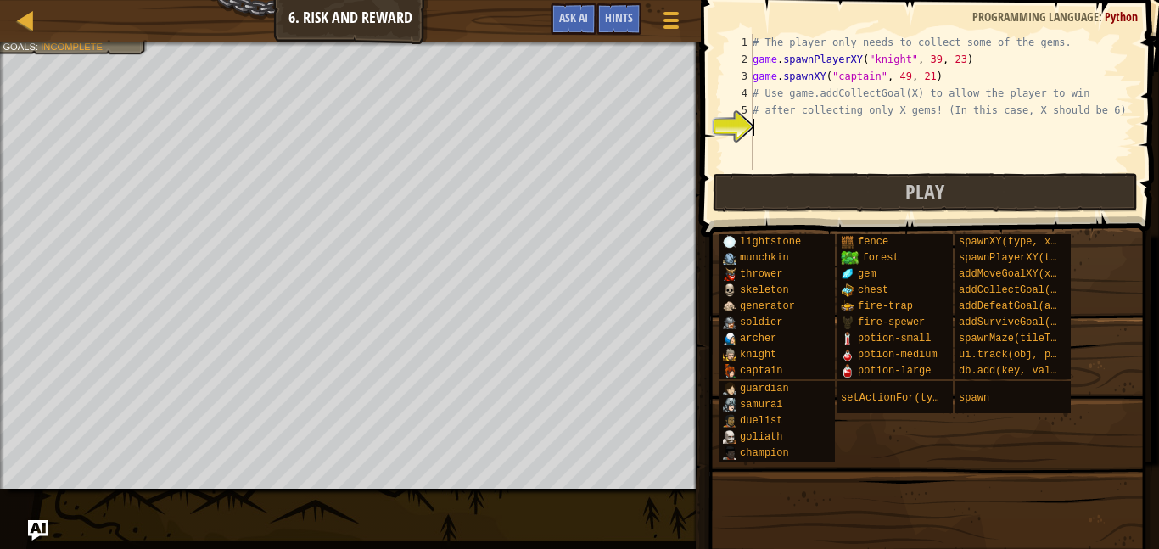
click at [770, 132] on div "# The player only needs to collect some of the gems. game . spawnPlayerXY ( "kn…" at bounding box center [941, 119] width 384 height 170
type textarea "g"
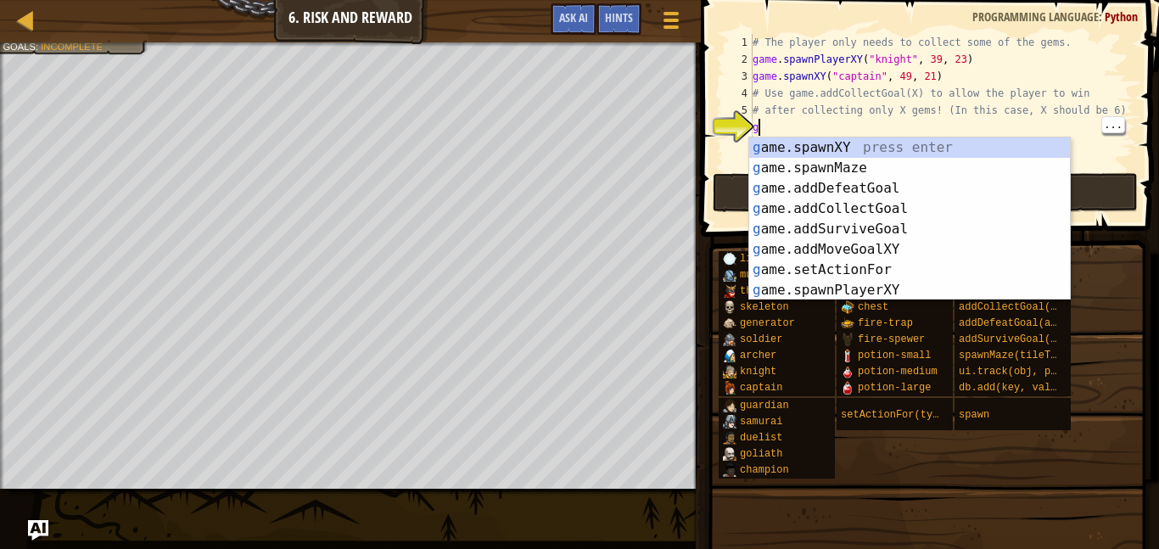
scroll to position [8, 0]
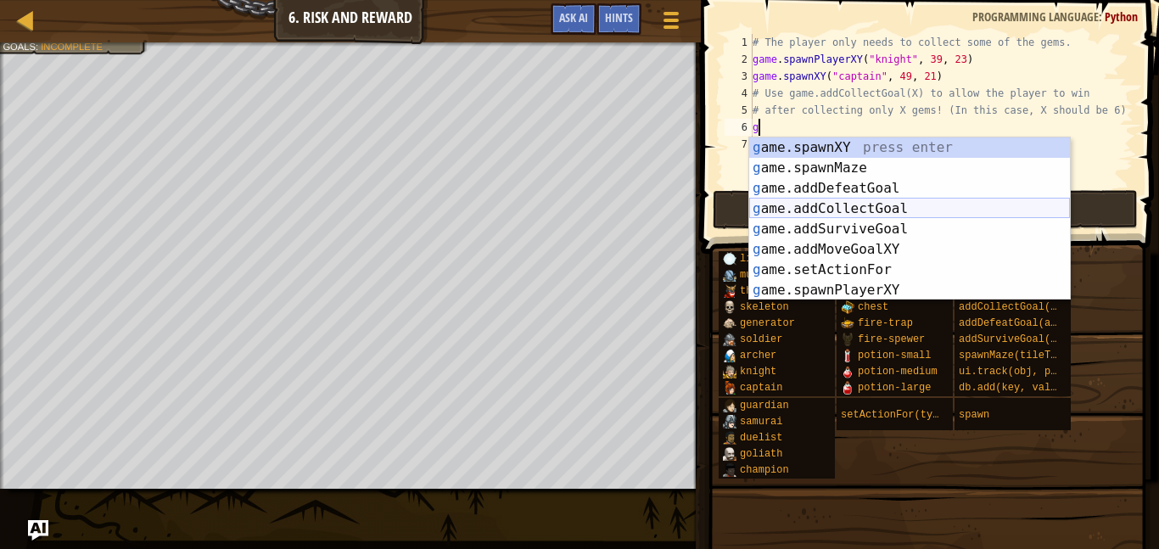
click at [974, 203] on div "g ame.spawnXY press enter g ame.spawnMaze press enter g ame.addDefeatGoal press…" at bounding box center [909, 239] width 321 height 204
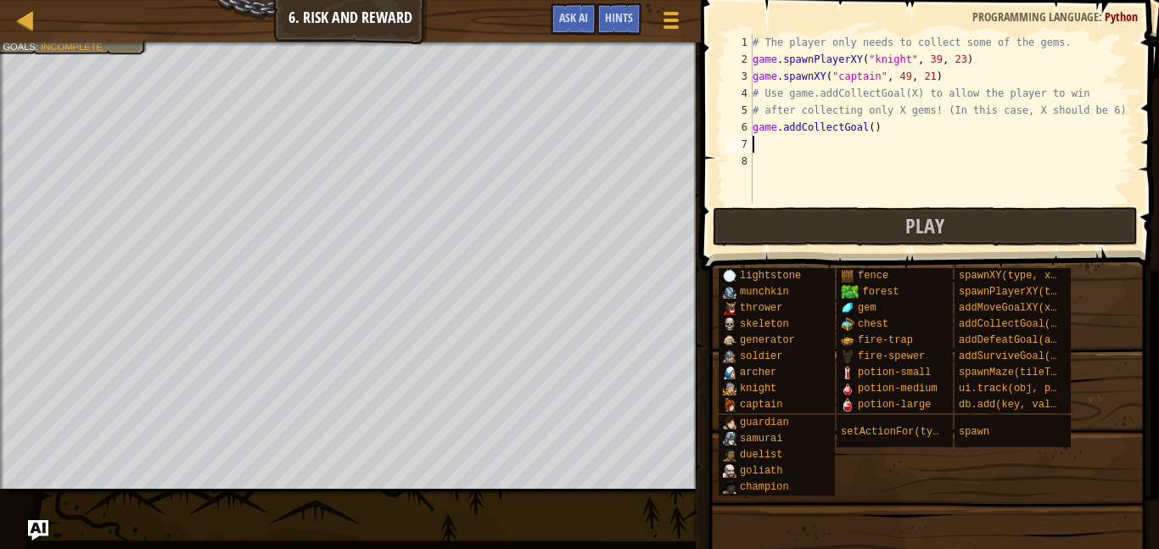
click at [862, 134] on div "# The player only needs to collect some of the gems. game . spawnPlayerXY ( "kn…" at bounding box center [941, 136] width 384 height 204
click at [877, 133] on div "# The player only needs to collect some of the gems. game . spawnPlayerXY ( "kn…" at bounding box center [941, 136] width 384 height 204
type textarea "game.addCollectGoal(10)"
click at [953, 230] on button "Play" at bounding box center [924, 226] width 425 height 39
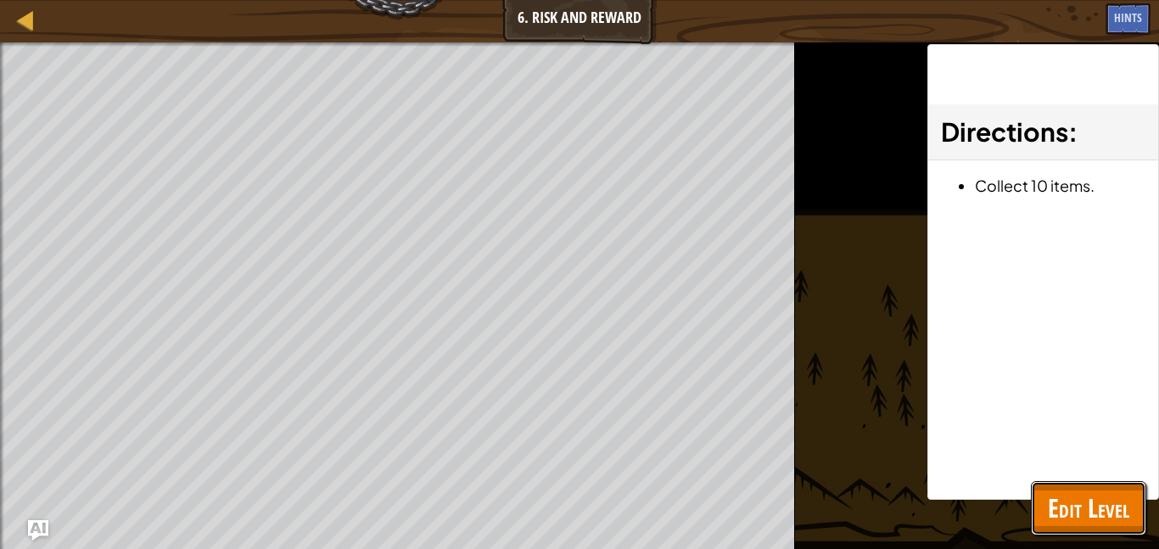
click at [1092, 518] on span "Edit Level" at bounding box center [1087, 507] width 81 height 35
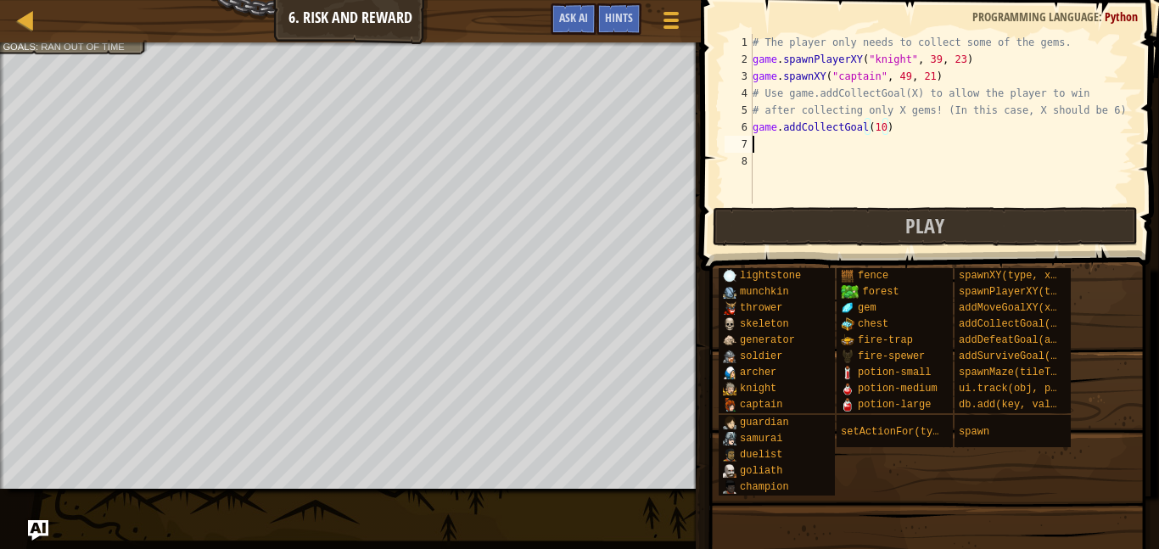
scroll to position [8, 0]
click at [759, 145] on div "# The player only needs to collect some of the gems. game . spawnPlayerXY ( "kn…" at bounding box center [941, 136] width 384 height 204
click at [889, 151] on div "# The player only needs to collect some of the gems. game . spawnPlayerXY ( "kn…" at bounding box center [941, 136] width 384 height 204
type textarea "game.spawnXY("fence", 34, 41)"
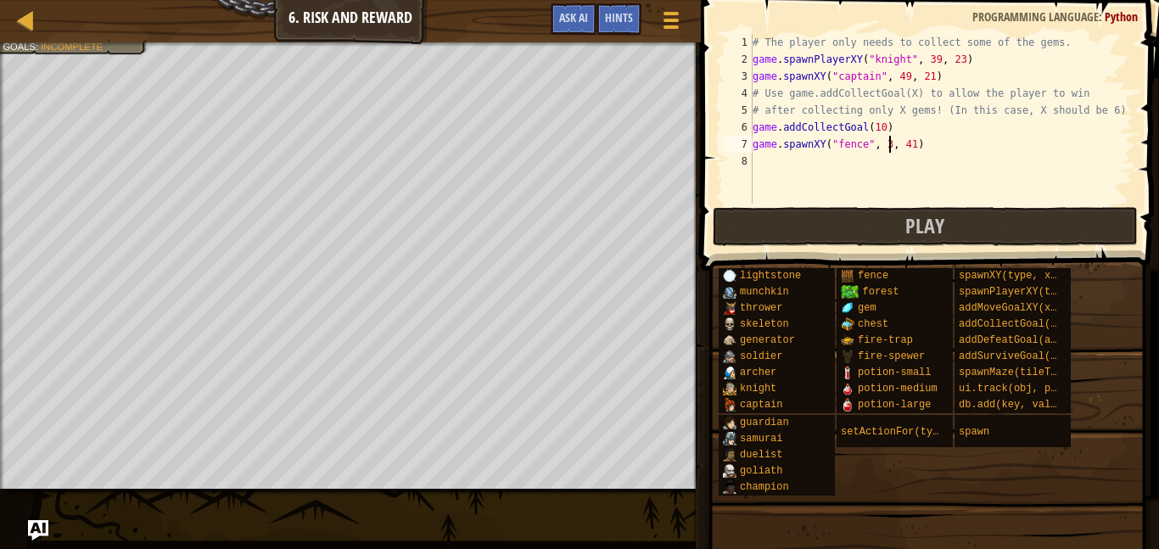
scroll to position [8, 20]
click at [758, 160] on div "# The player only needs to collect some of the gems. game . spawnPlayerXY ( "kn…" at bounding box center [941, 136] width 384 height 204
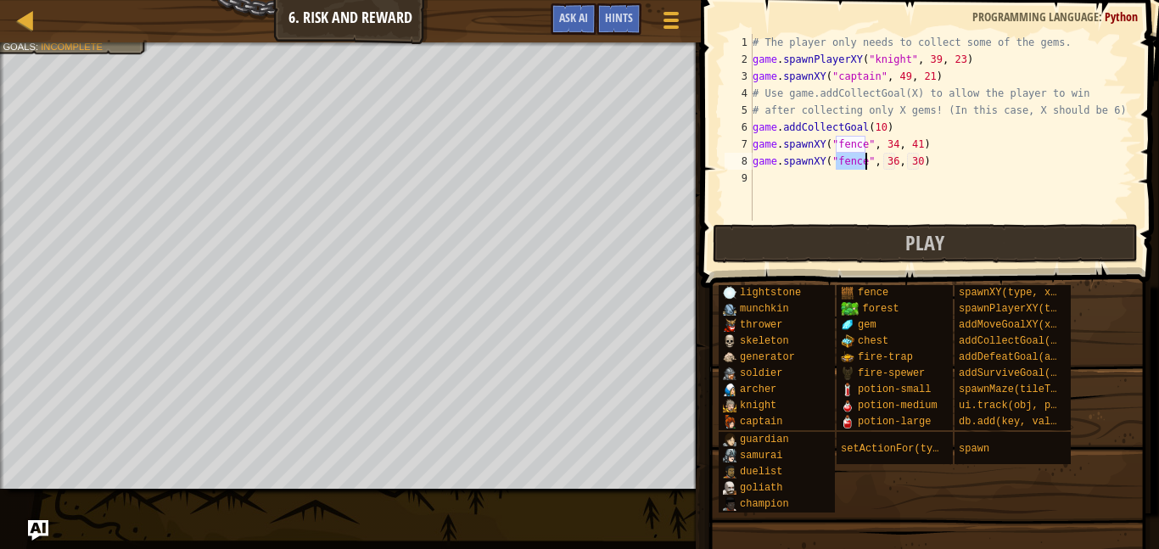
click at [896, 162] on div "# The player only needs to collect some of the gems. game . spawnPlayerXY ( "kn…" at bounding box center [941, 144] width 384 height 221
click at [920, 156] on div "# The player only needs to collect some of the gems. game . spawnPlayerXY ( "kn…" at bounding box center [941, 144] width 384 height 221
type textarea "game.spawnXY("fence", 43, 41)"
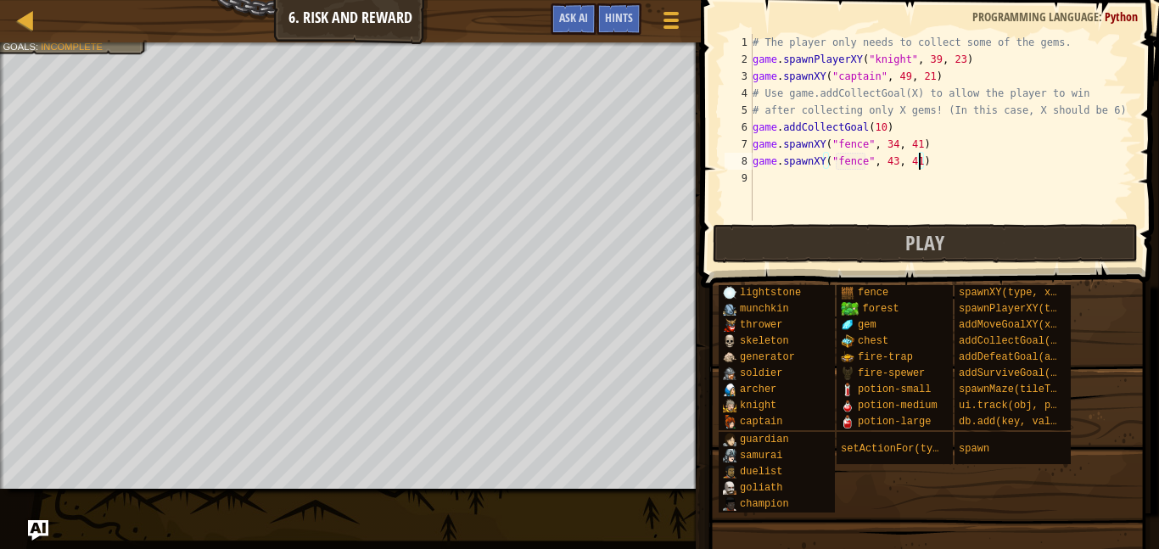
click at [757, 186] on div "# The player only needs to collect some of the gems. game . spawnPlayerXY ( "kn…" at bounding box center [941, 144] width 384 height 221
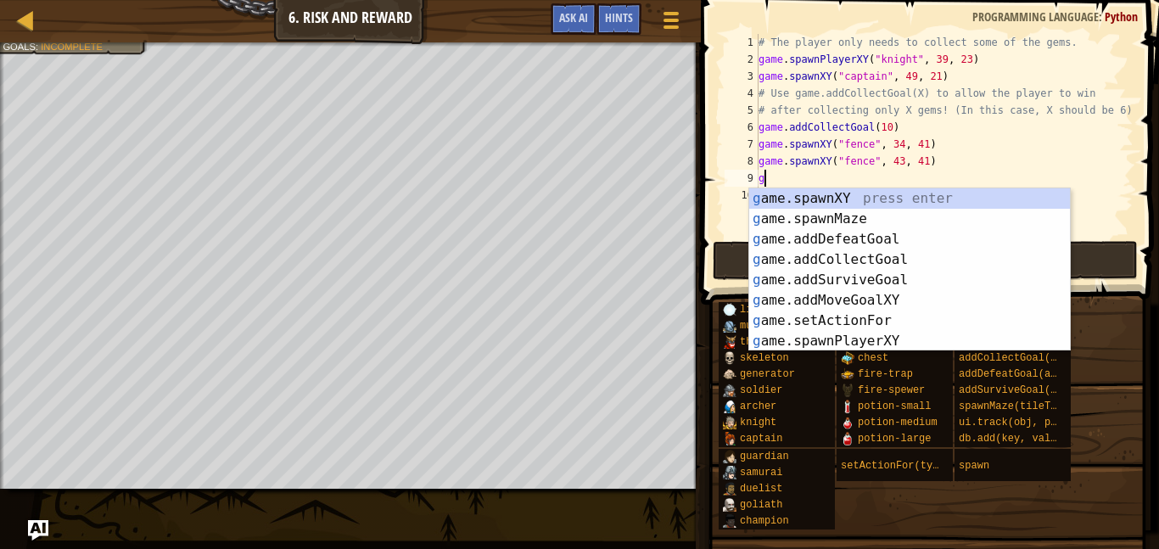
type textarea "game.spawnXY("fence", 36, 30)"
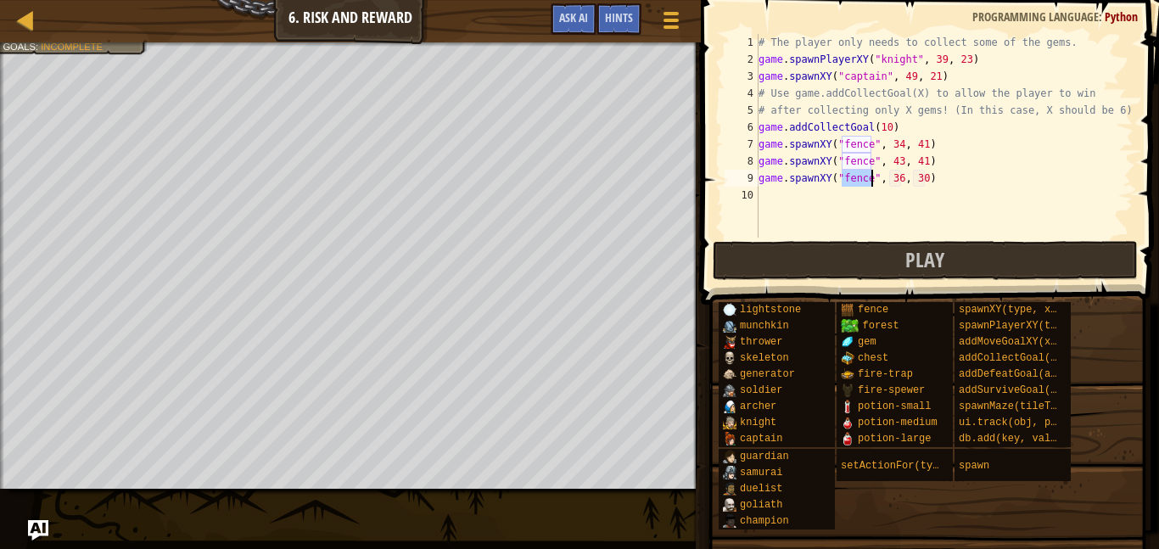
click at [770, 205] on div "# The player only needs to collect some of the gems. game . spawnPlayerXY ( "kn…" at bounding box center [944, 152] width 378 height 237
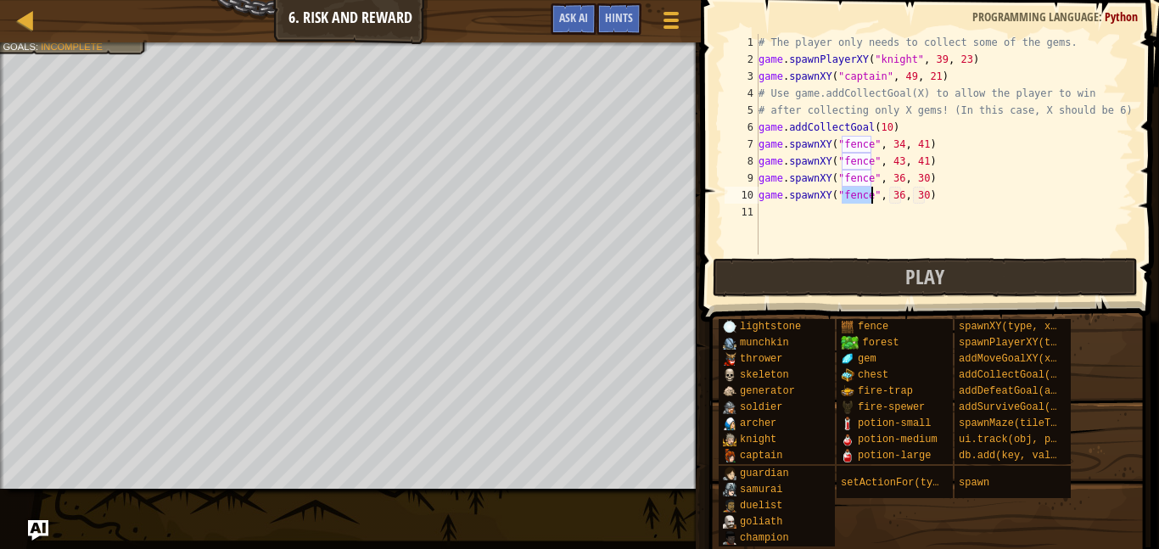
click at [903, 180] on div "# The player only needs to collect some of the gems. game . spawnPlayerXY ( "kn…" at bounding box center [944, 161] width 378 height 254
click at [926, 177] on div "# The player only needs to collect some of the gems. game . spawnPlayerXY ( "kn…" at bounding box center [944, 161] width 378 height 254
click at [899, 192] on div "# The player only needs to collect some of the gems. game . spawnPlayerXY ( "kn…" at bounding box center [944, 161] width 378 height 254
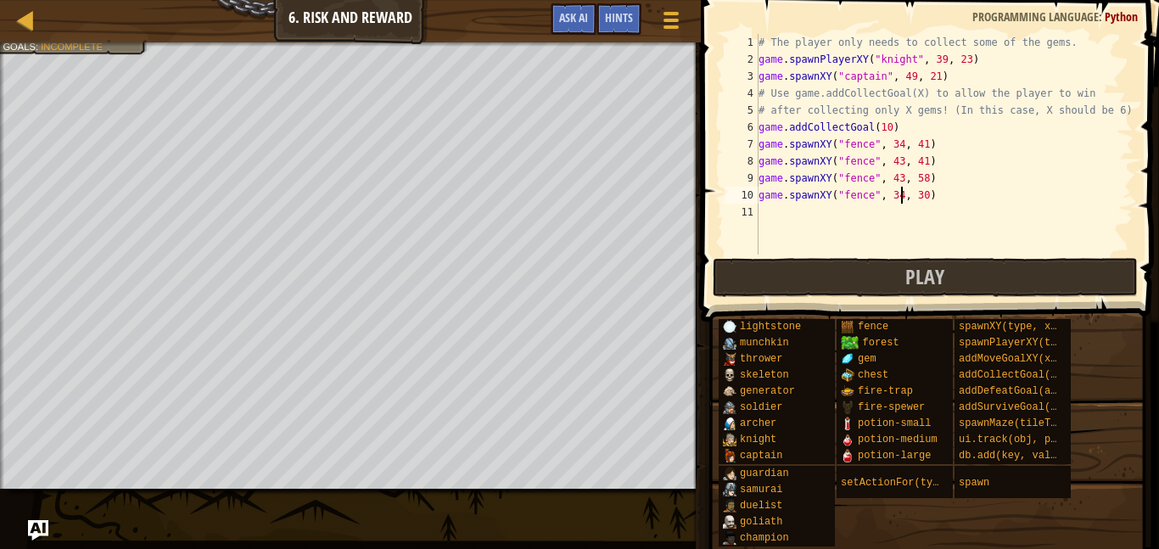
scroll to position [8, 20]
click at [927, 195] on div "# The player only needs to collect some of the gems. game . spawnPlayerXY ( "kn…" at bounding box center [944, 161] width 378 height 254
type textarea "game.spawnXY("fence", 34, 58)"
click at [837, 274] on button "Play" at bounding box center [924, 277] width 425 height 39
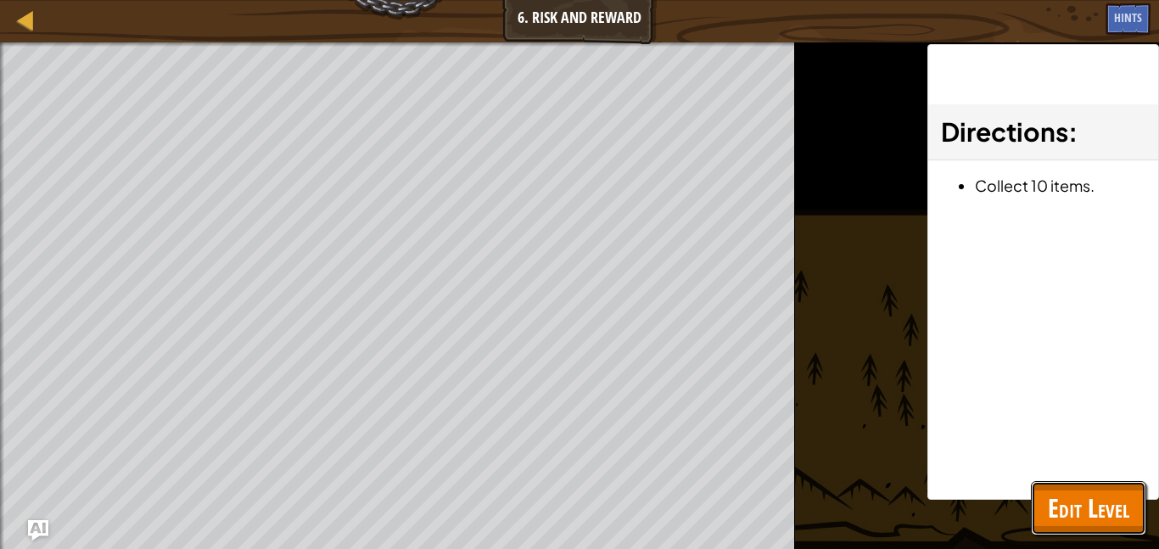
click at [1134, 500] on button "Edit Level" at bounding box center [1087, 508] width 115 height 54
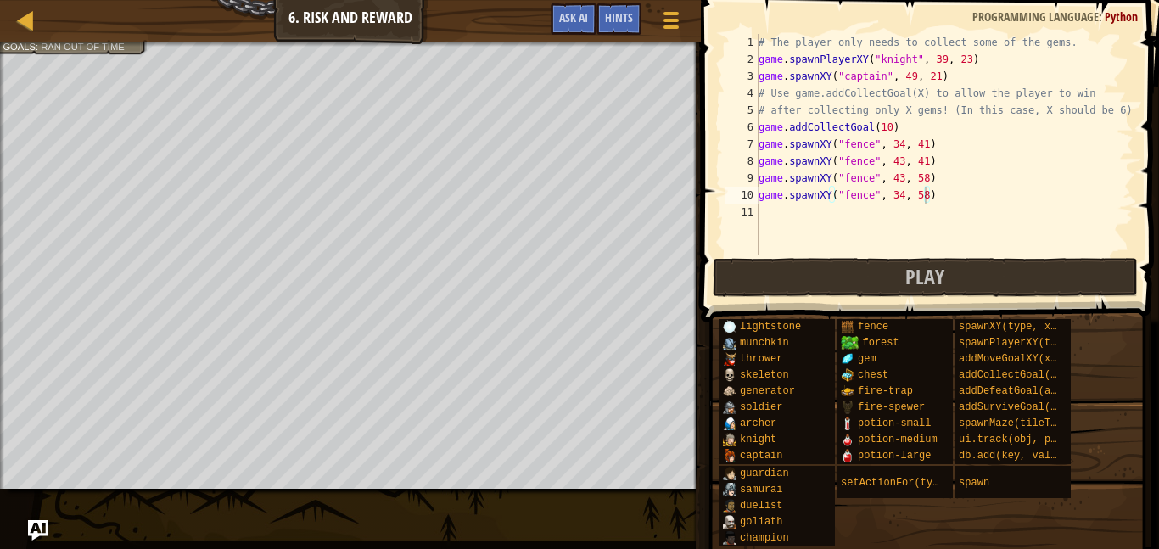
click at [764, 209] on div "# The player only needs to collect some of the gems. game . spawnPlayerXY ( "kn…" at bounding box center [944, 161] width 378 height 254
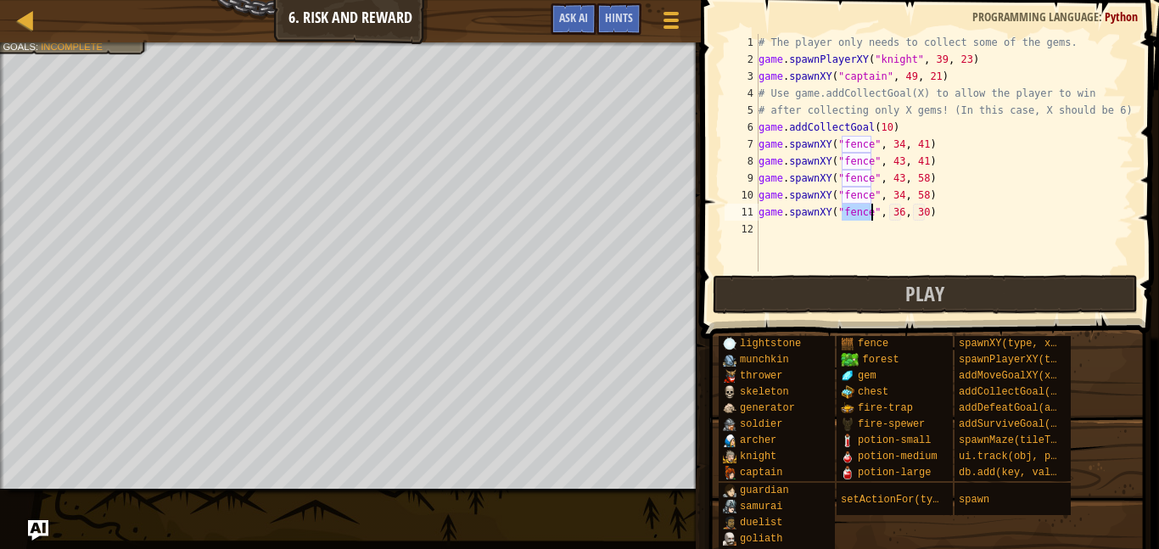
click at [897, 213] on div "# The player only needs to collect some of the gems. game . spawnPlayerXY ( "kn…" at bounding box center [944, 169] width 378 height 271
click at [924, 210] on div "# The player only needs to collect some of the gems. game . spawnPlayerXY ( "kn…" at bounding box center [944, 169] width 378 height 271
type textarea "game.spawnXY("fence", 43, 39)"
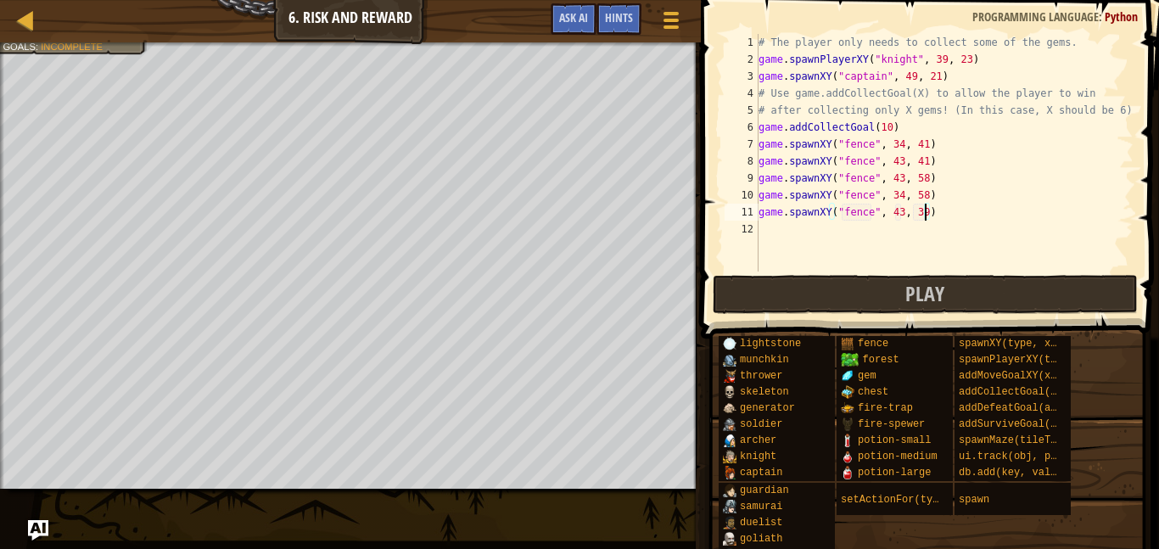
click at [758, 227] on div "# The player only needs to collect some of the gems. game . spawnPlayerXY ( "kn…" at bounding box center [944, 169] width 378 height 271
click at [899, 229] on div "# The player only needs to collect some of the gems. game . spawnPlayerXY ( "kn…" at bounding box center [944, 169] width 378 height 271
click at [927, 232] on div "# The player only needs to collect some of the gems. game . spawnPlayerXY ( "kn…" at bounding box center [944, 169] width 378 height 271
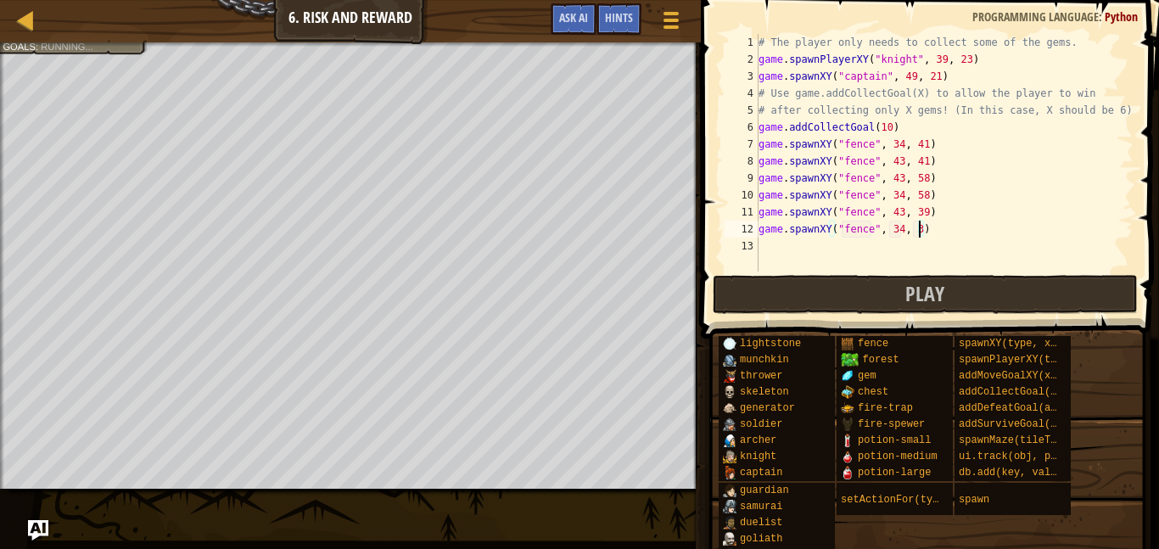
type textarea "game.spawnXY("fence", 34, 38)"
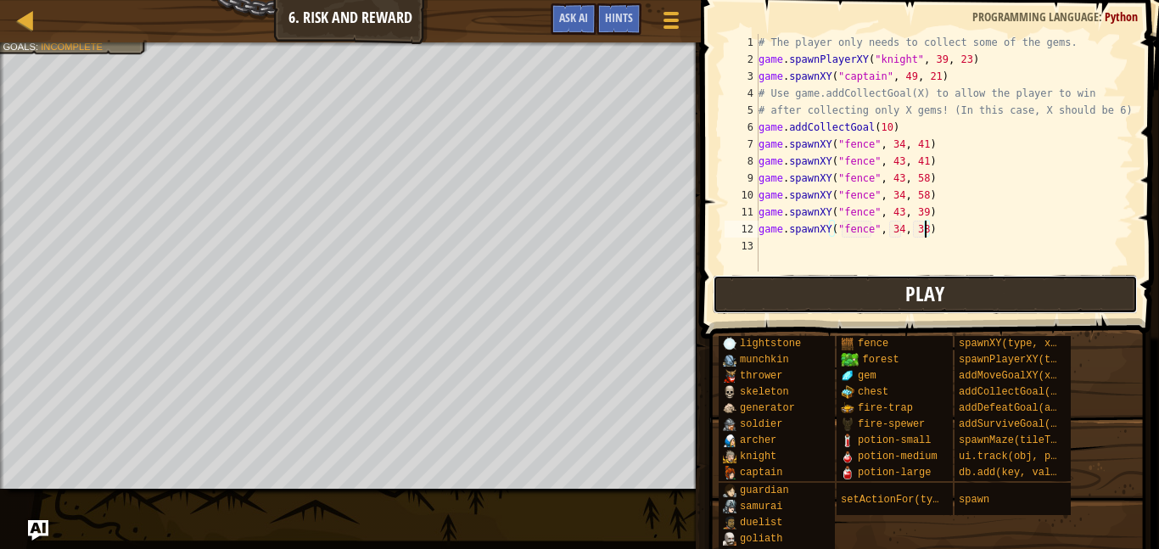
click at [958, 283] on button "Play" at bounding box center [924, 294] width 425 height 39
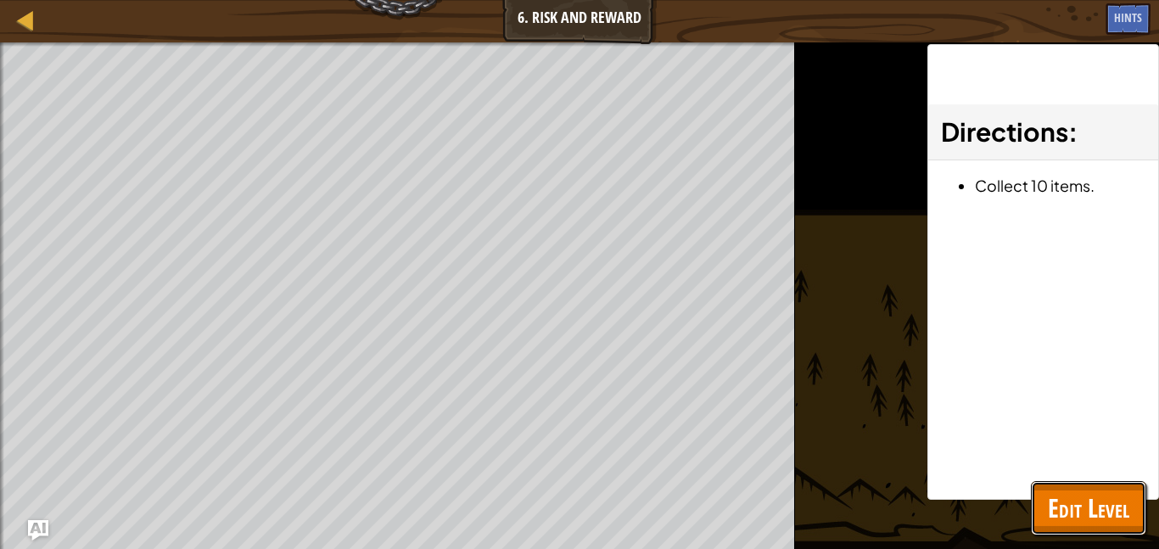
click at [1067, 517] on span "Edit Level" at bounding box center [1087, 507] width 81 height 35
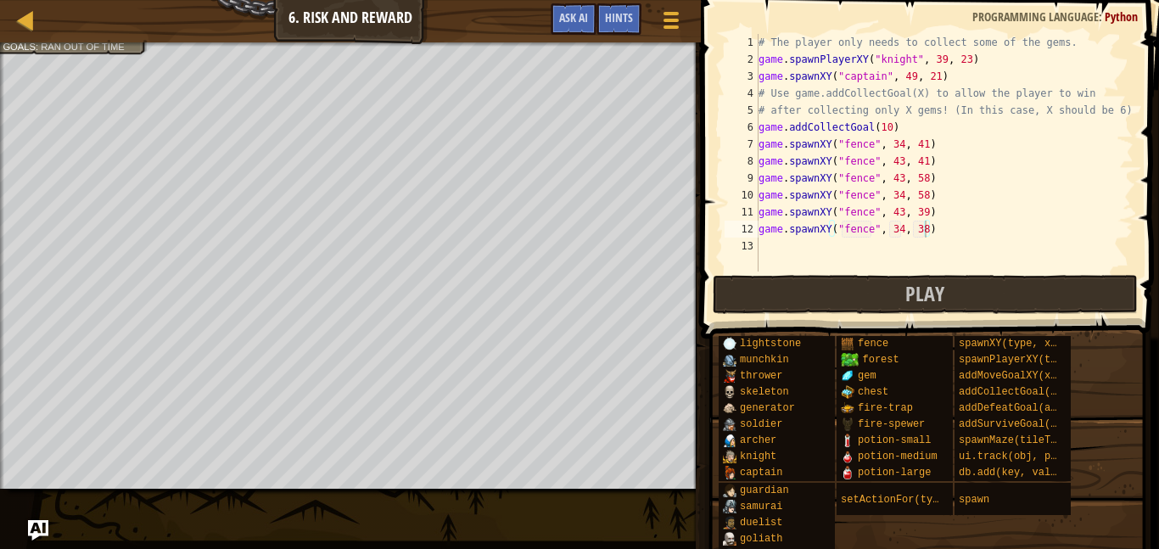
click at [760, 241] on div "# The player only needs to collect some of the gems. game . spawnPlayerXY ( "kn…" at bounding box center [944, 169] width 378 height 271
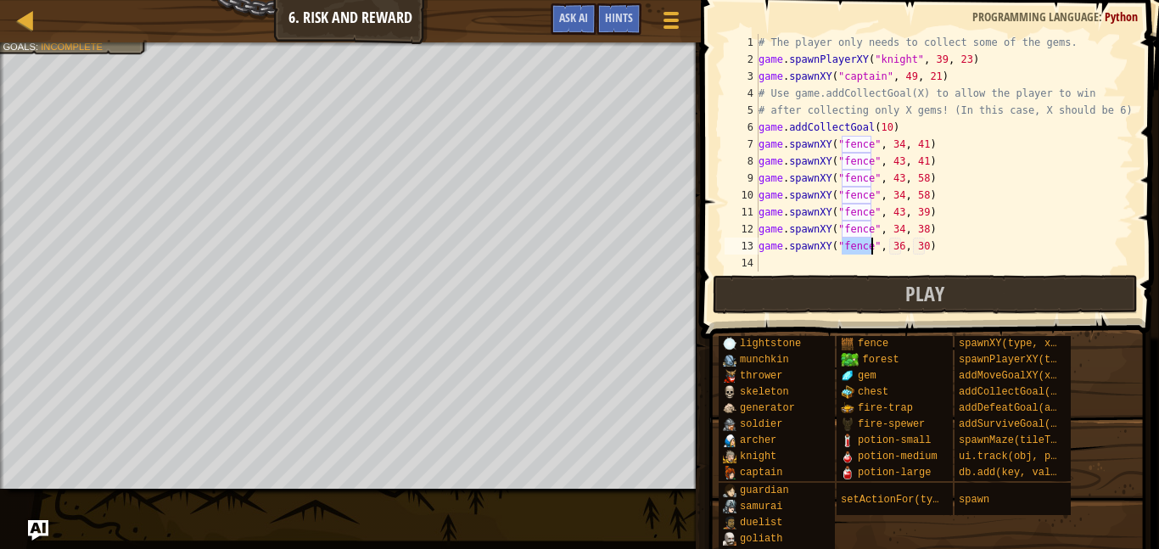
click at [893, 247] on div "# The player only needs to collect some of the gems. game . spawnPlayerXY ( "kn…" at bounding box center [944, 169] width 378 height 271
click at [933, 238] on div "# The player only needs to collect some of the gems. game . spawnPlayerXY ( "kn…" at bounding box center [944, 169] width 378 height 271
type textarea "game.spawnXY("fence", 39, 42)"
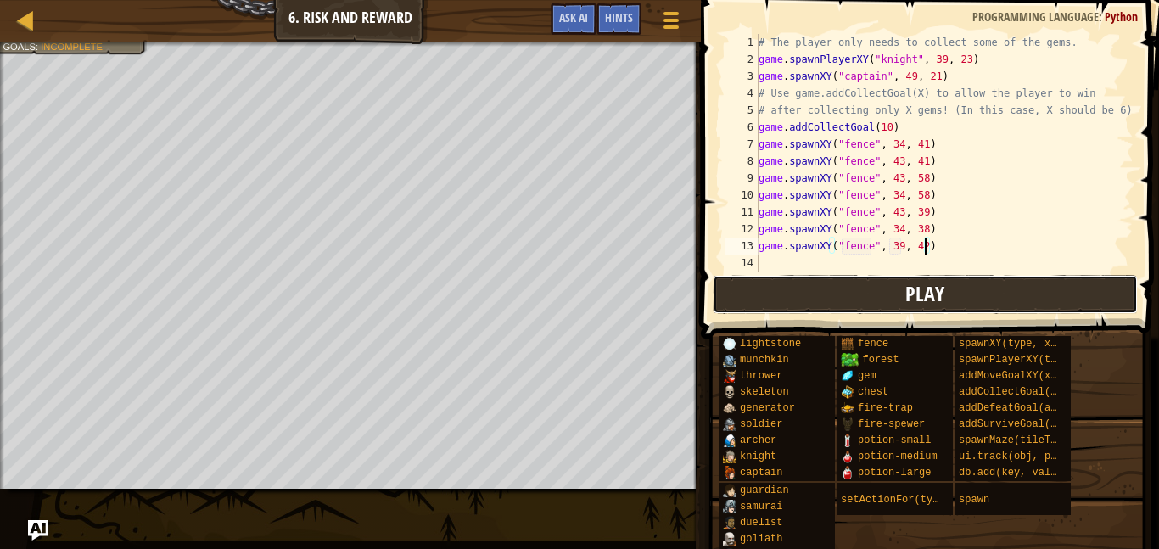
click at [768, 276] on button "Play" at bounding box center [924, 294] width 425 height 39
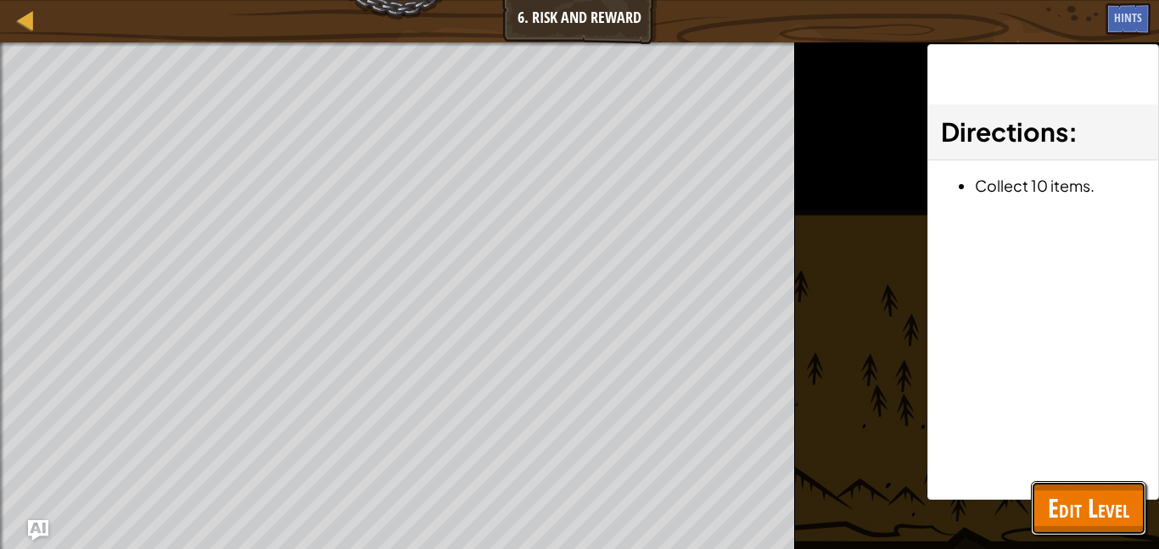
click at [1076, 513] on span "Edit Level" at bounding box center [1087, 507] width 81 height 35
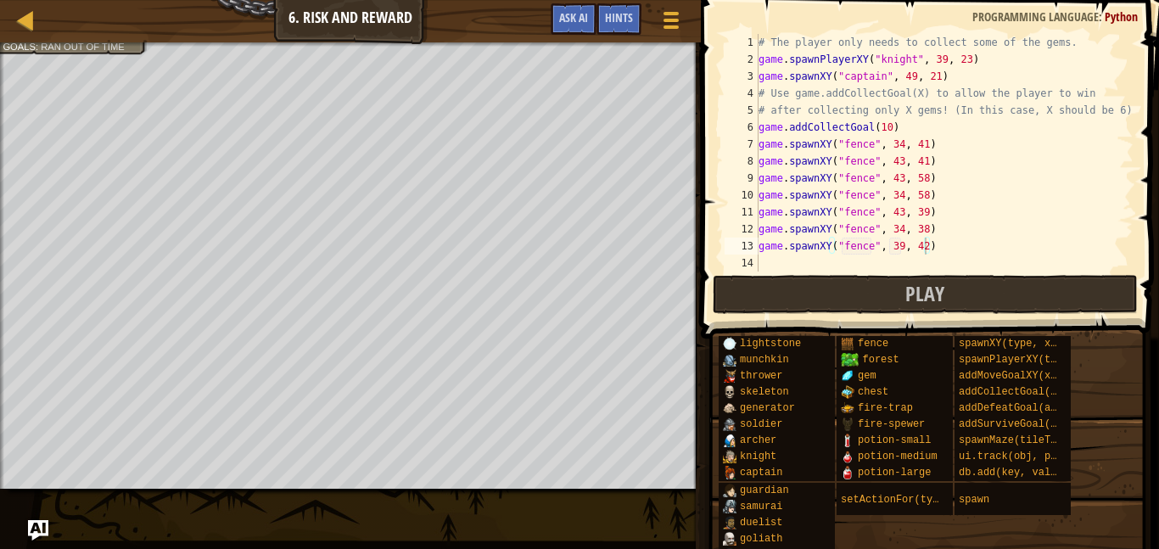
click at [768, 266] on div "# The player only needs to collect some of the gems. game . spawnPlayerXY ( "kn…" at bounding box center [944, 169] width 378 height 271
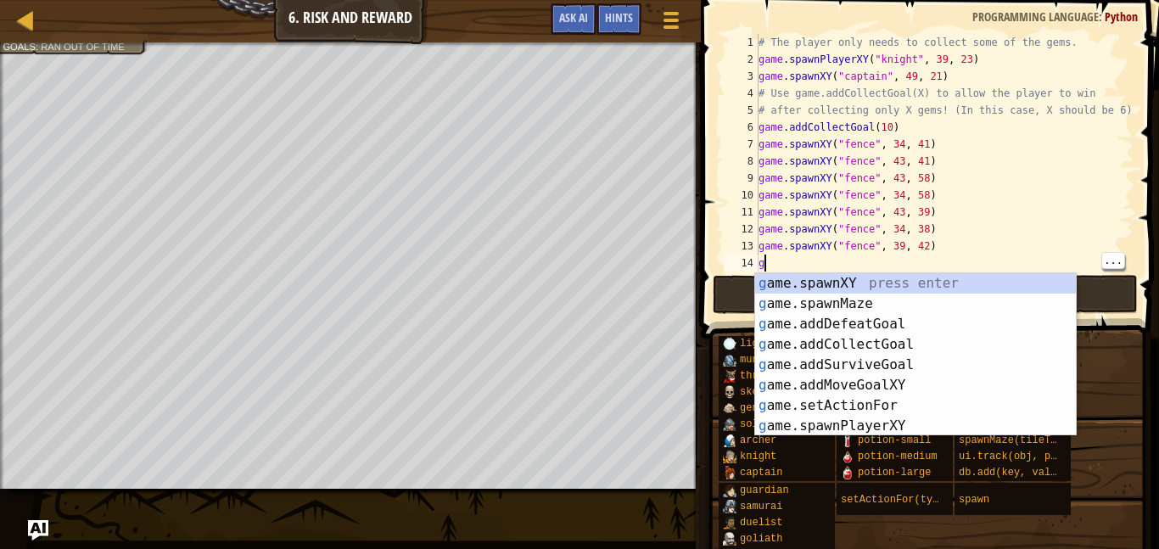
scroll to position [0, 0]
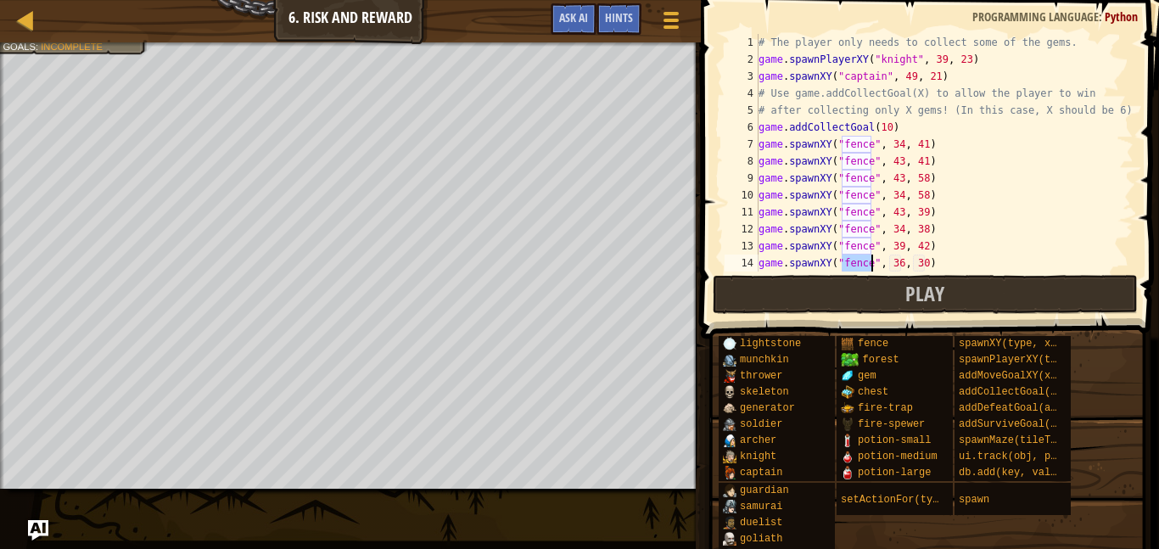
click at [912, 260] on div "# The player only needs to collect some of the gems. game . spawnPlayerXY ( "kn…" at bounding box center [944, 169] width 378 height 271
click at [915, 269] on div "# The player only needs to collect some of the gems. game . spawnPlayerXY ( "kn…" at bounding box center [944, 169] width 378 height 271
click at [924, 243] on div "# The player only needs to collect some of the gems. game . spawnPlayerXY ( "kn…" at bounding box center [944, 169] width 378 height 271
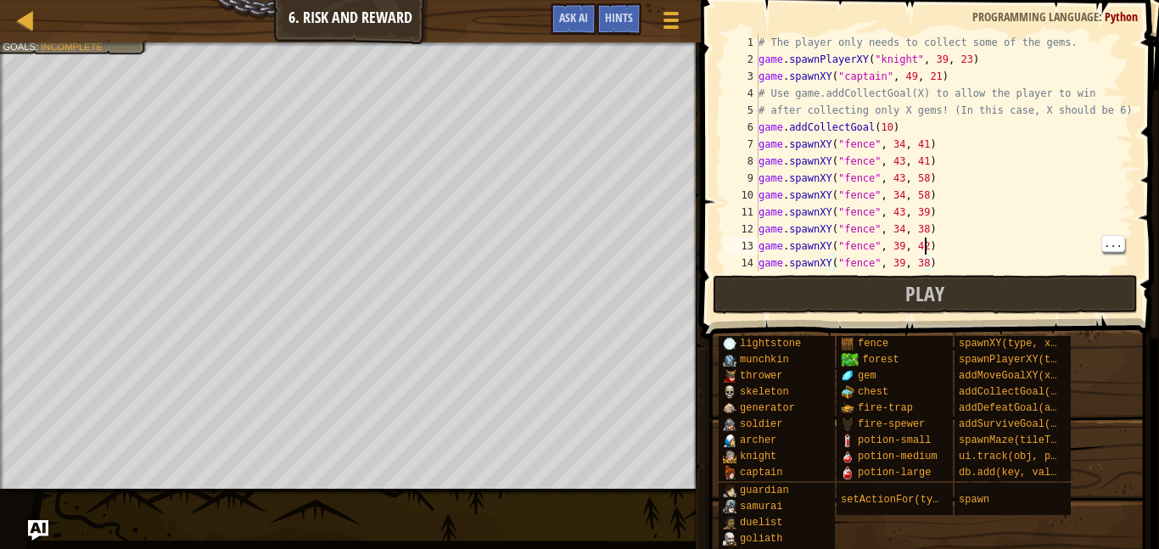
type textarea "game.spawnXY("fence", 39, 42)"
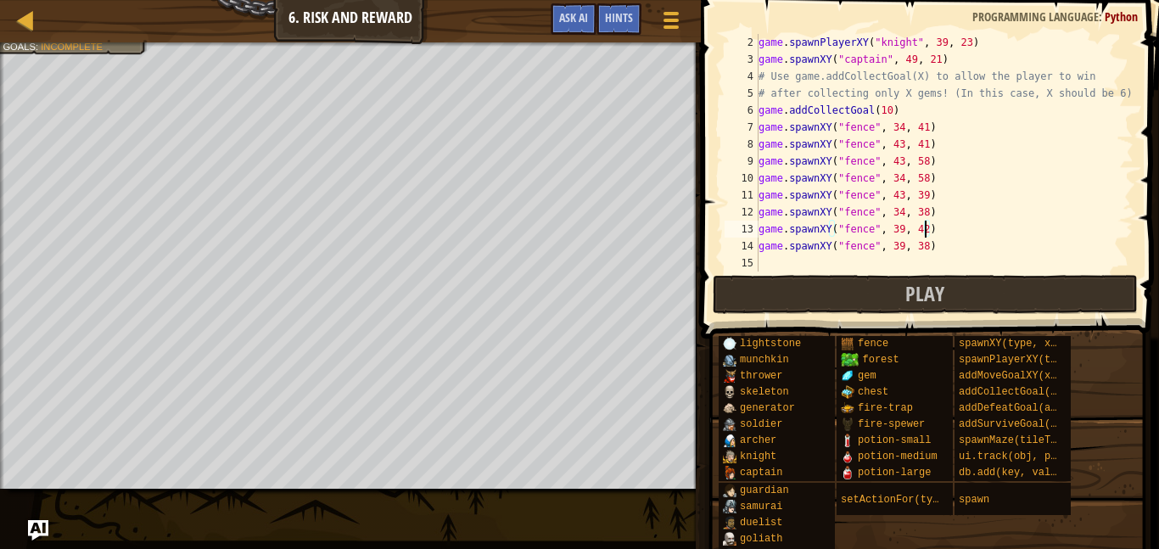
click at [751, 260] on div "15" at bounding box center [741, 262] width 34 height 17
click at [835, 257] on div "game . spawnPlayerXY ( "knight" , 39 , 23 ) game . spawnXY ( "captain" , 49 , 2…" at bounding box center [944, 169] width 378 height 271
type textarea """
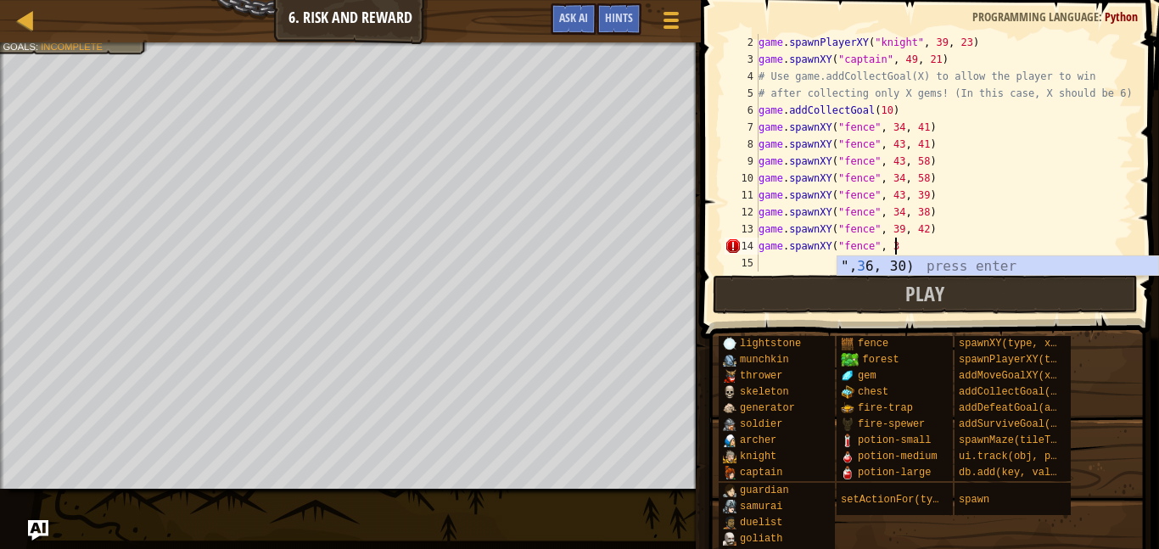
type textarea "game.spawnXY("fence", 3g"
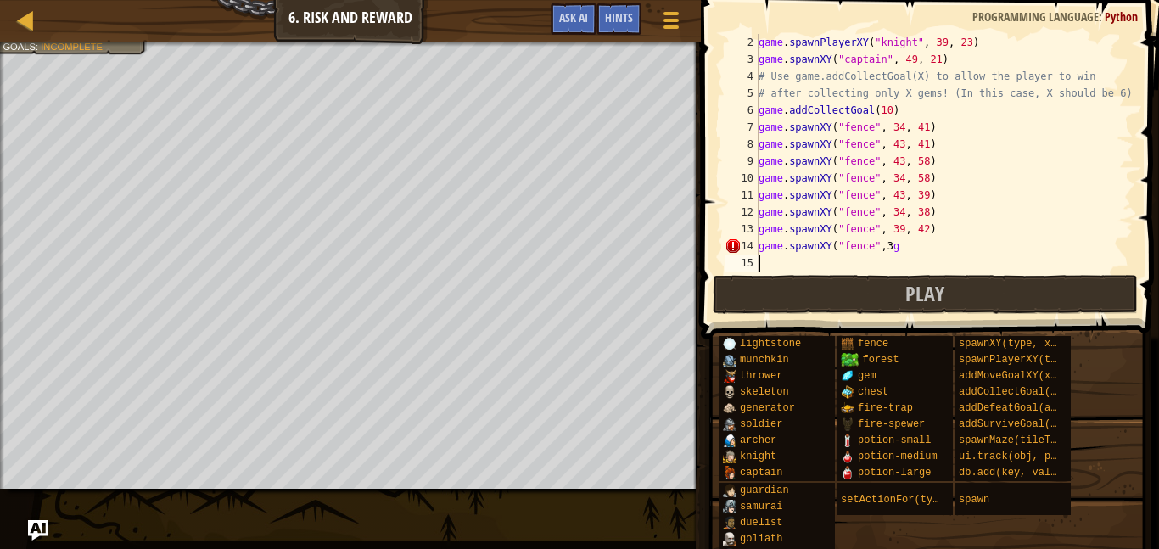
click at [907, 249] on div "game . spawnPlayerXY ( "knight" , 39 , 23 ) game . spawnXY ( "captain" , 49 , 2…" at bounding box center [944, 169] width 378 height 271
type textarea "game.spawnXY("fence", 39, 55)"
click at [774, 257] on div "game . spawnPlayerXY ( "knight" , 39 , 23 ) game . spawnXY ( "captain" , 49 , 2…" at bounding box center [944, 169] width 378 height 271
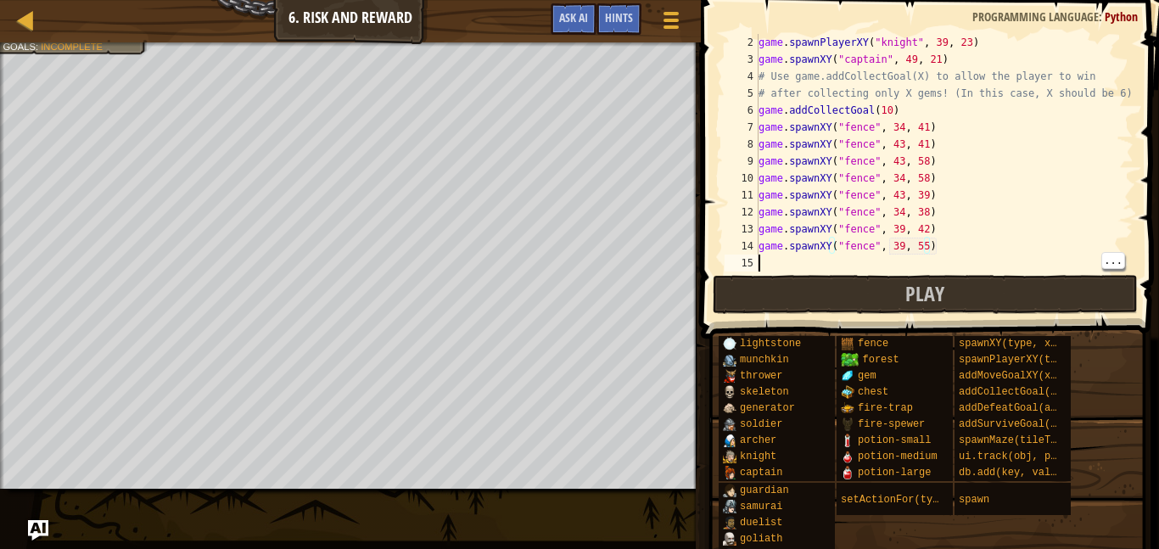
scroll to position [8, 0]
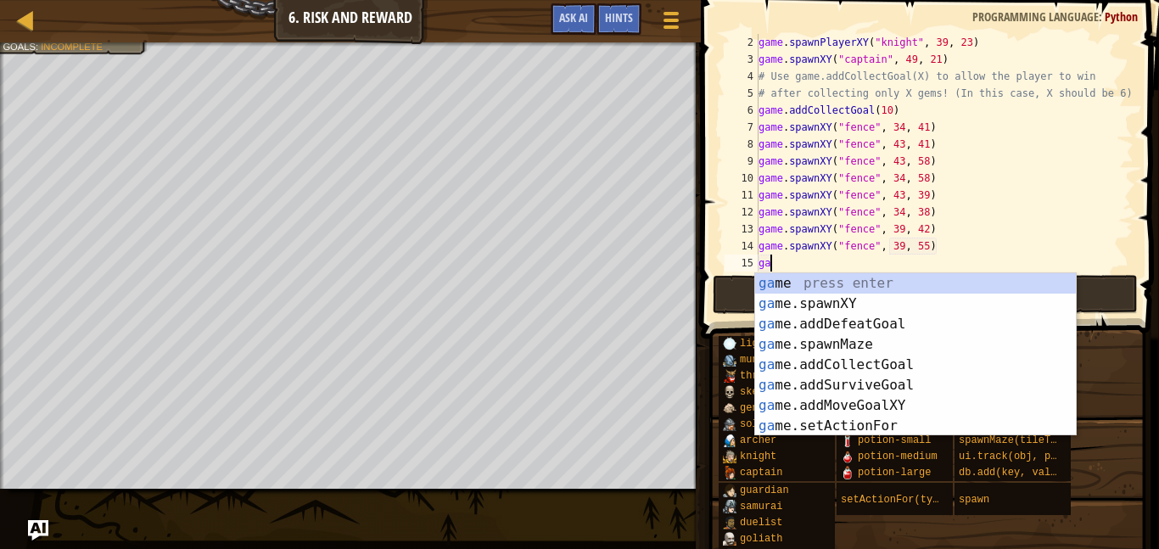
type textarea "g"
click at [830, 302] on div "g ame press enter g ame.spawnXY press enter g ame.spawnMaze press enter g ame.a…" at bounding box center [915, 375] width 321 height 204
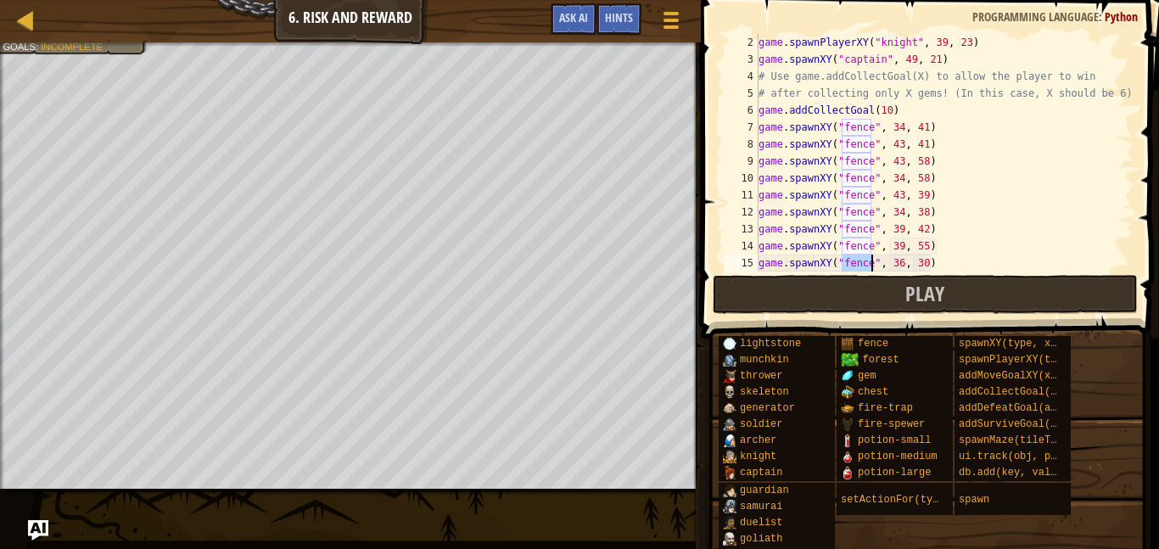
click at [897, 269] on div "game . spawnPlayerXY ( "knight" , 39 , 23 ) game . spawnXY ( "captain" , 49 , 2…" at bounding box center [944, 169] width 378 height 271
click at [923, 266] on div "game . spawnPlayerXY ( "knight" , 39 , 23 ) game . spawnXY ( "captain" , 49 , 2…" at bounding box center [944, 169] width 378 height 271
type textarea "game.spawnXY("fence", 39, 58)"
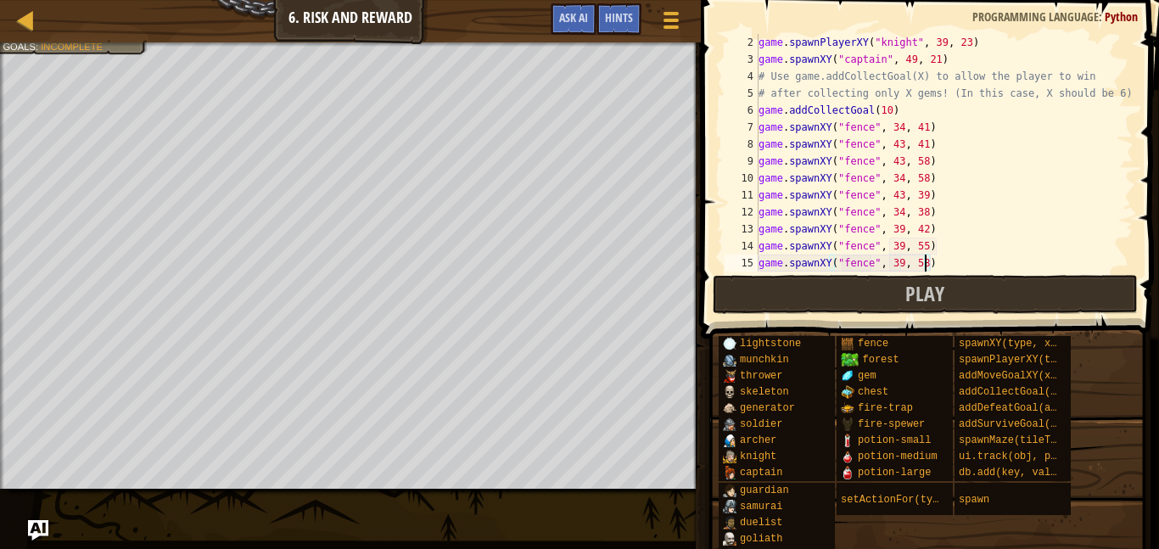
scroll to position [34, 0]
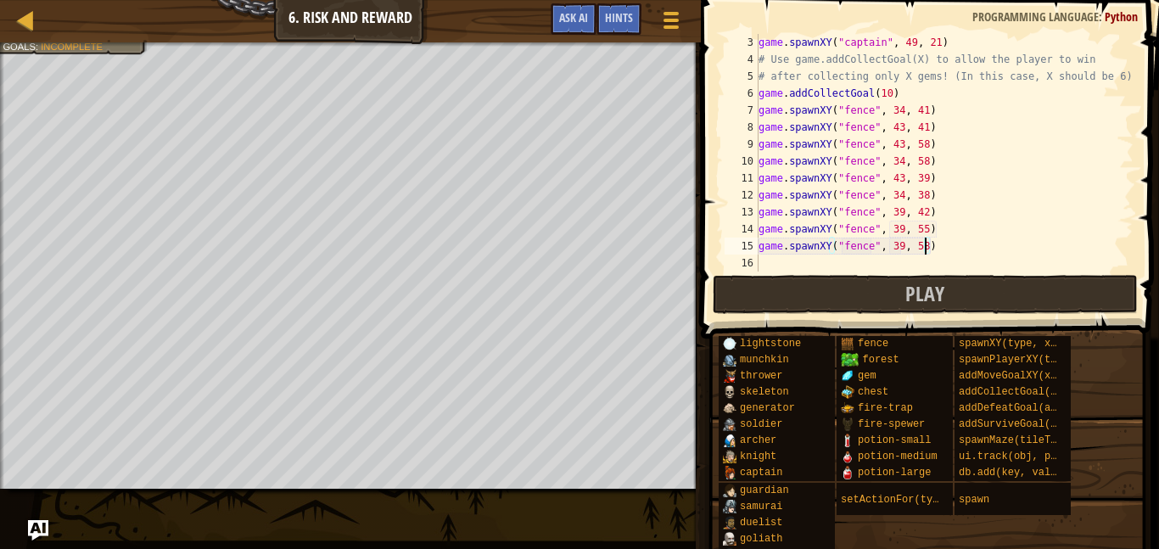
click at [769, 271] on div "game . spawnXY ( "captain" , 49 , 21 ) # Use game.addCollectGoal(X) to allow th…" at bounding box center [944, 169] width 378 height 271
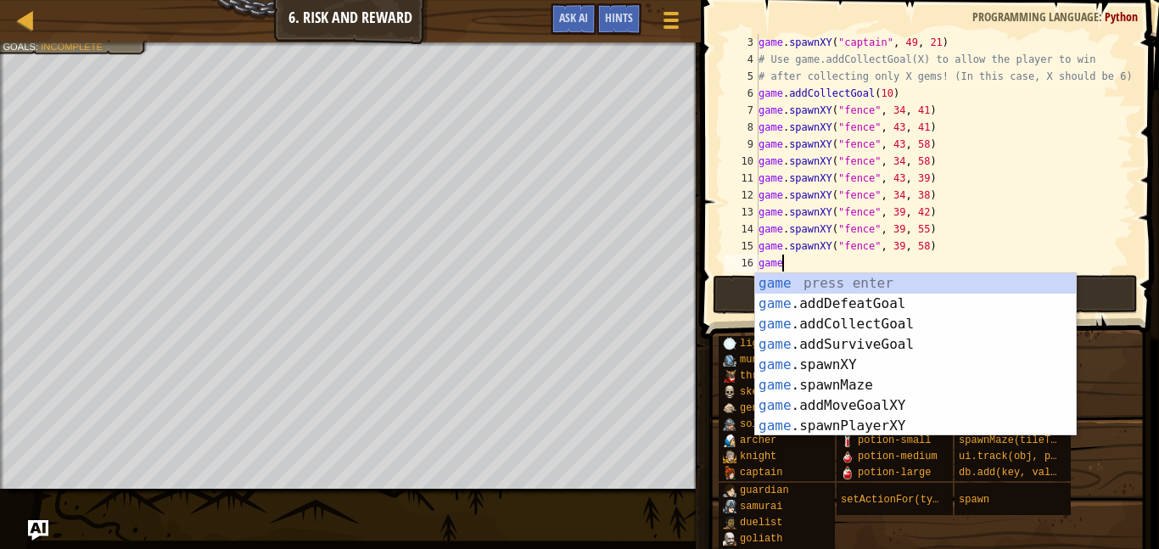
scroll to position [8, 3]
click at [829, 376] on div "game press enter game .addDefeatGoal press enter game .addCollectGoal press ent…" at bounding box center [915, 375] width 321 height 204
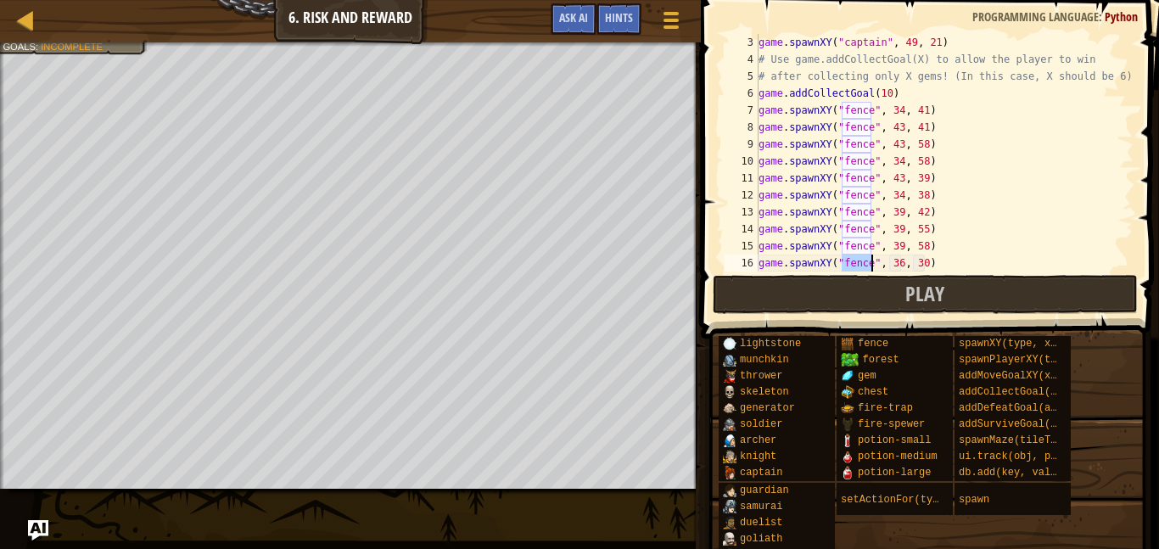
click at [898, 265] on div "game . spawnXY ( "captain" , 49 , 21 ) # Use game.addCollectGoal(X) to allow th…" at bounding box center [944, 169] width 378 height 271
click at [930, 260] on div "game . spawnXY ( "captain" , 49 , 21 ) # Use game.addCollectGoal(X) to allow th…" at bounding box center [944, 169] width 378 height 271
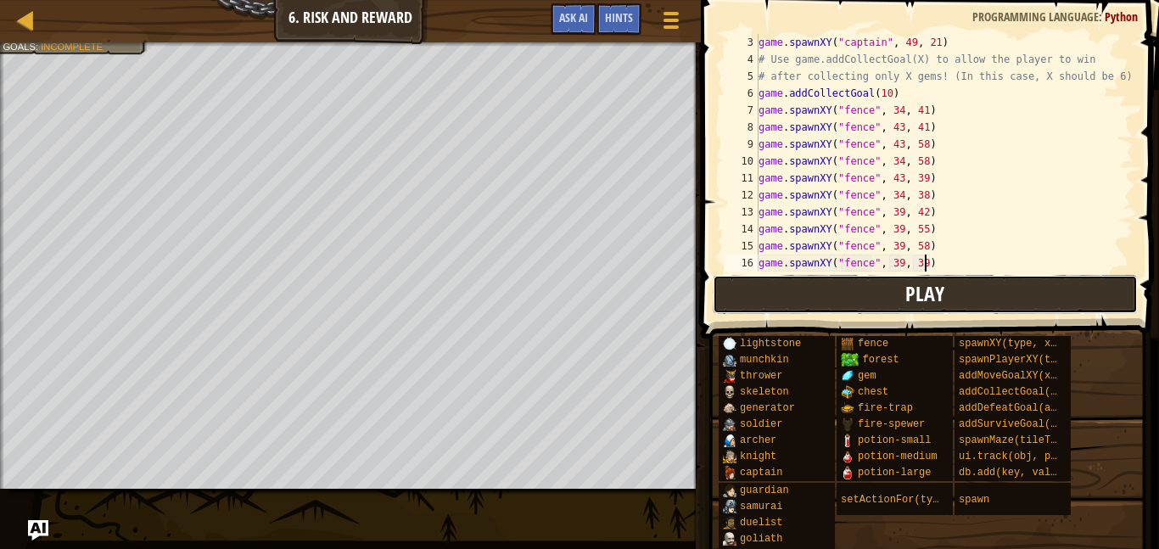
click at [983, 301] on button "Play" at bounding box center [924, 294] width 425 height 39
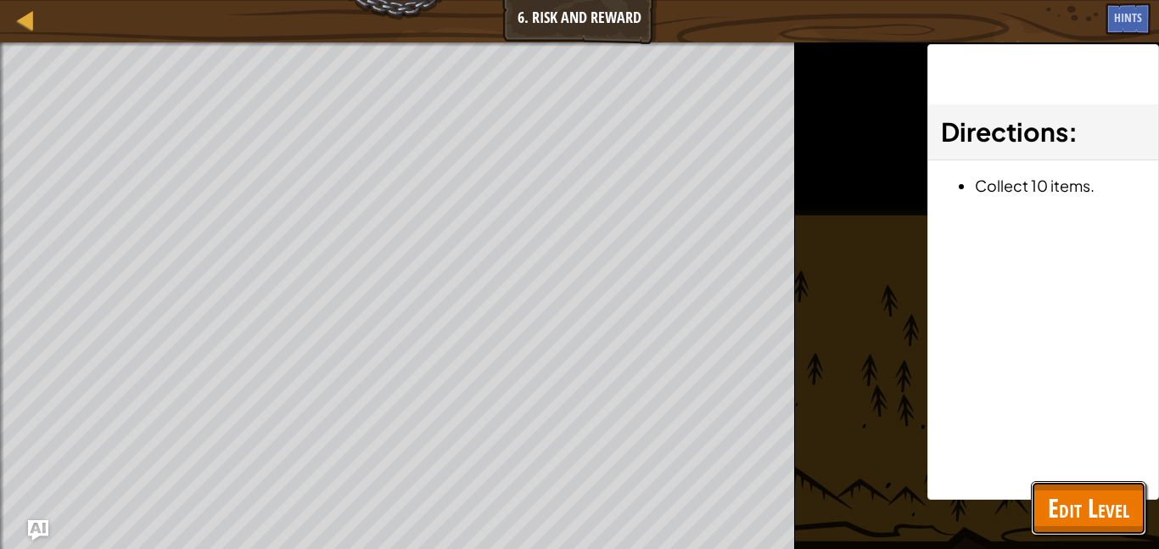
click at [1083, 508] on span "Edit Level" at bounding box center [1087, 507] width 81 height 35
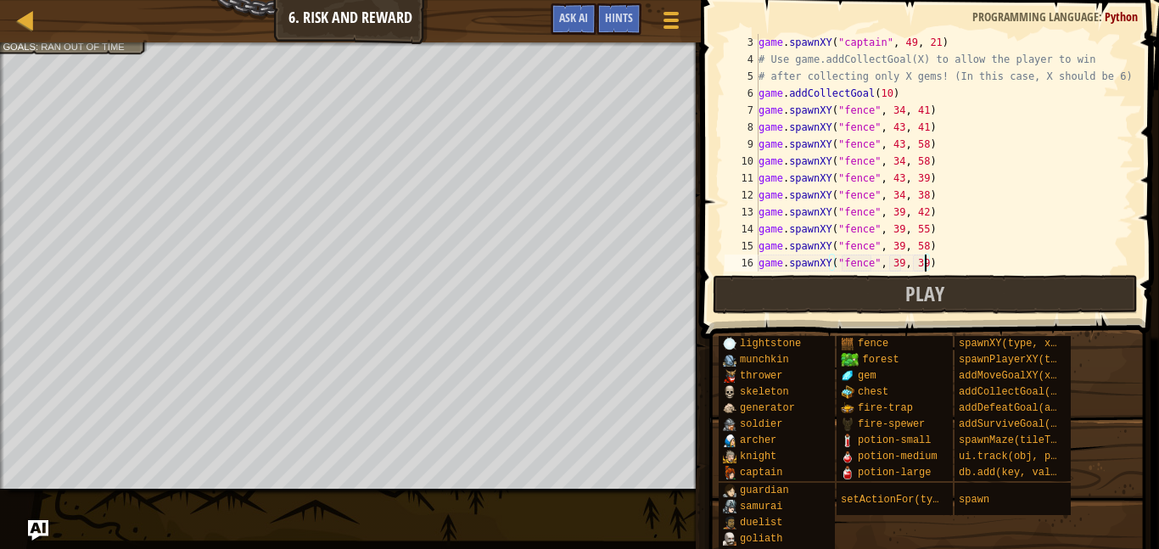
drag, startPoint x: 755, startPoint y: 110, endPoint x: 840, endPoint y: 114, distance: 85.8
click at [840, 114] on div "game.spawnXY("fence", 39, 39) 3 4 5 6 7 8 9 10 11 12 13 14 15 16 17 game . spaw…" at bounding box center [927, 152] width 412 height 237
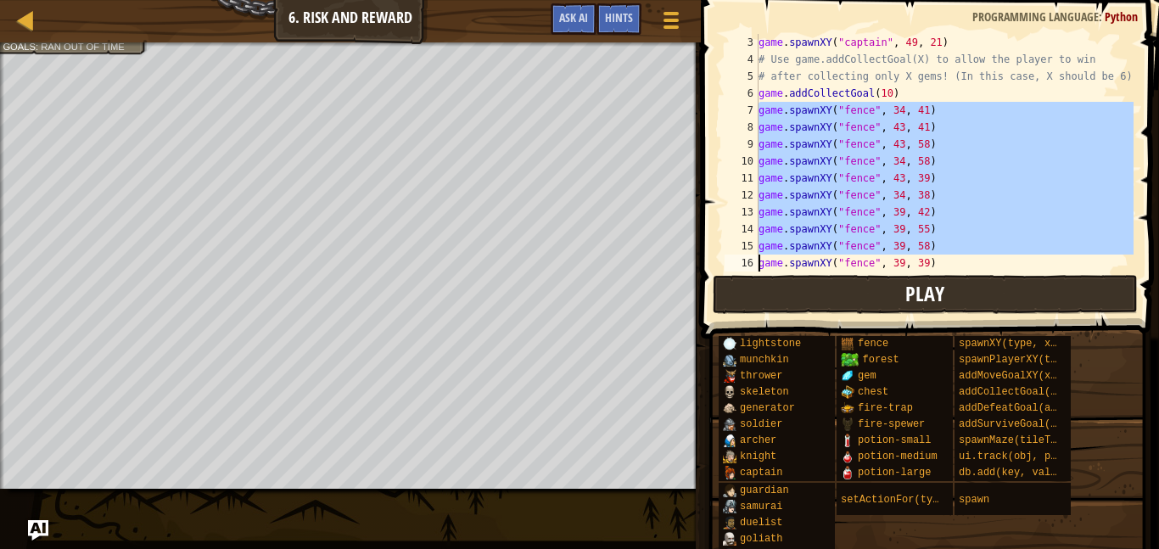
scroll to position [51, 0]
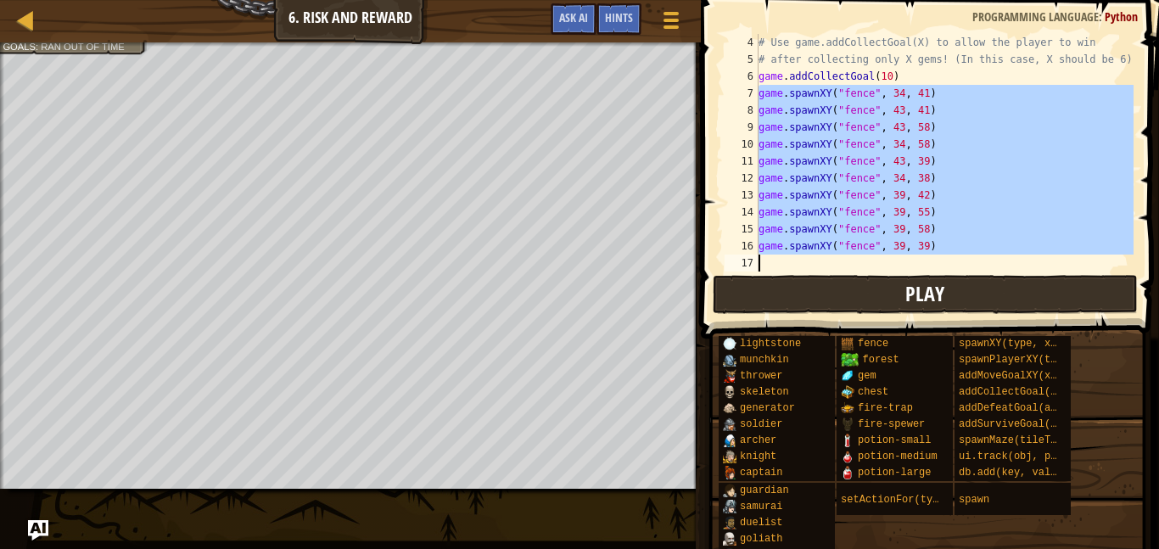
drag, startPoint x: 757, startPoint y: 109, endPoint x: 829, endPoint y: 301, distance: 204.5
click at [829, 301] on div "game.spawnXY("fence", 39, 39) 4 5 6 7 8 9 10 11 12 13 14 15 16 17 # Use game.ad…" at bounding box center [926, 202] width 463 height 388
type textarea "game.spawnXY("fence", 39, 39)"
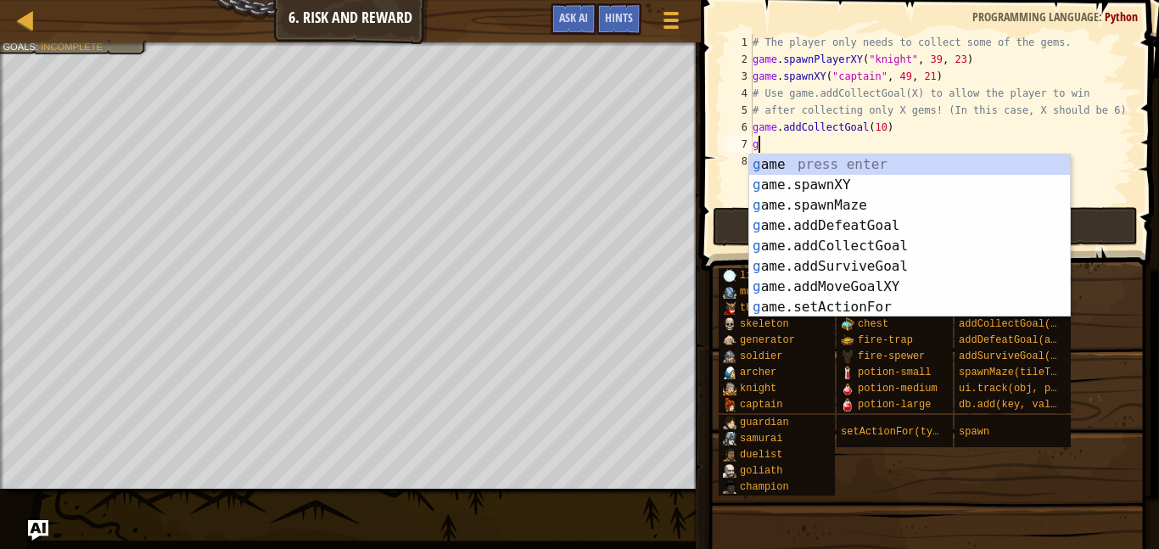
click at [928, 183] on div "g ame press enter g ame.spawnXY press enter g ame.spawnMaze press enter g ame.a…" at bounding box center [909, 256] width 321 height 204
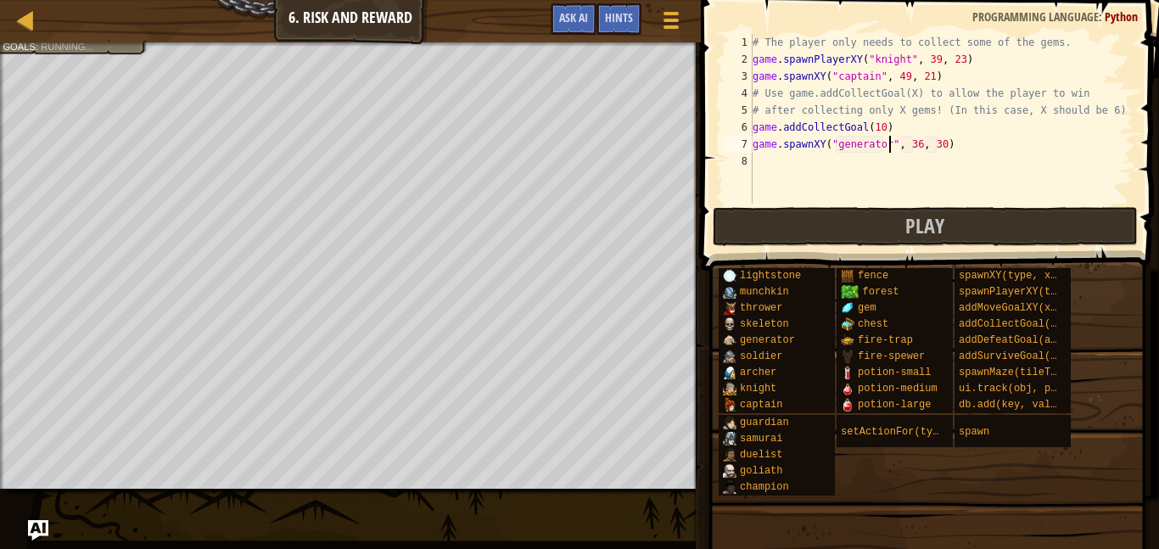
scroll to position [8, 20]
click at [921, 144] on div "# The player only needs to collect some of the gems. game . spawnPlayerXY ( "kn…" at bounding box center [941, 136] width 384 height 204
click at [936, 140] on div "# The player only needs to collect some of the gems. game . spawnPlayerXY ( "kn…" at bounding box center [941, 136] width 384 height 204
type textarea "game.spawnXY("generator", 34, 40)"
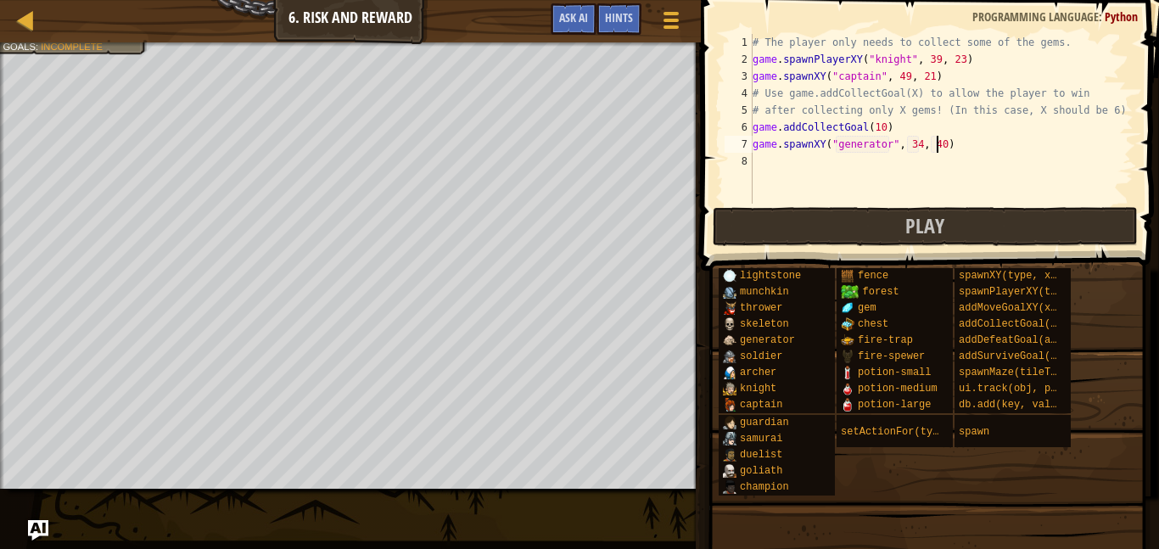
scroll to position [8, 26]
click at [944, 233] on span "Play" at bounding box center [924, 225] width 39 height 27
